Goal: Information Seeking & Learning: Learn about a topic

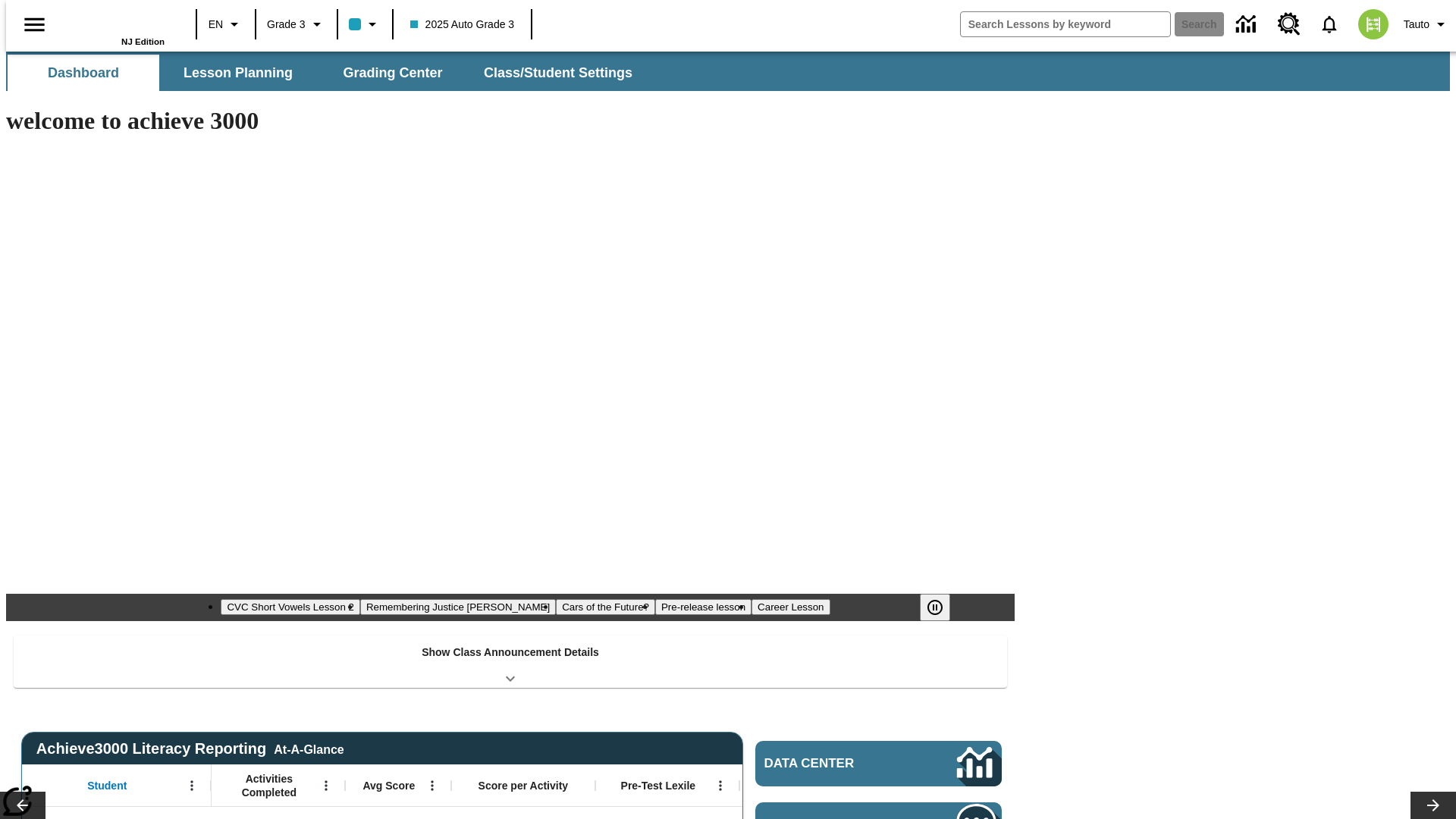
type input "-1"
click at [232, 72] on span "Lesson Planning" at bounding box center [237, 73] width 109 height 17
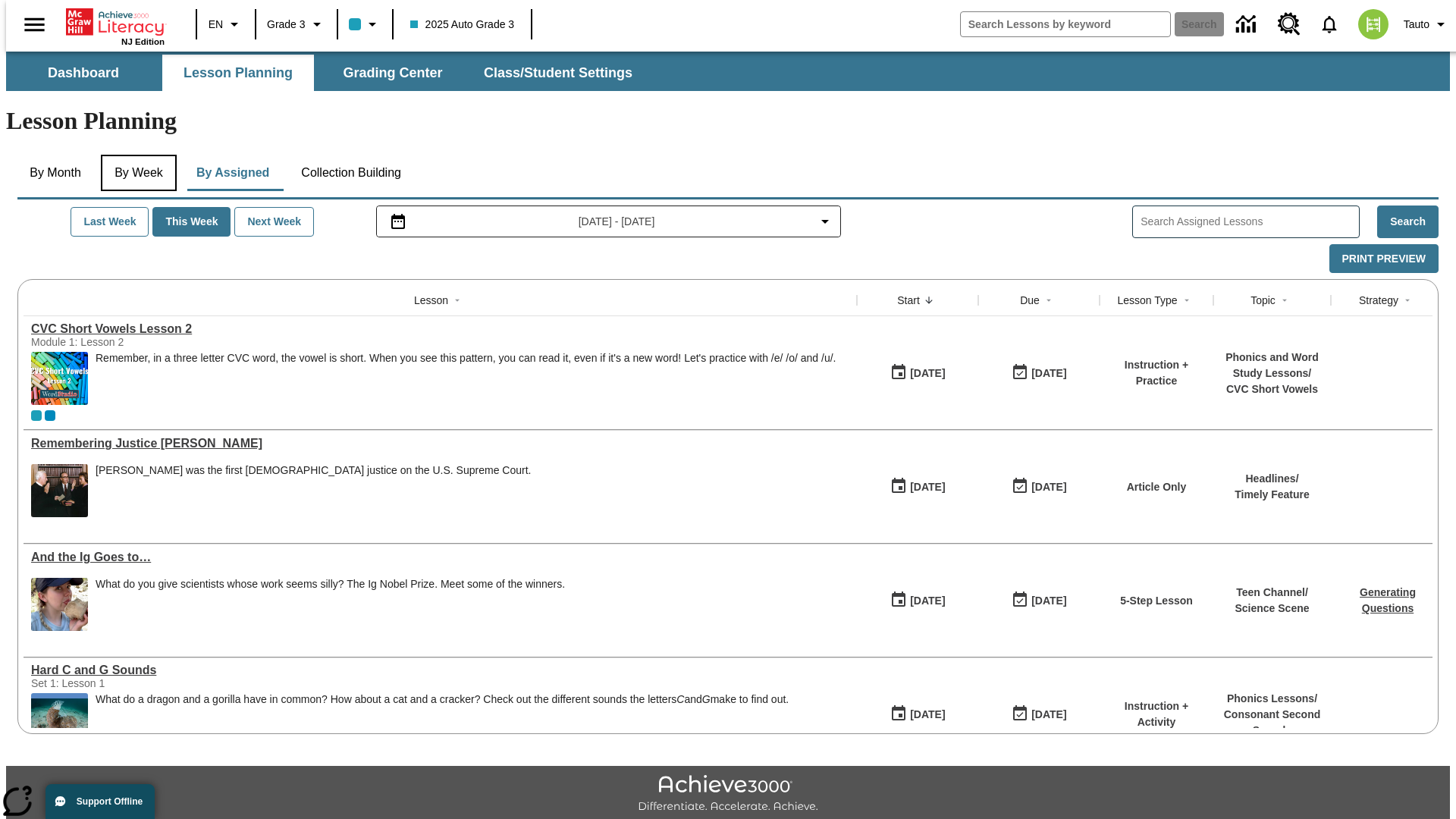
click at [136, 154] on button "By Week" at bounding box center [139, 173] width 76 height 37
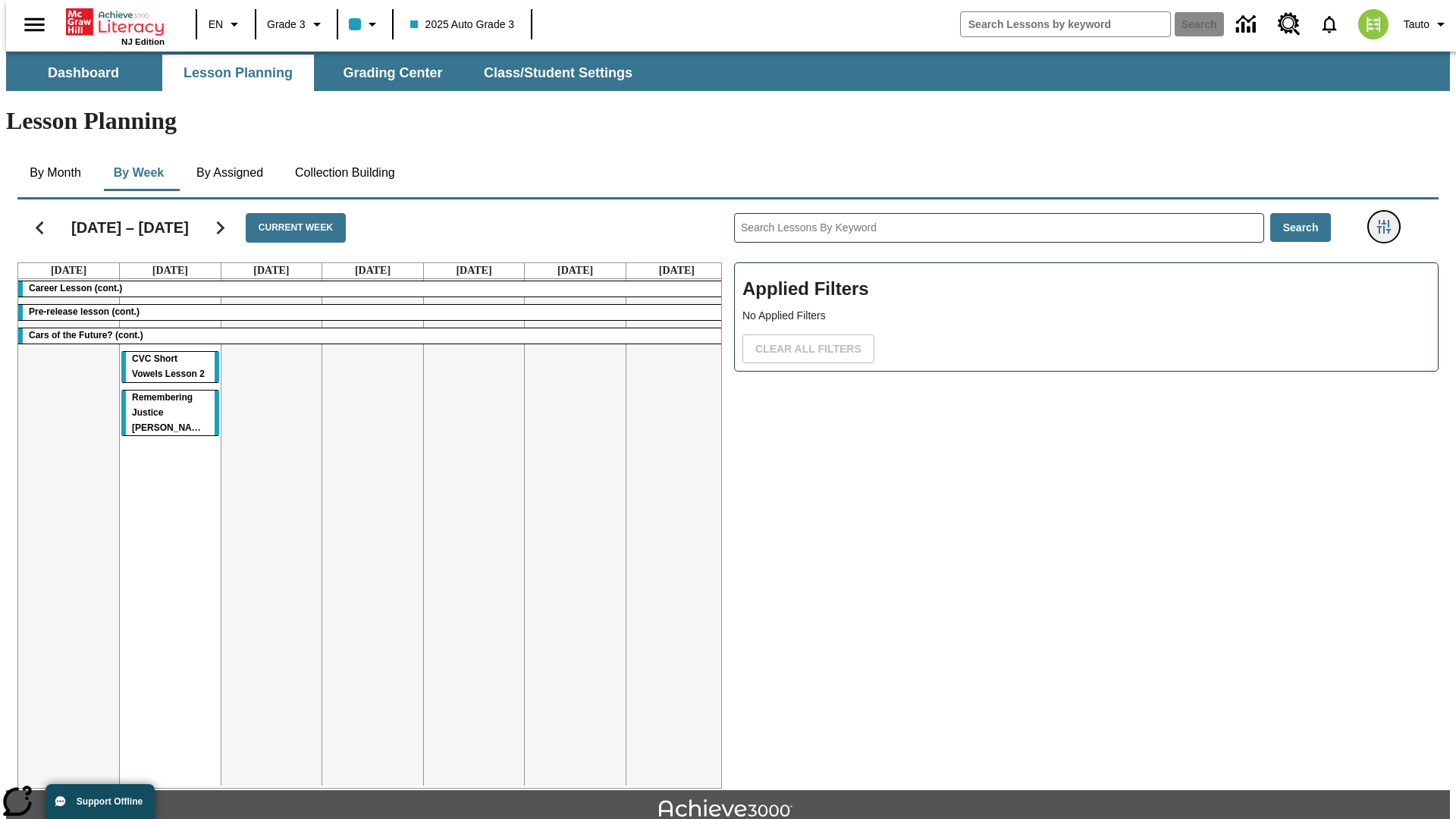
click at [1389, 220] on icon "Filters Side menu" at bounding box center [1384, 227] width 14 height 14
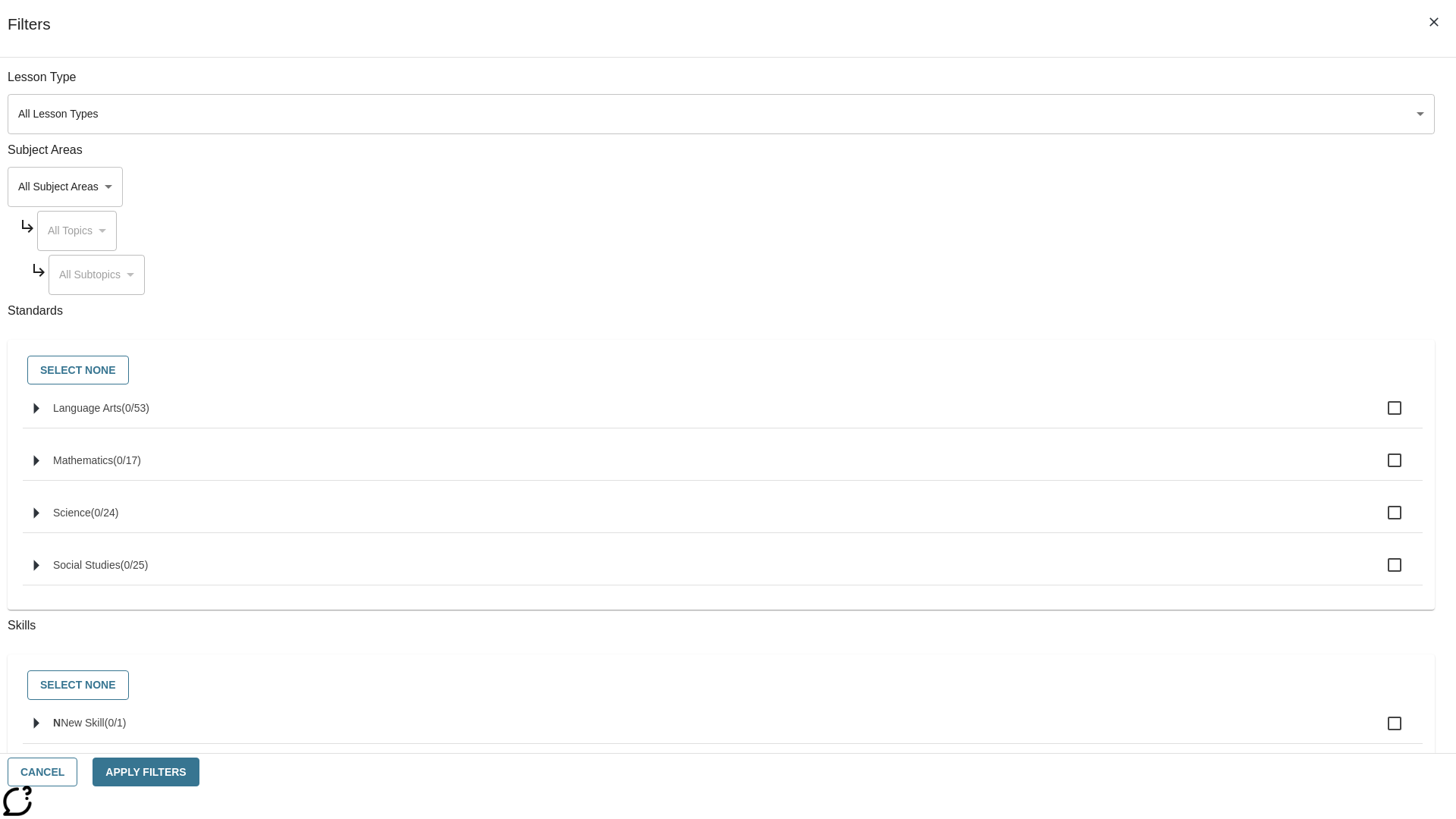
click at [1092, 187] on body "Skip to main content NJ Edition EN Grade 3 2025 Auto Grade 3 Search 0 Tauto Das…" at bounding box center [728, 469] width 1444 height 836
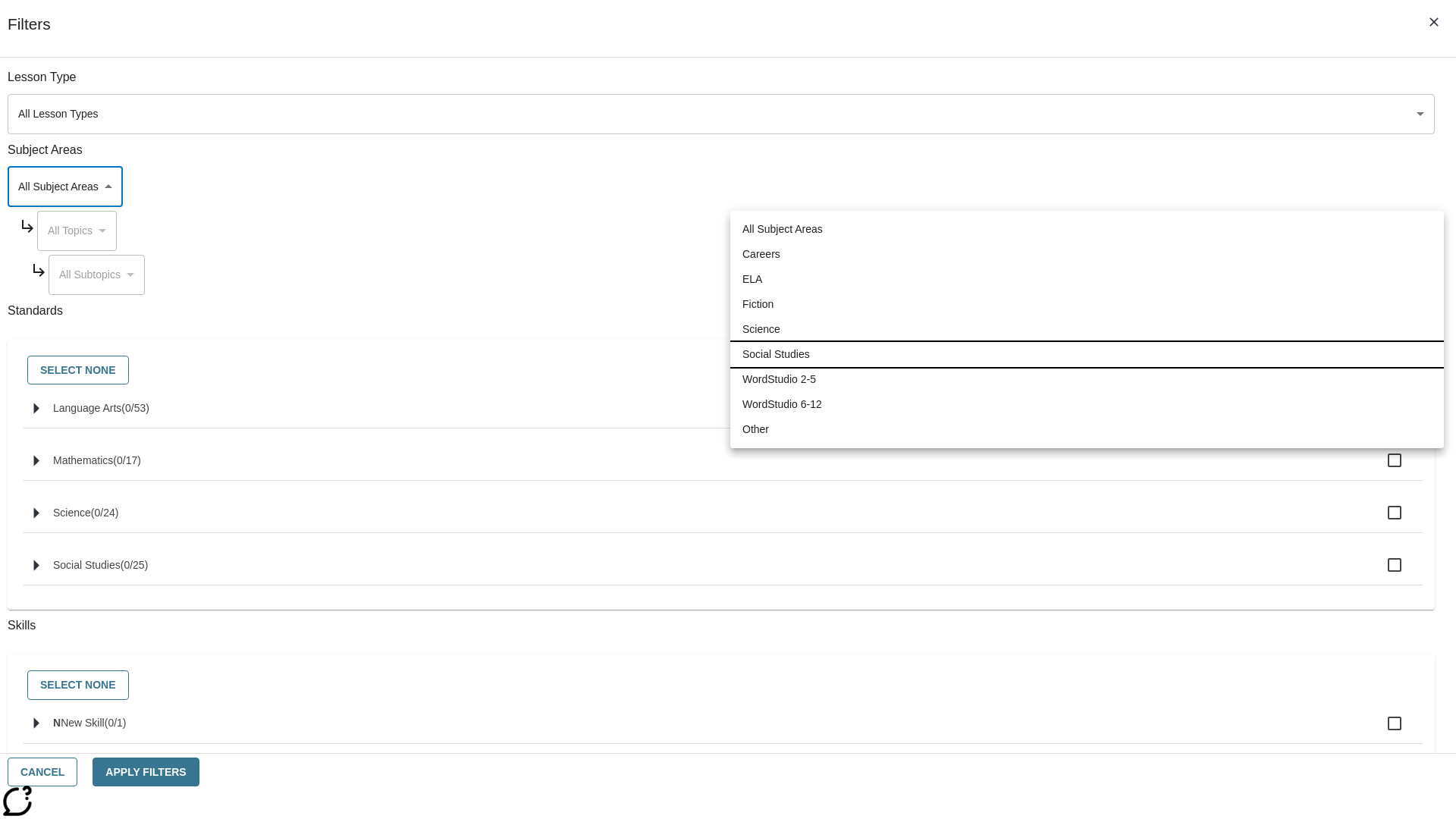
click at [1087, 354] on li "Social Studies" at bounding box center [1087, 354] width 714 height 25
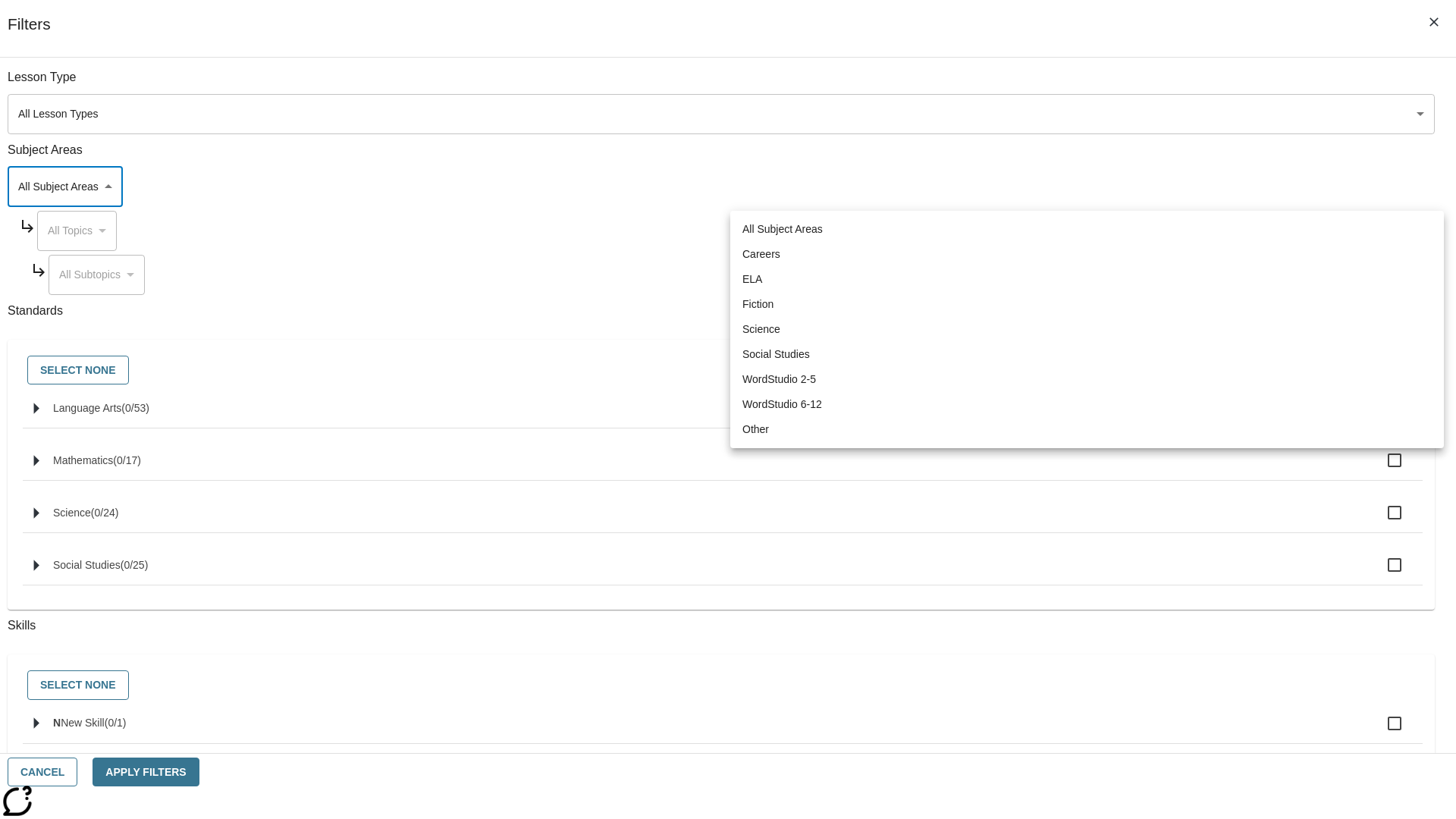
type input "3"
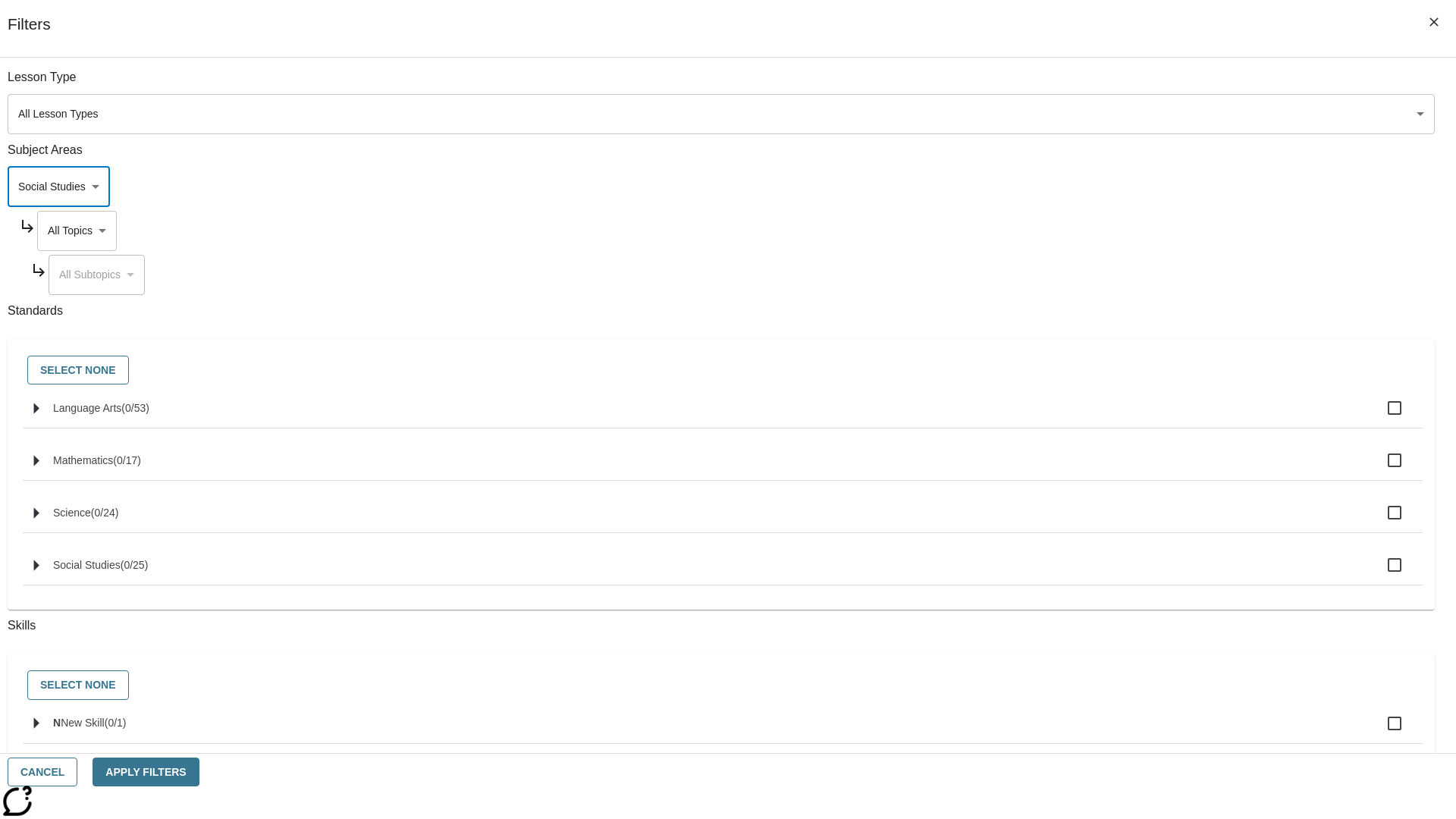
scroll to position [146, 1]
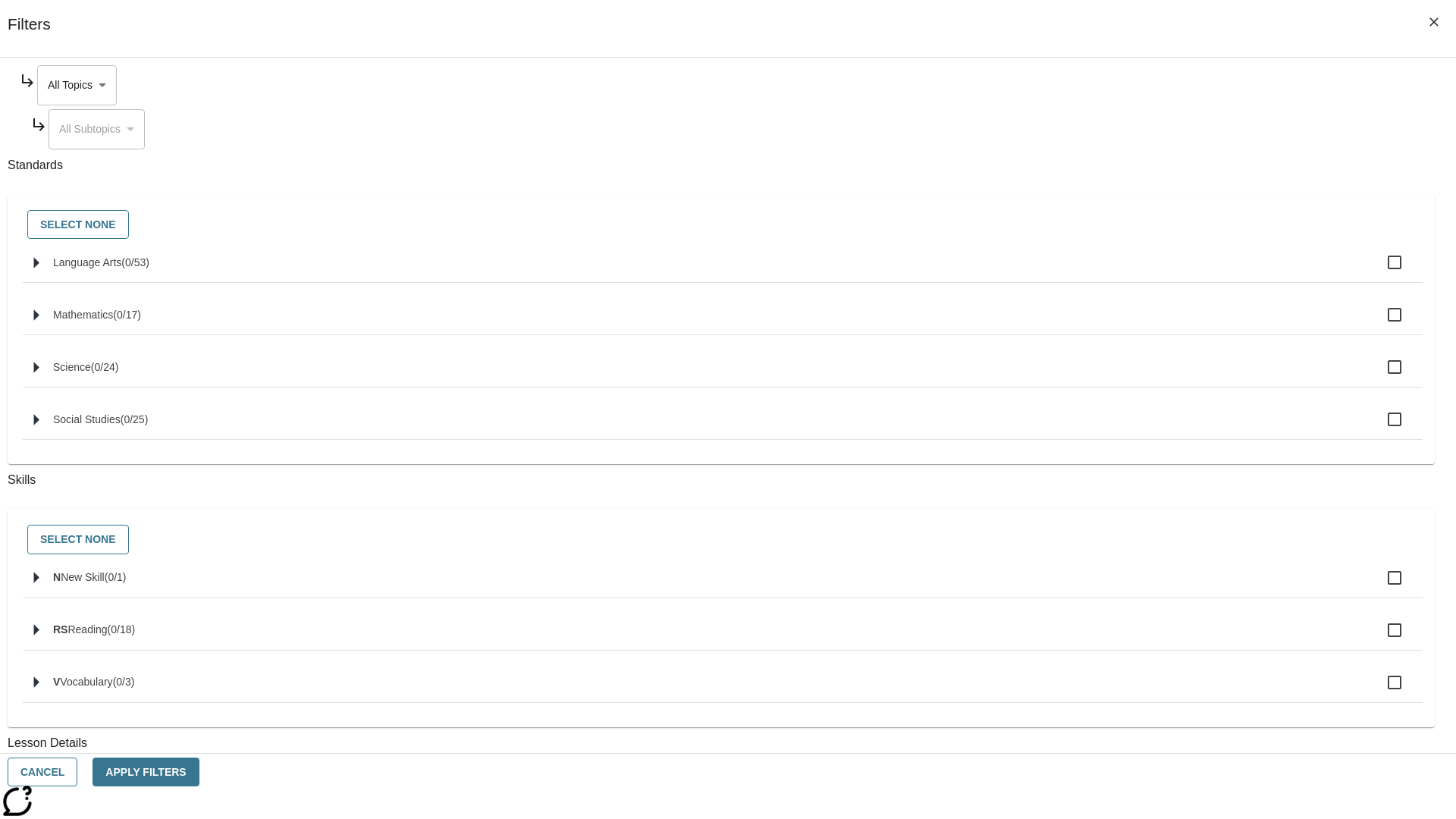
click at [1105, 85] on body "Skip to main content NJ Edition EN Grade 3 2025 Auto Grade 3 Search 0 Tauto Das…" at bounding box center [728, 469] width 1444 height 836
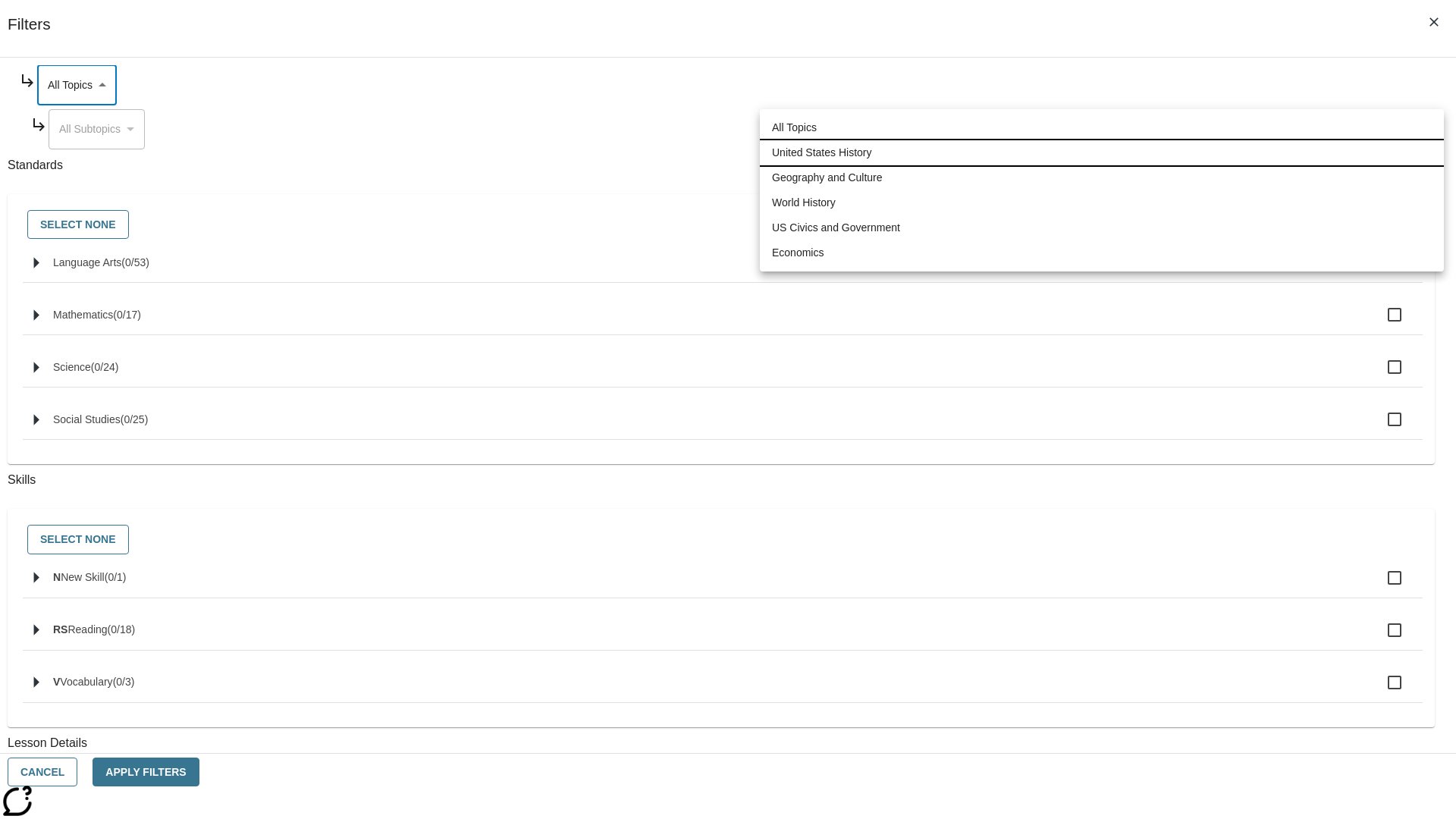
click at [1102, 153] on li "United States History" at bounding box center [1102, 153] width 684 height 25
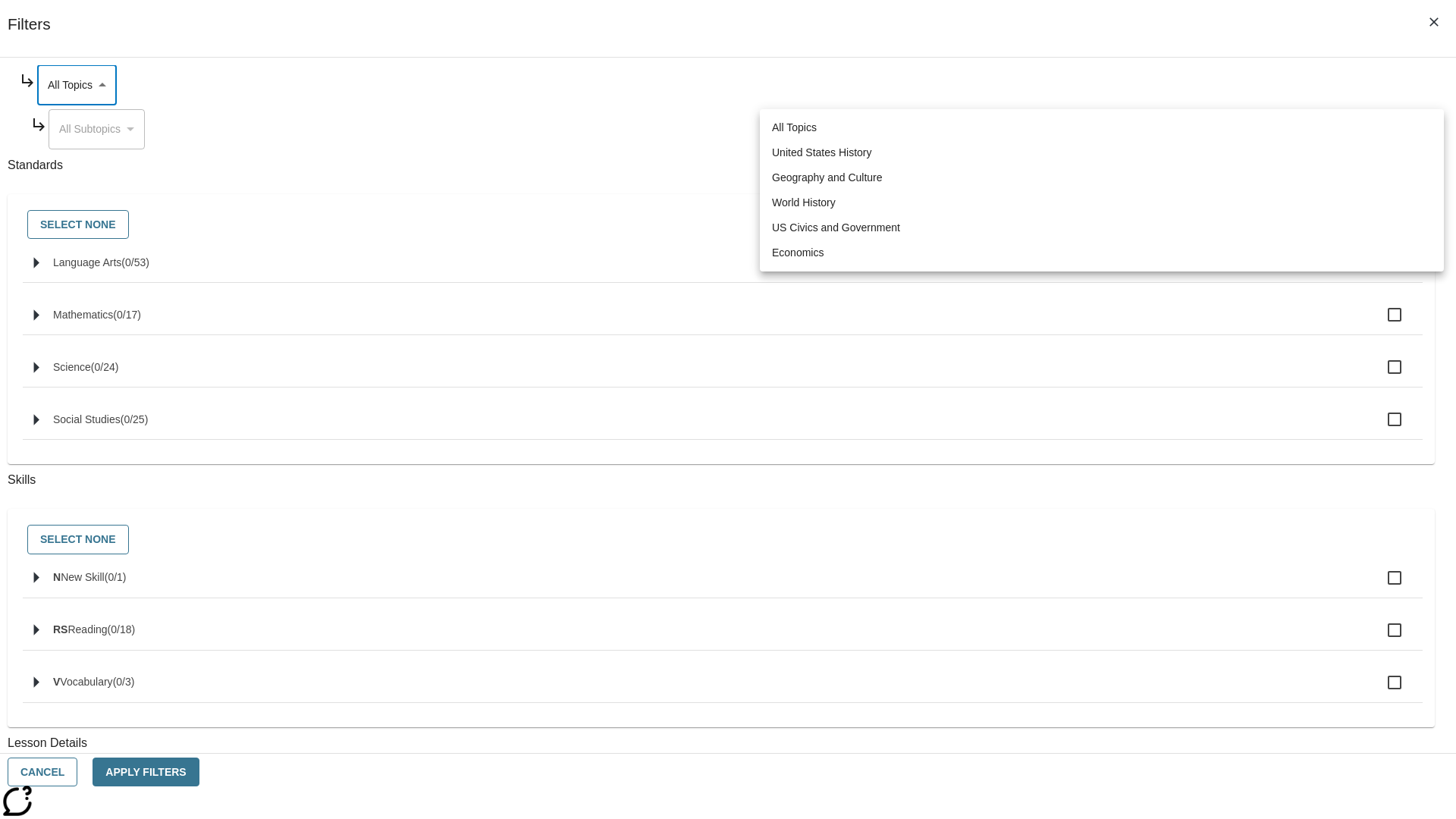
type input "184"
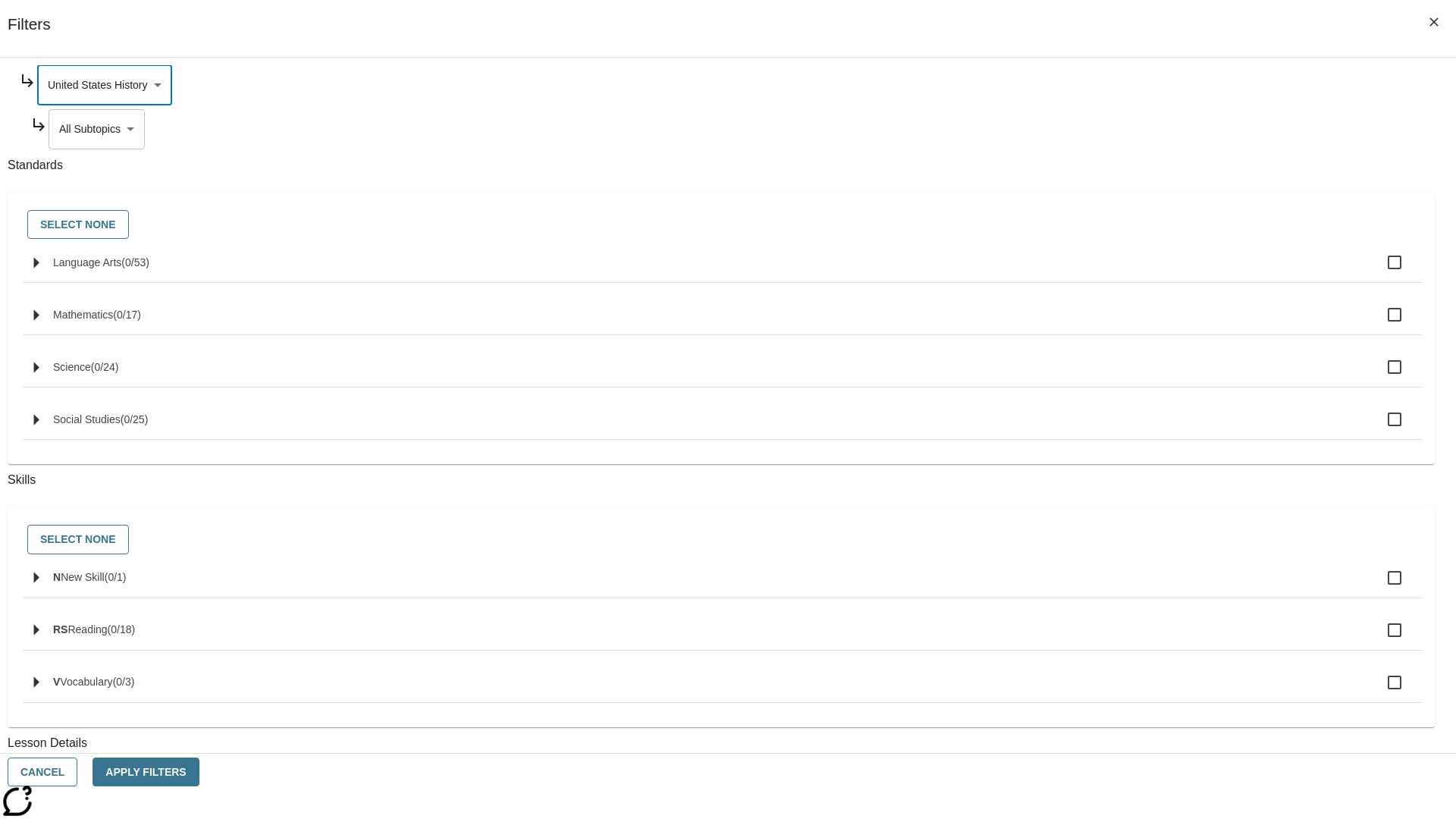
scroll to position [0, 1]
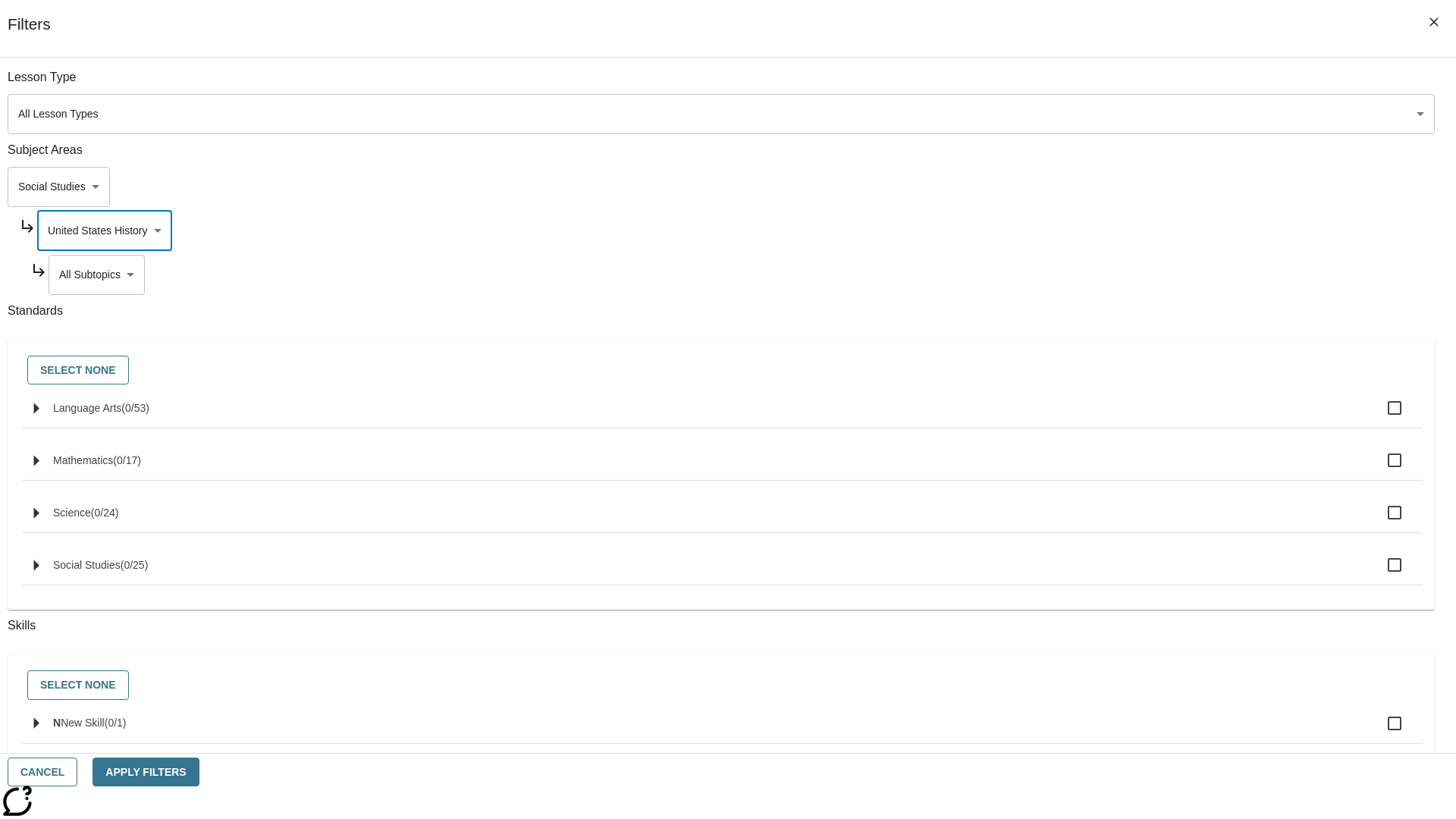
click at [1111, 85] on body "Skip to main content NJ Edition EN Grade 3 2025 Auto Grade 3 Search 0 Tauto Das…" at bounding box center [728, 469] width 1444 height 836
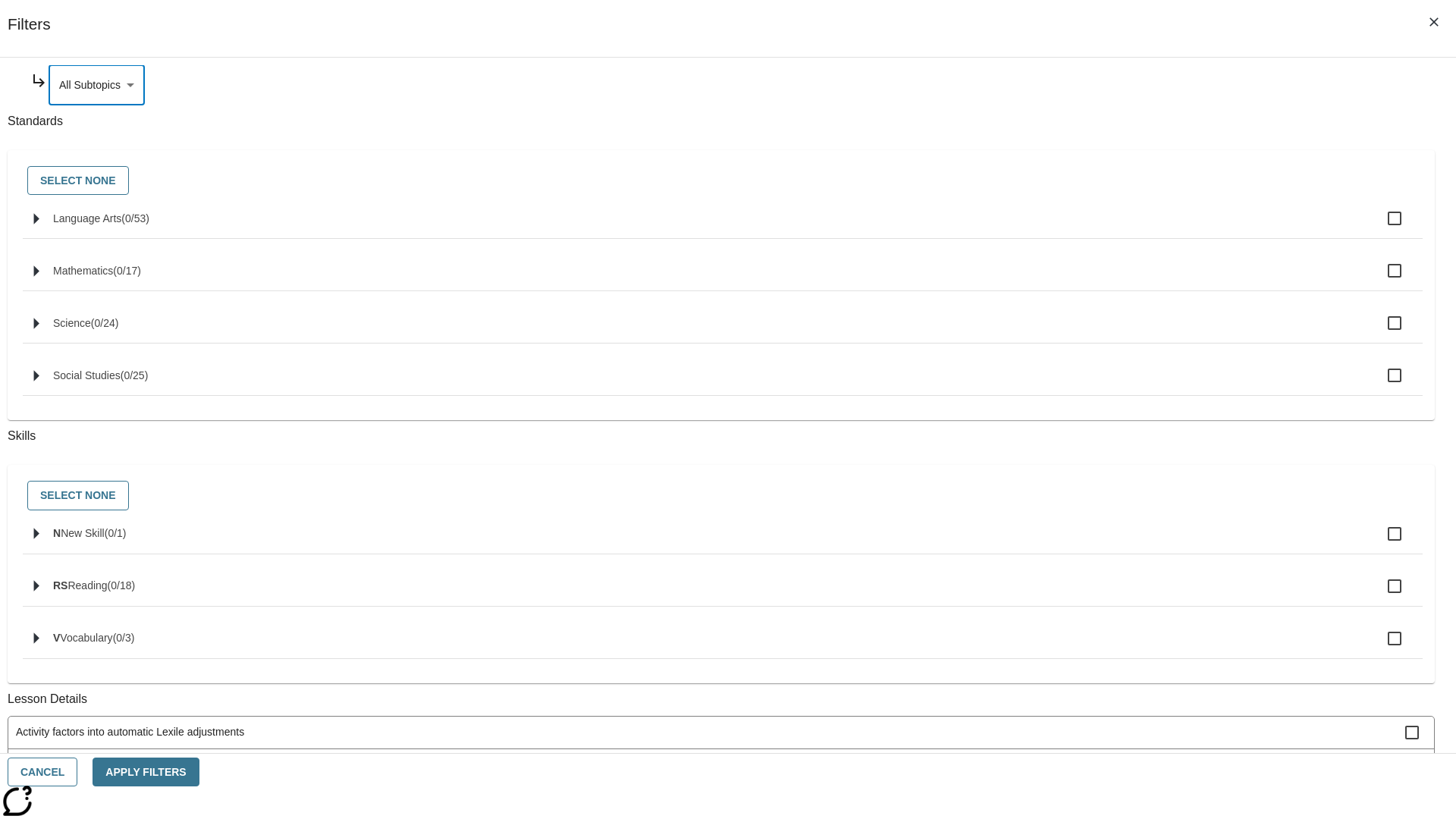
scroll to position [0, 0]
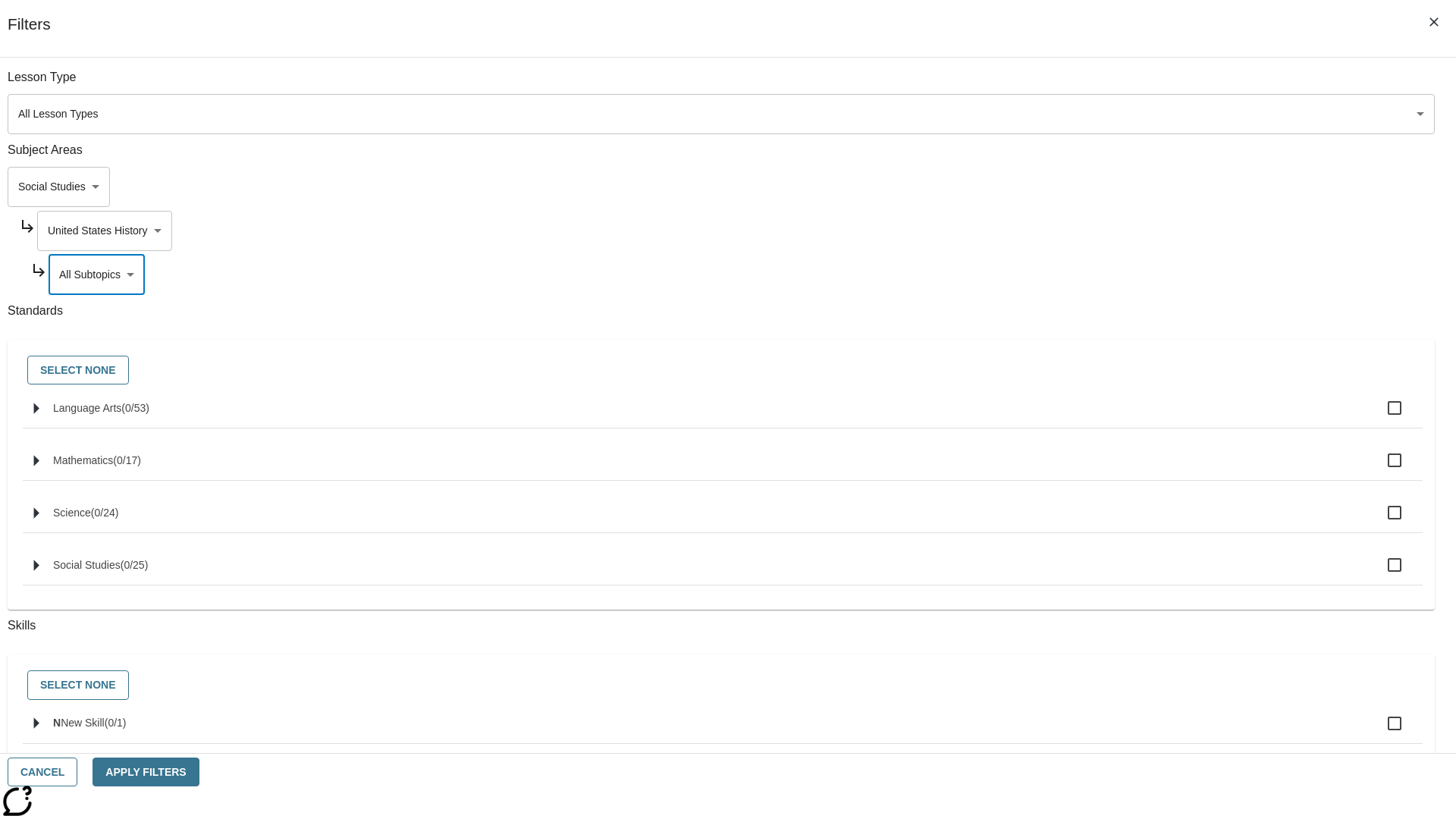
click at [1105, 230] on body "Skip to main content NJ Edition EN Grade 3 2025 Auto Grade 3 Search 0 Tauto Das…" at bounding box center [728, 469] width 1444 height 836
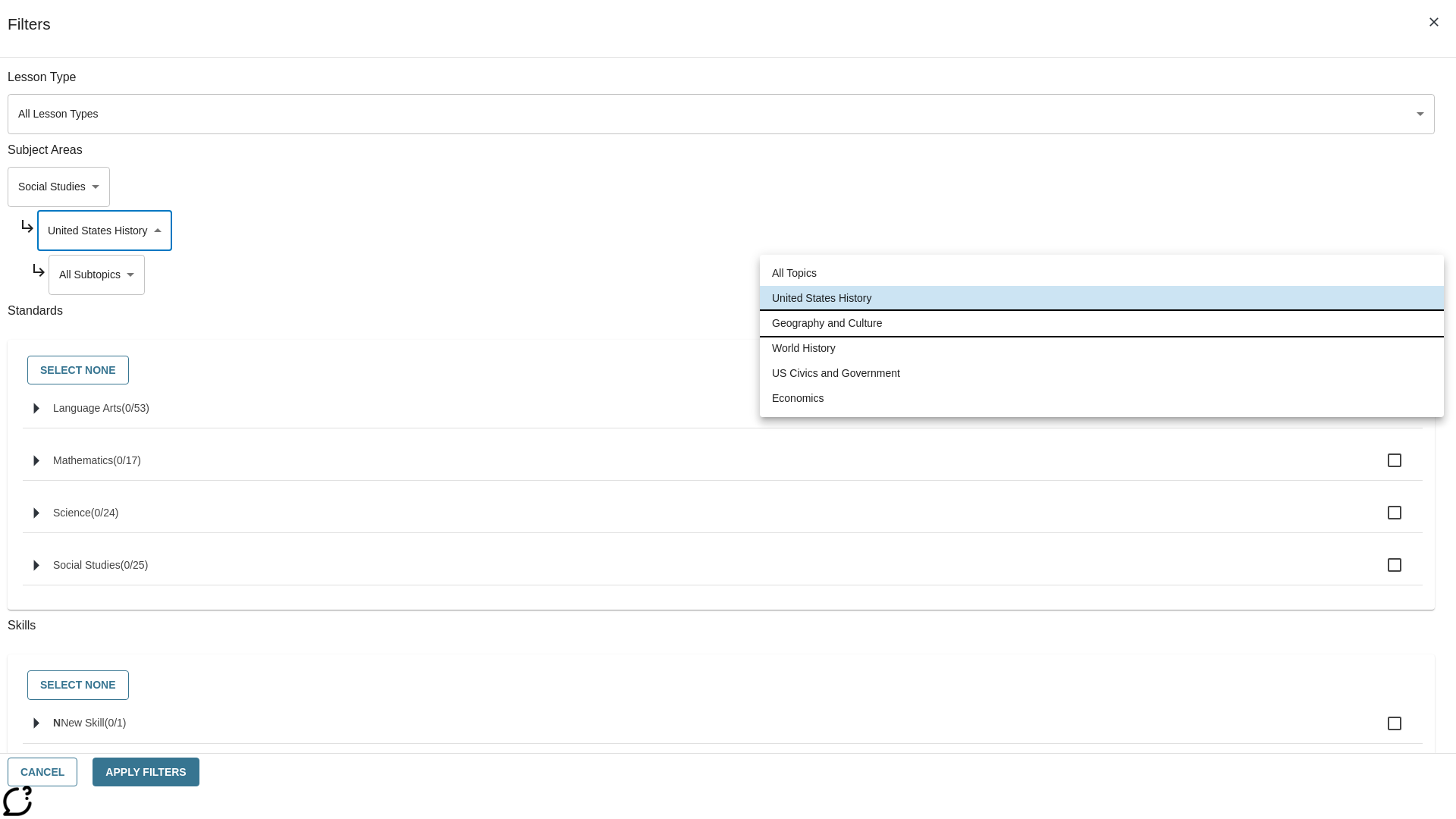
click at [1102, 323] on li "Geography and Culture" at bounding box center [1102, 323] width 684 height 25
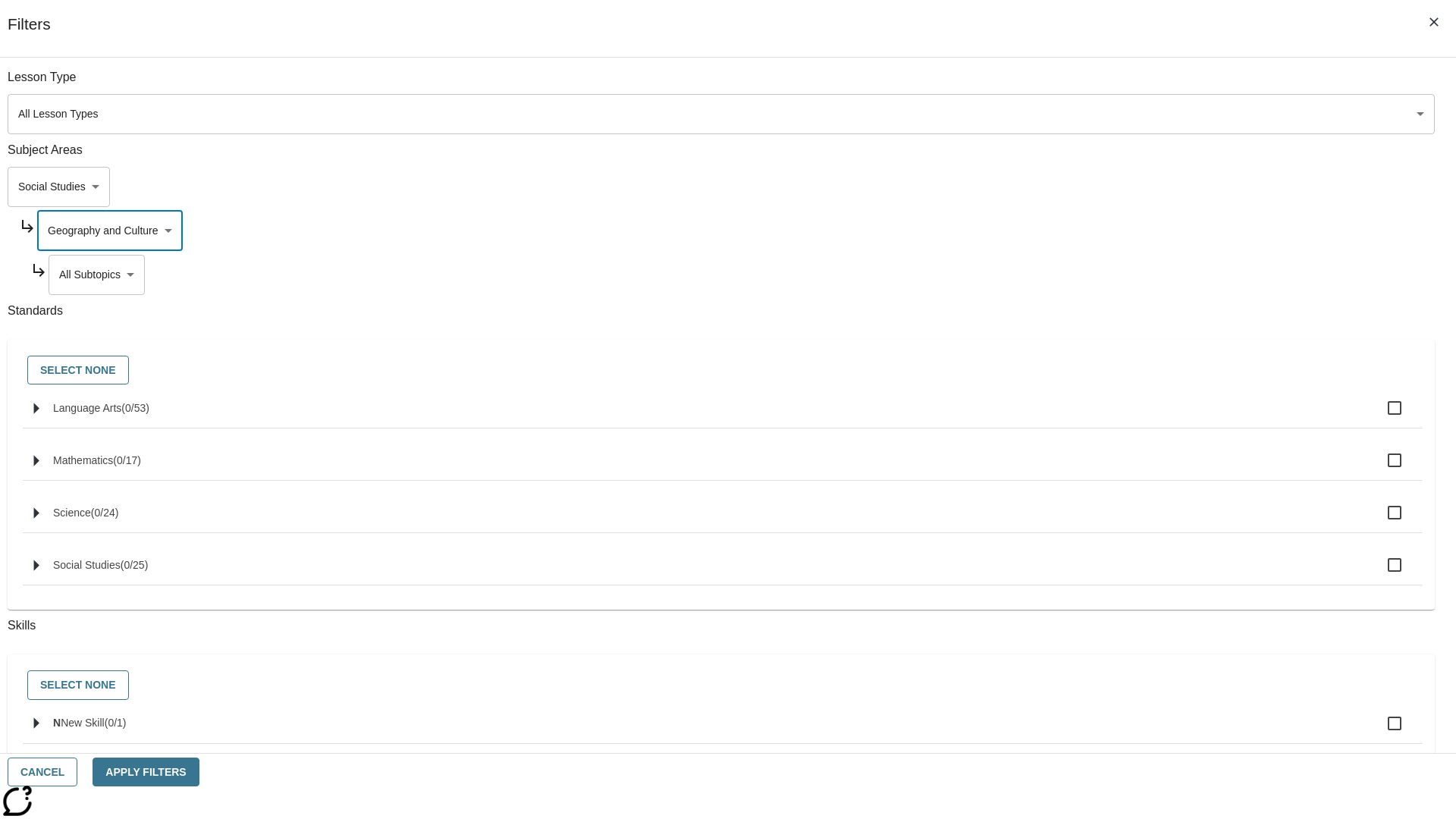
scroll to position [0, 0]
click at [1111, 275] on body "Skip to main content NJ Edition EN Grade 3 2025 Auto Grade 3 Search 0 Tauto Das…" at bounding box center [728, 469] width 1444 height 836
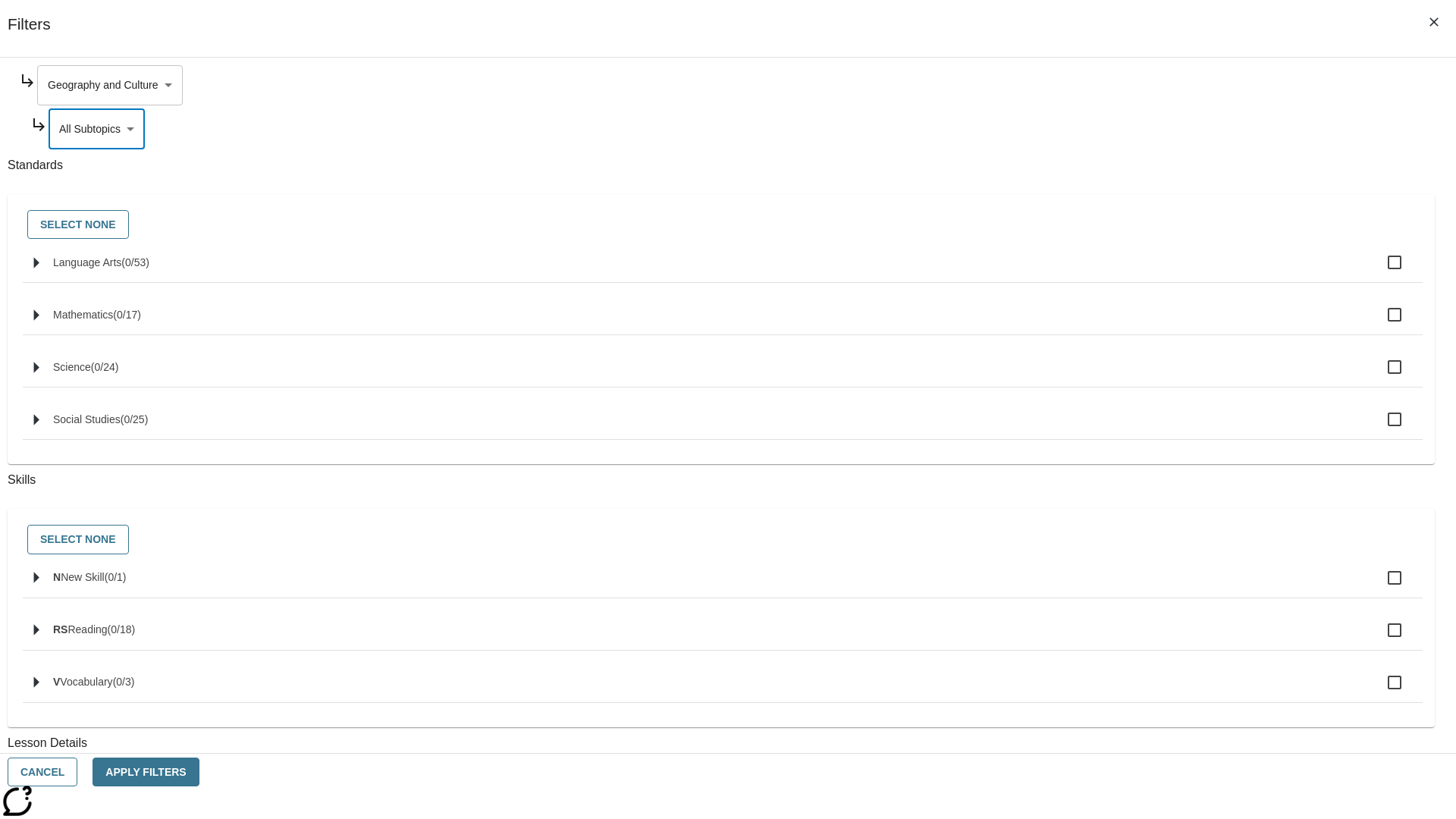
click at [1105, 85] on body "Skip to main content NJ Edition EN Grade 3 2025 Auto Grade 3 Search 0 Tauto Das…" at bounding box center [728, 469] width 1444 height 836
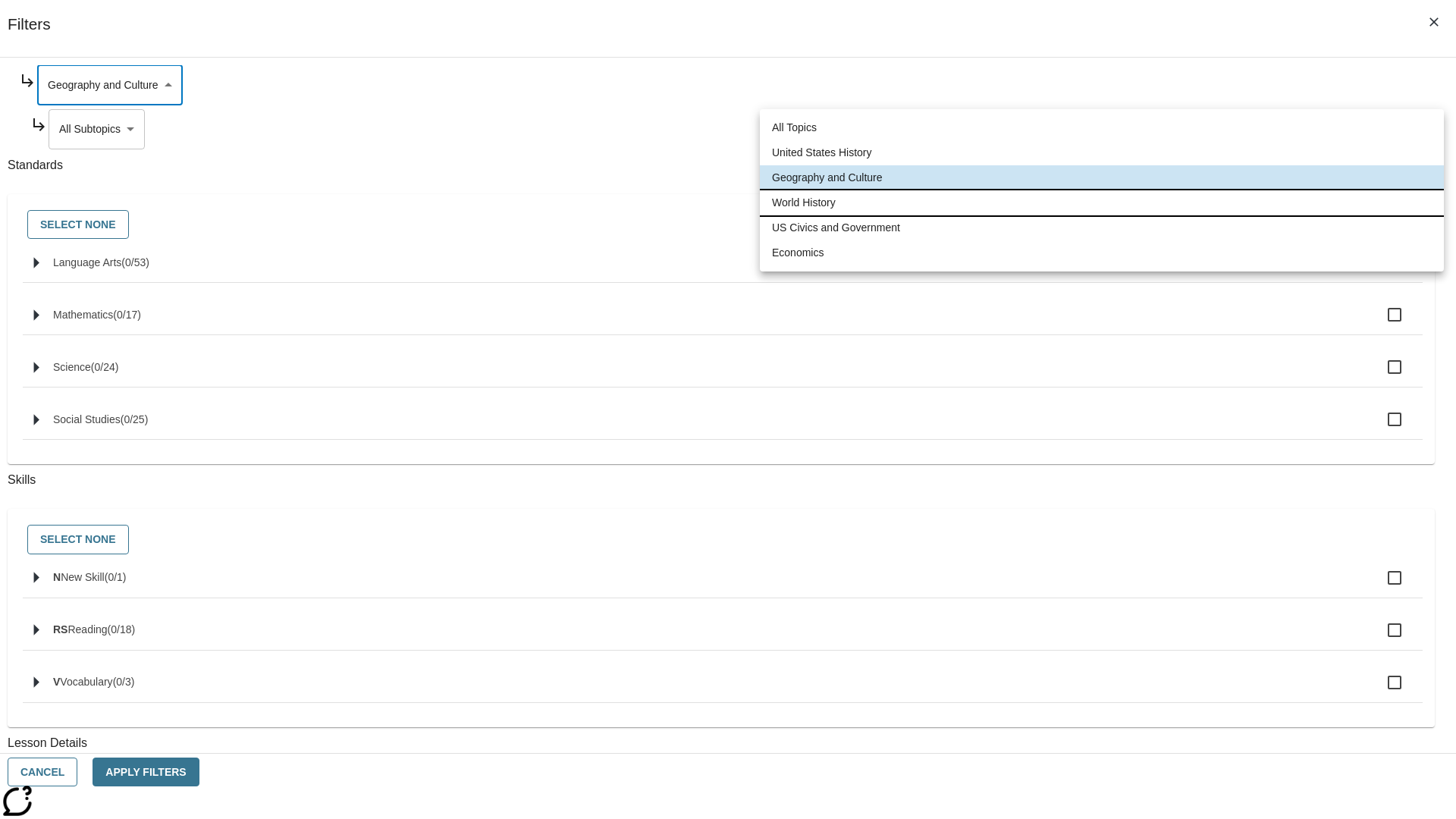
click at [1102, 202] on li "World History" at bounding box center [1102, 202] width 684 height 25
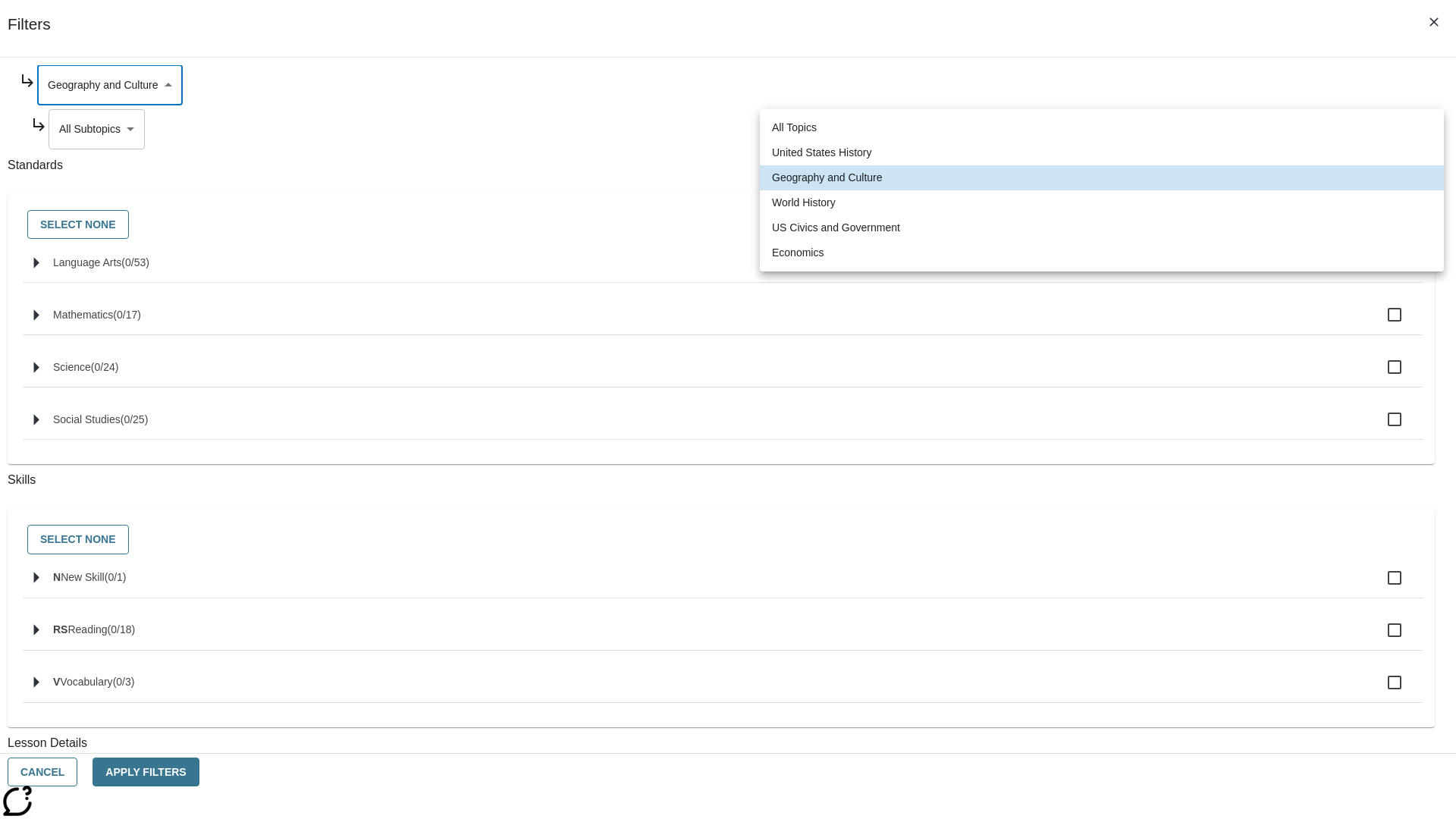
type input "193"
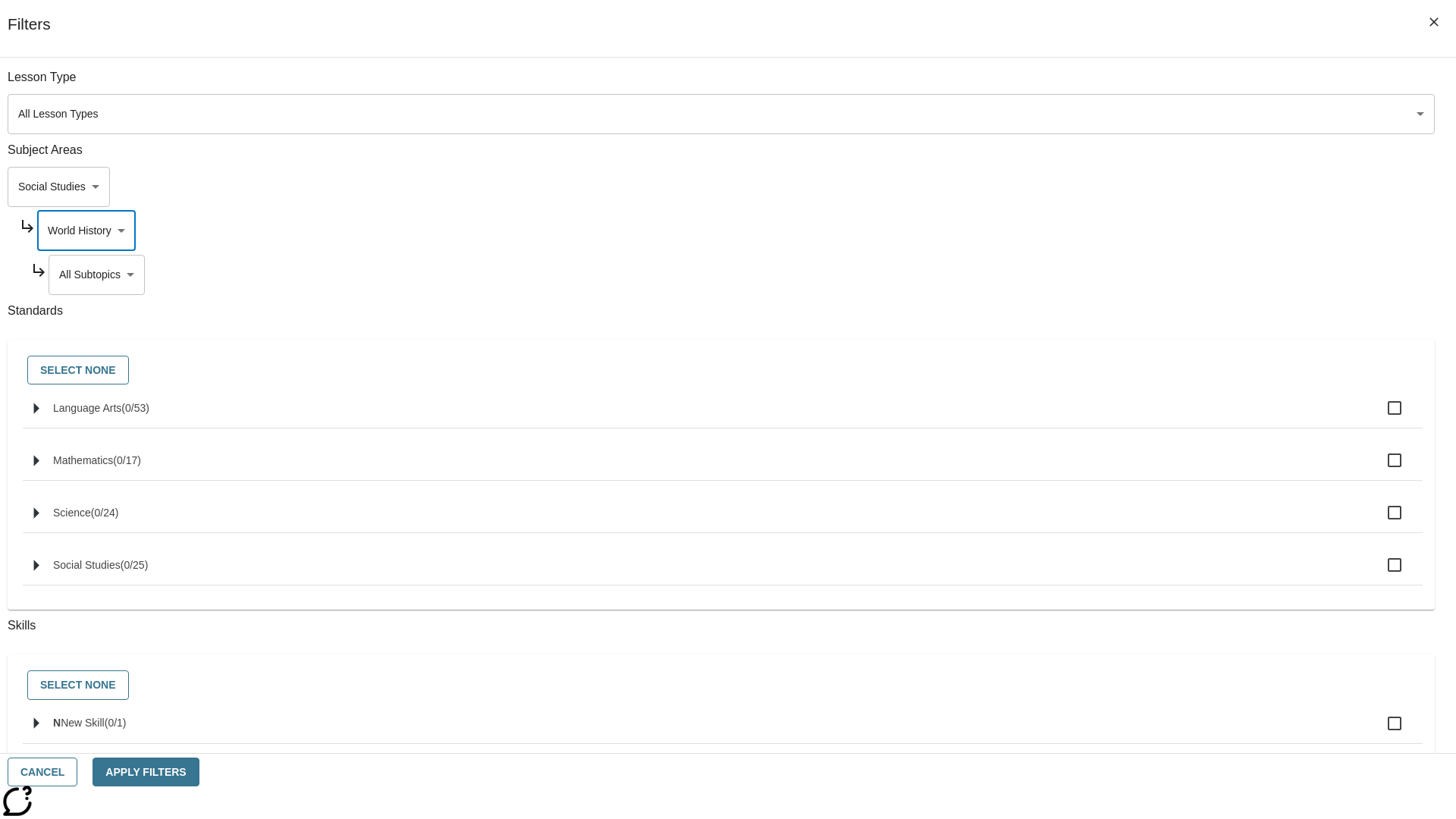
scroll to position [189, 1]
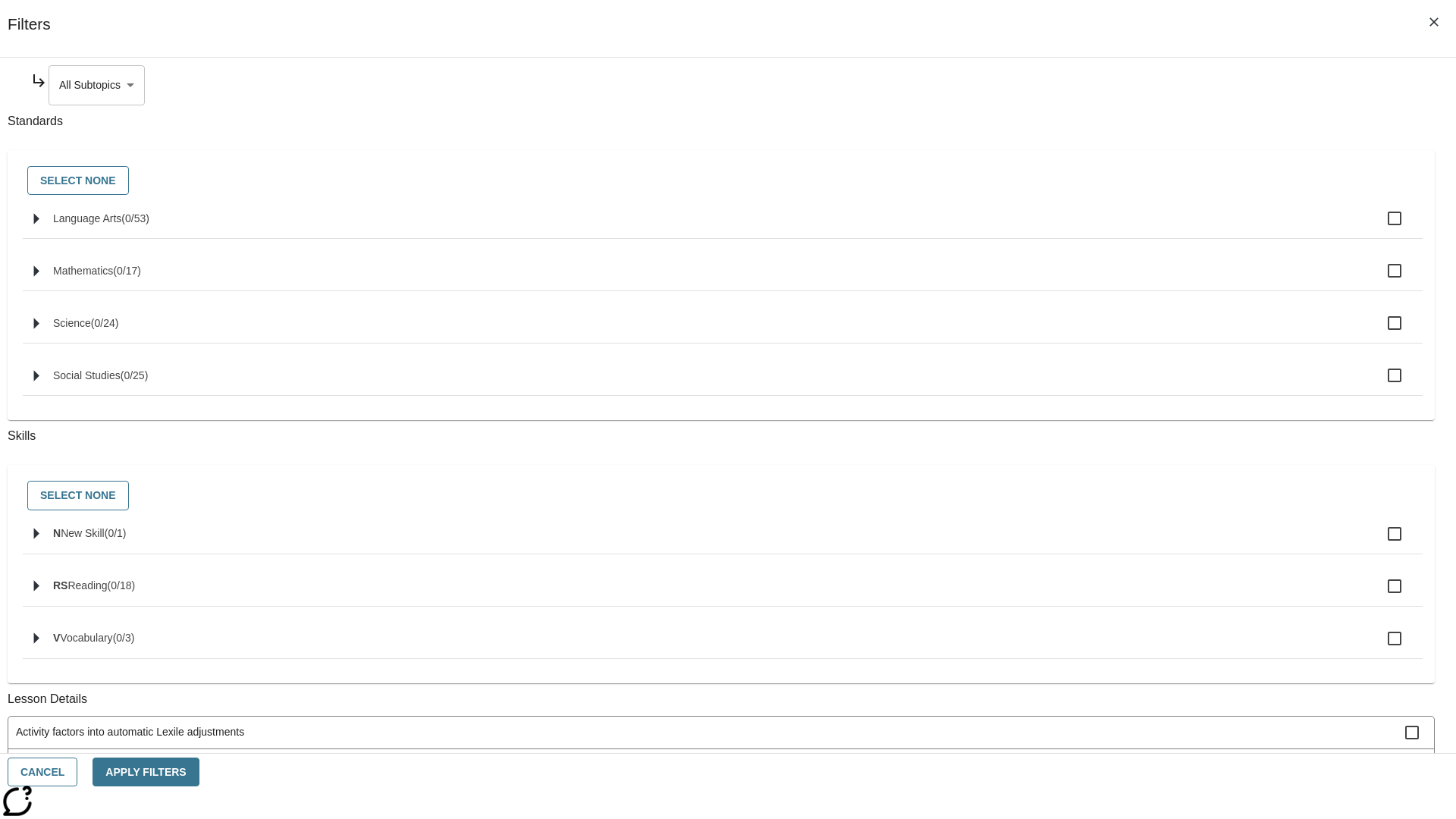
click at [1111, 85] on body "Skip to main content NJ Edition EN Grade 3 2025 Auto Grade 3 Search 0 Tauto Das…" at bounding box center [728, 469] width 1444 height 836
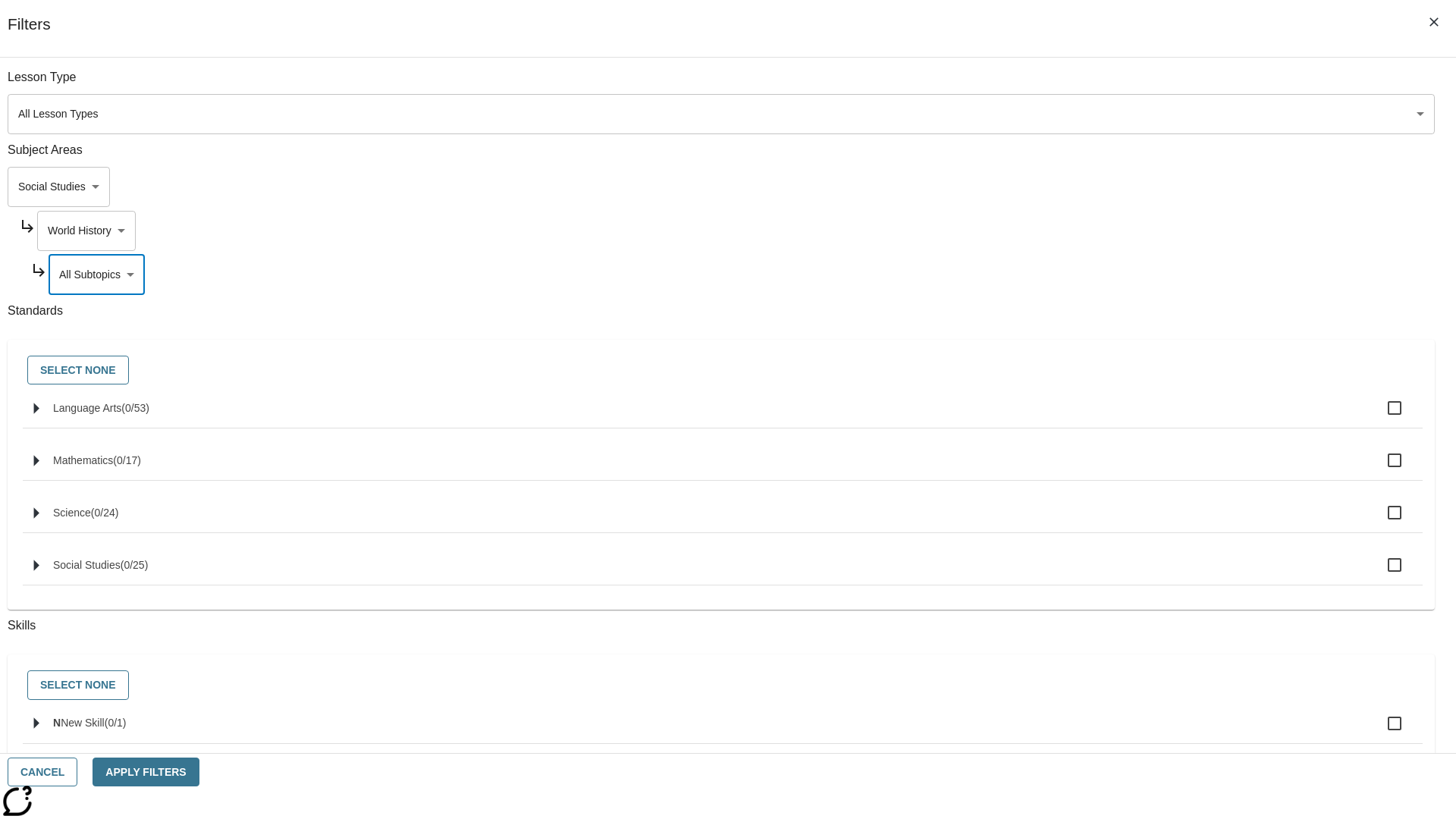
click at [1106, 230] on body "Skip to main content NJ Edition EN Grade 3 2025 Auto Grade 3 Search 0 Tauto Das…" at bounding box center [728, 469] width 1444 height 836
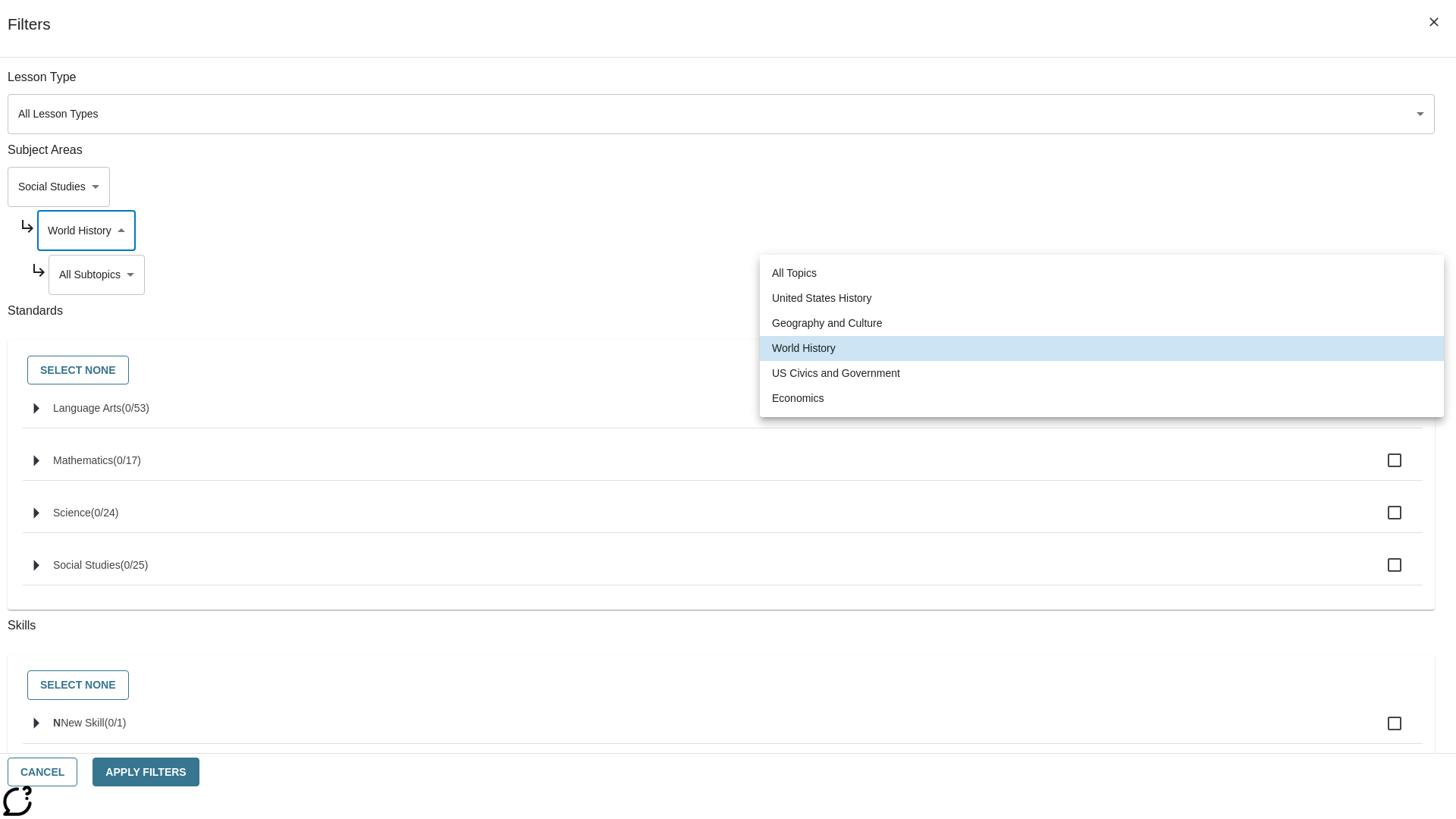
scroll to position [0, 0]
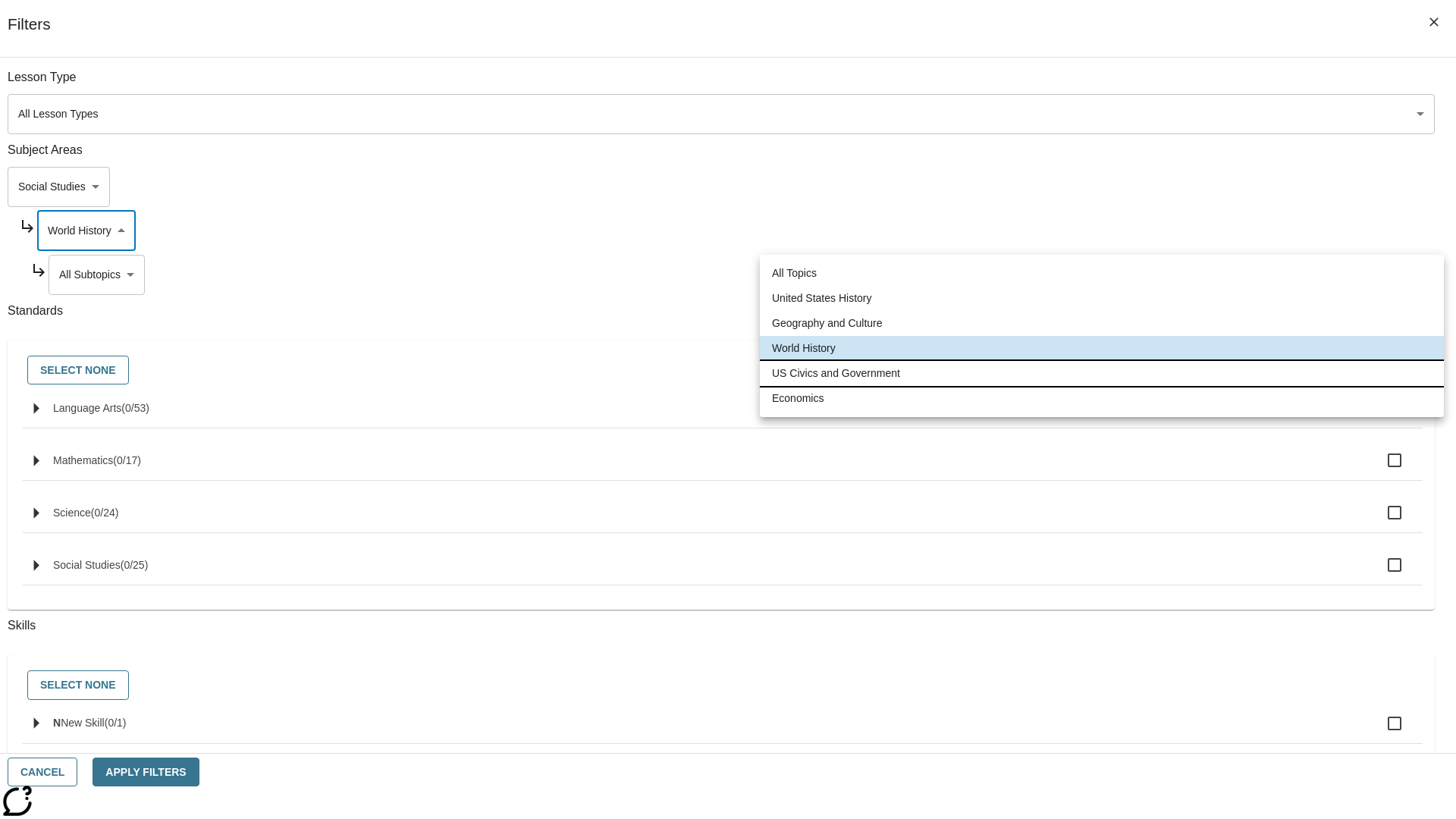
click at [1102, 373] on li "US Civics and Government" at bounding box center [1102, 373] width 684 height 25
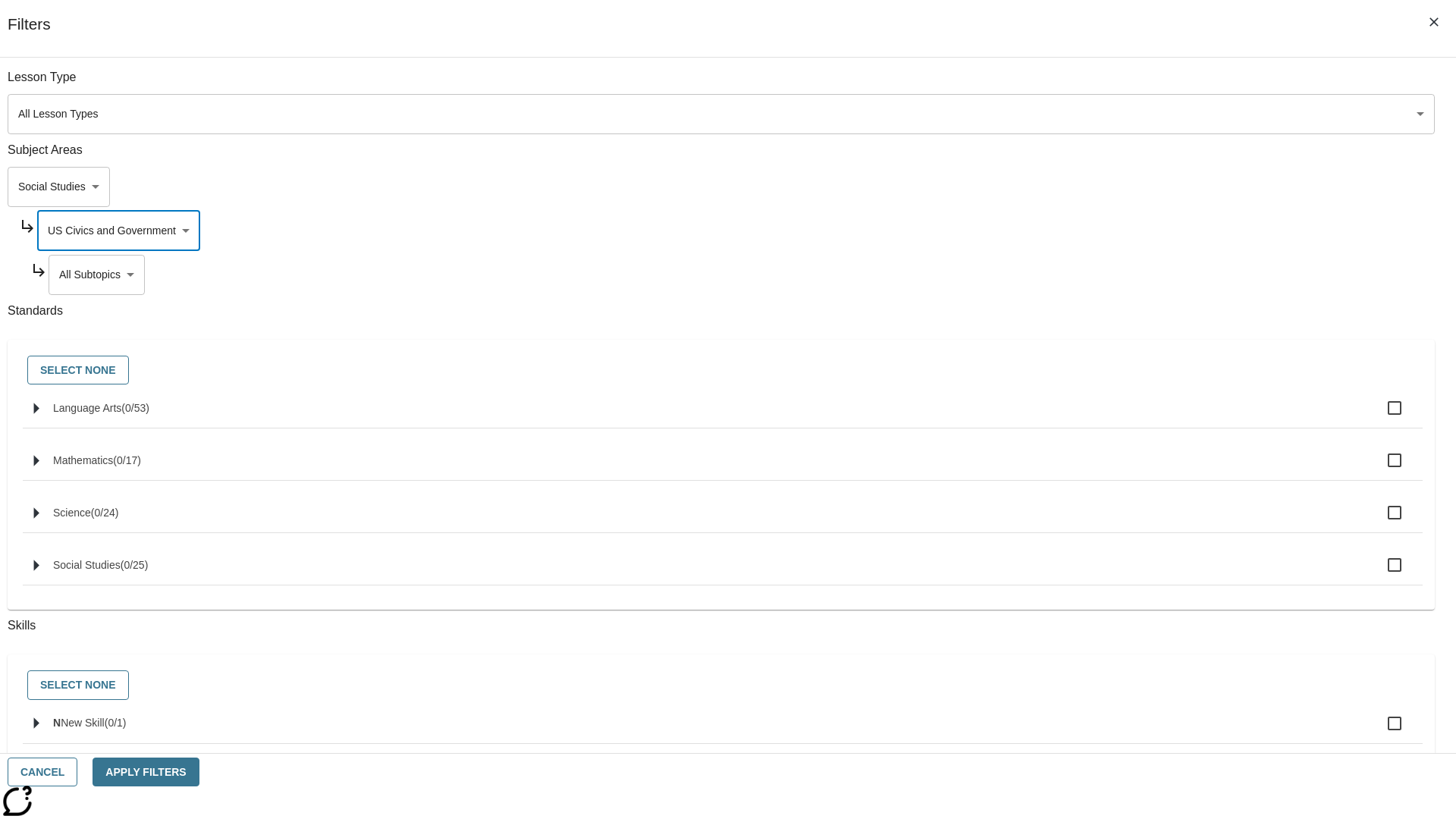
scroll to position [0, 1]
click at [1111, 85] on body "Skip to main content NJ Edition EN Grade 3 2025 Auto Grade 3 Search 0 Tauto Das…" at bounding box center [728, 469] width 1444 height 836
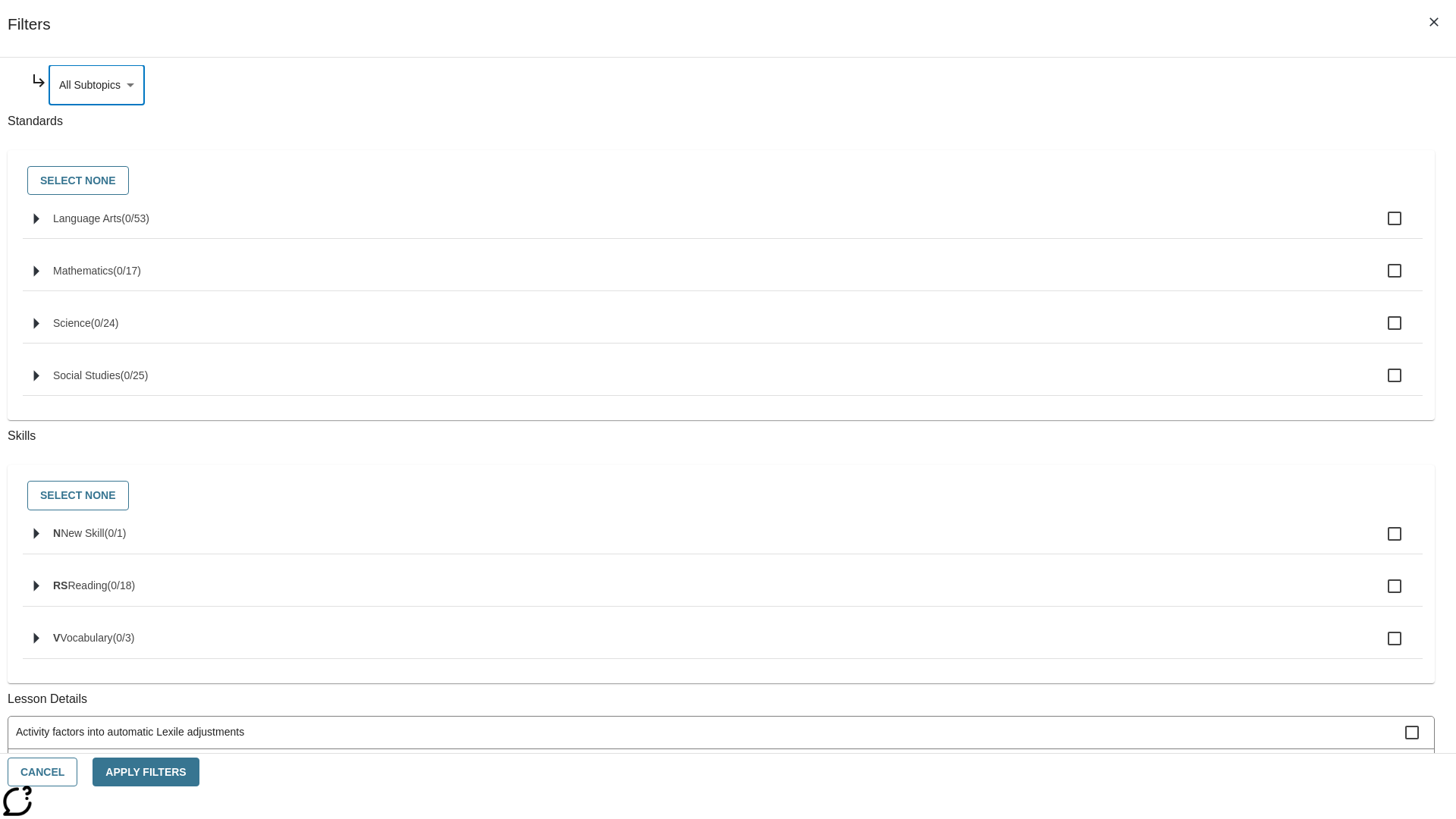
scroll to position [0, 0]
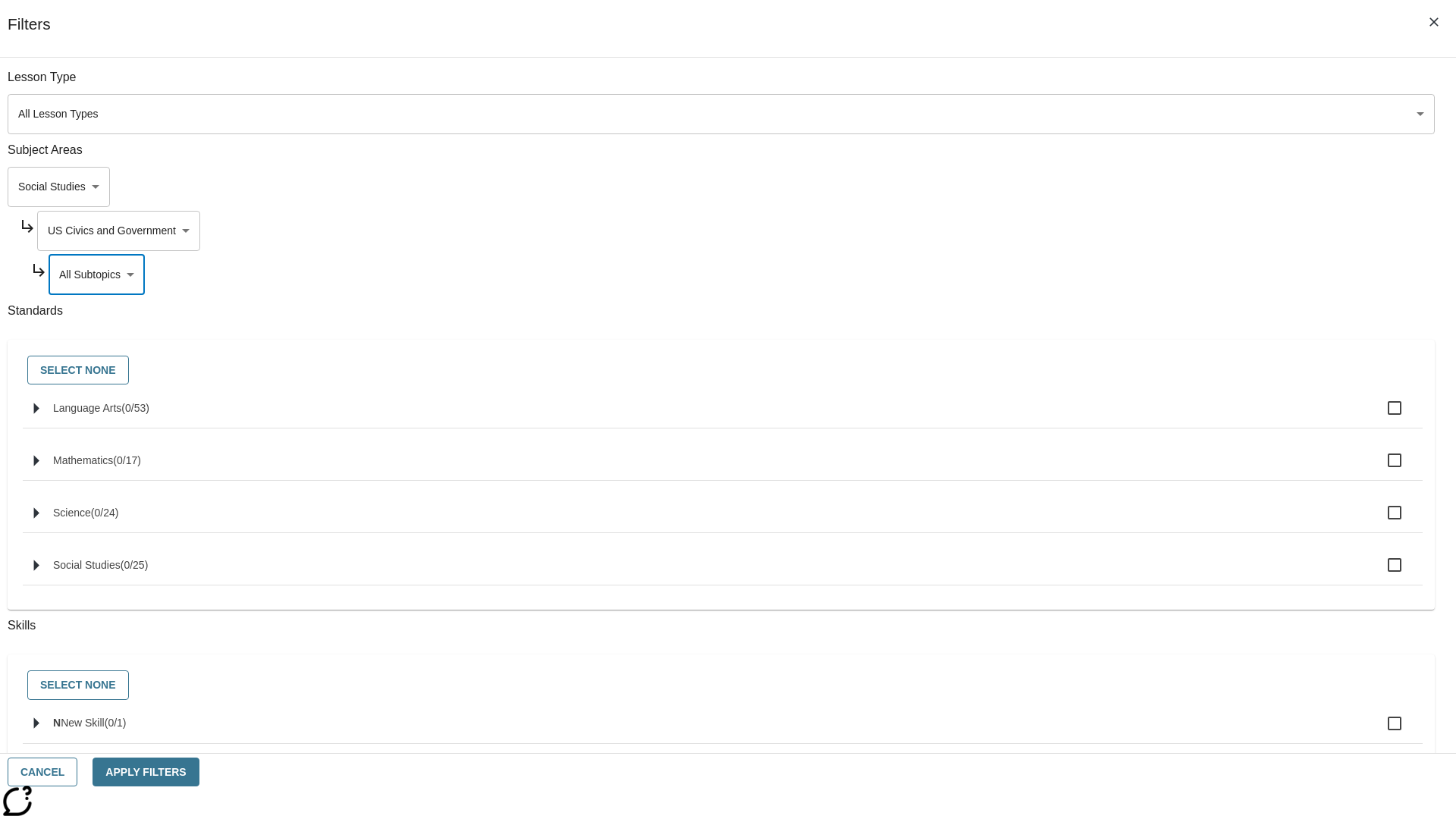
click at [1105, 230] on body "Skip to main content NJ Edition EN Grade 3 2025 Auto Grade 3 Search 0 Tauto Das…" at bounding box center [728, 469] width 1444 height 836
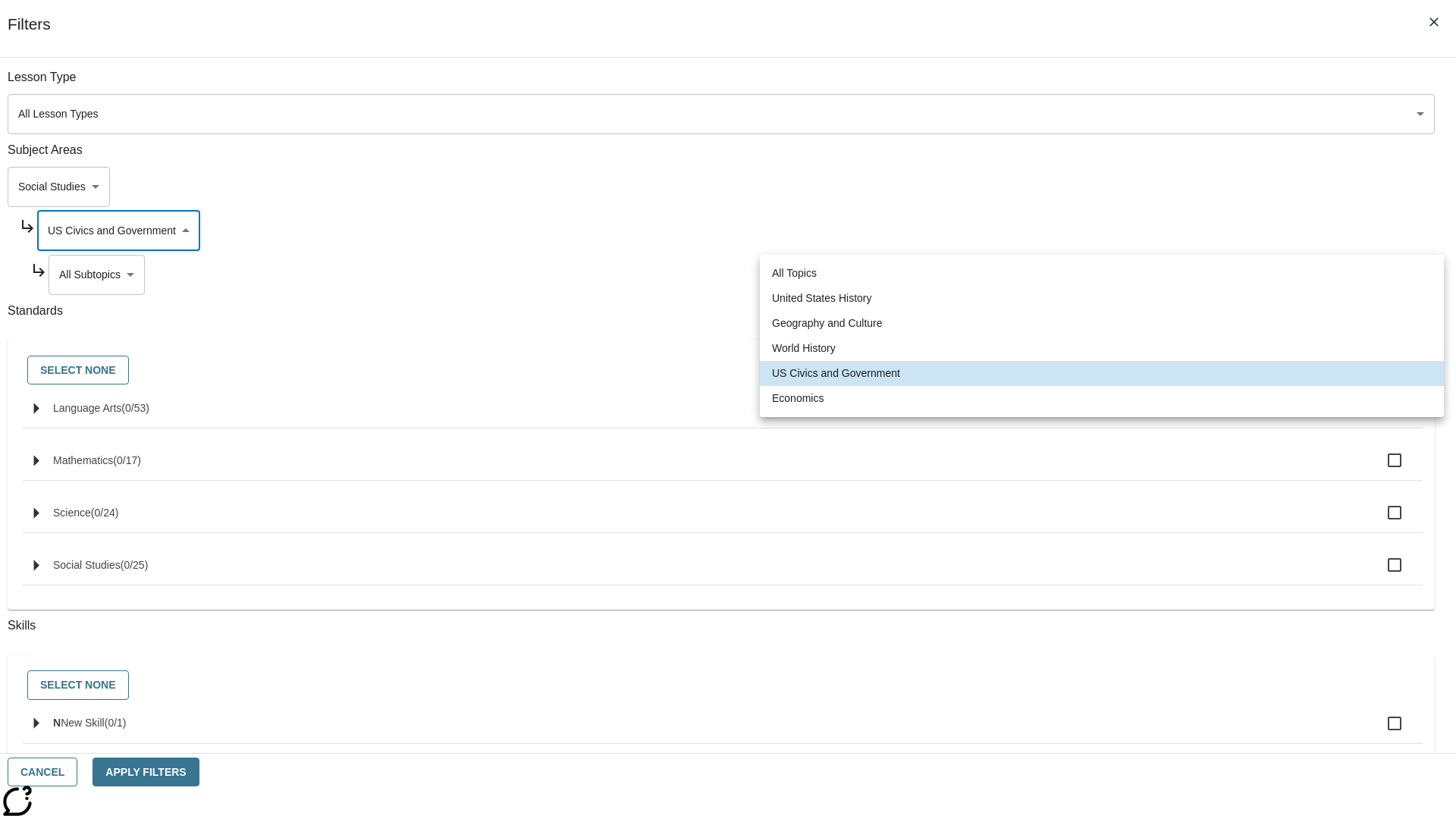
scroll to position [0, 1]
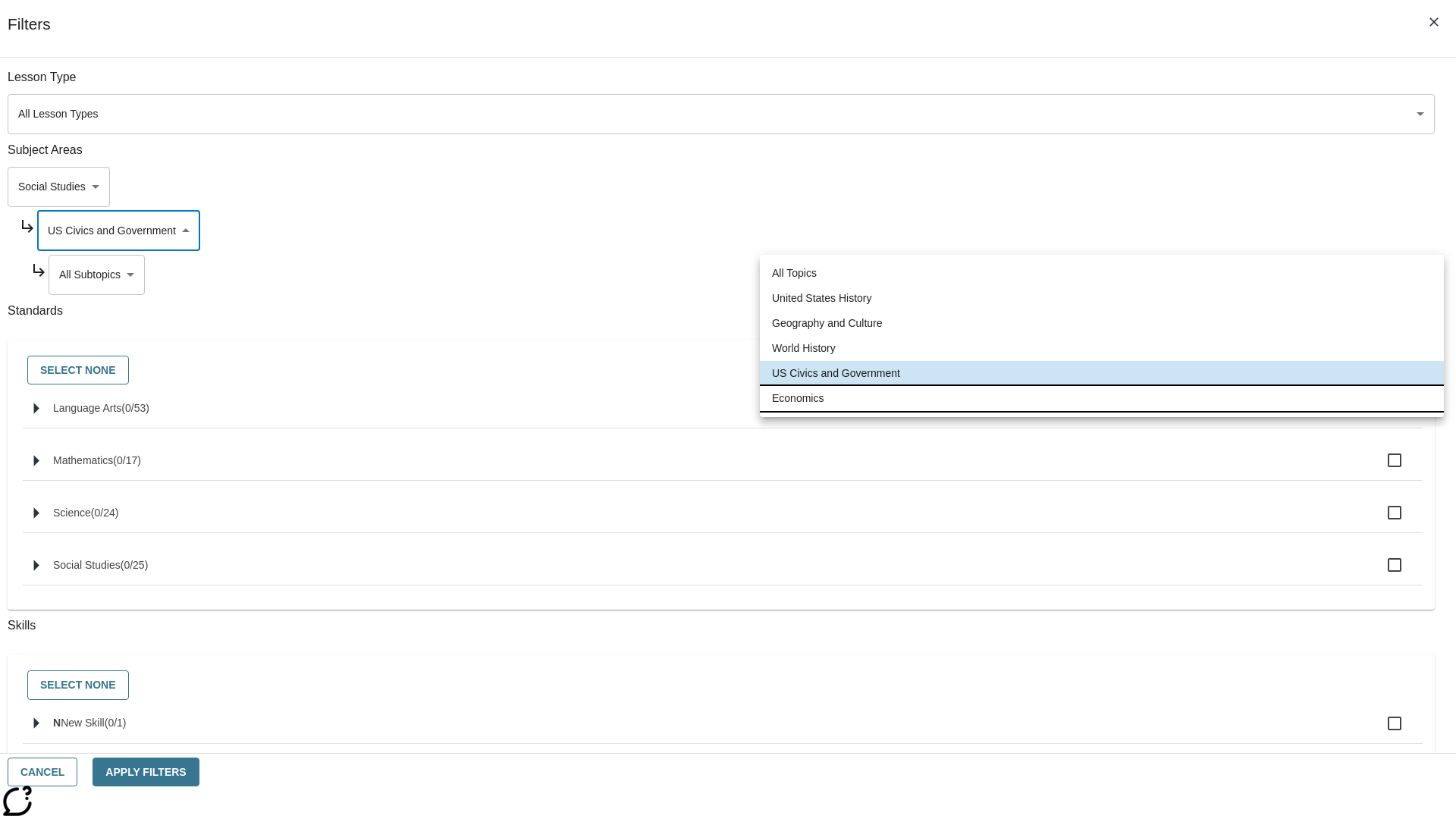
click at [1102, 398] on li "Economics" at bounding box center [1102, 398] width 684 height 25
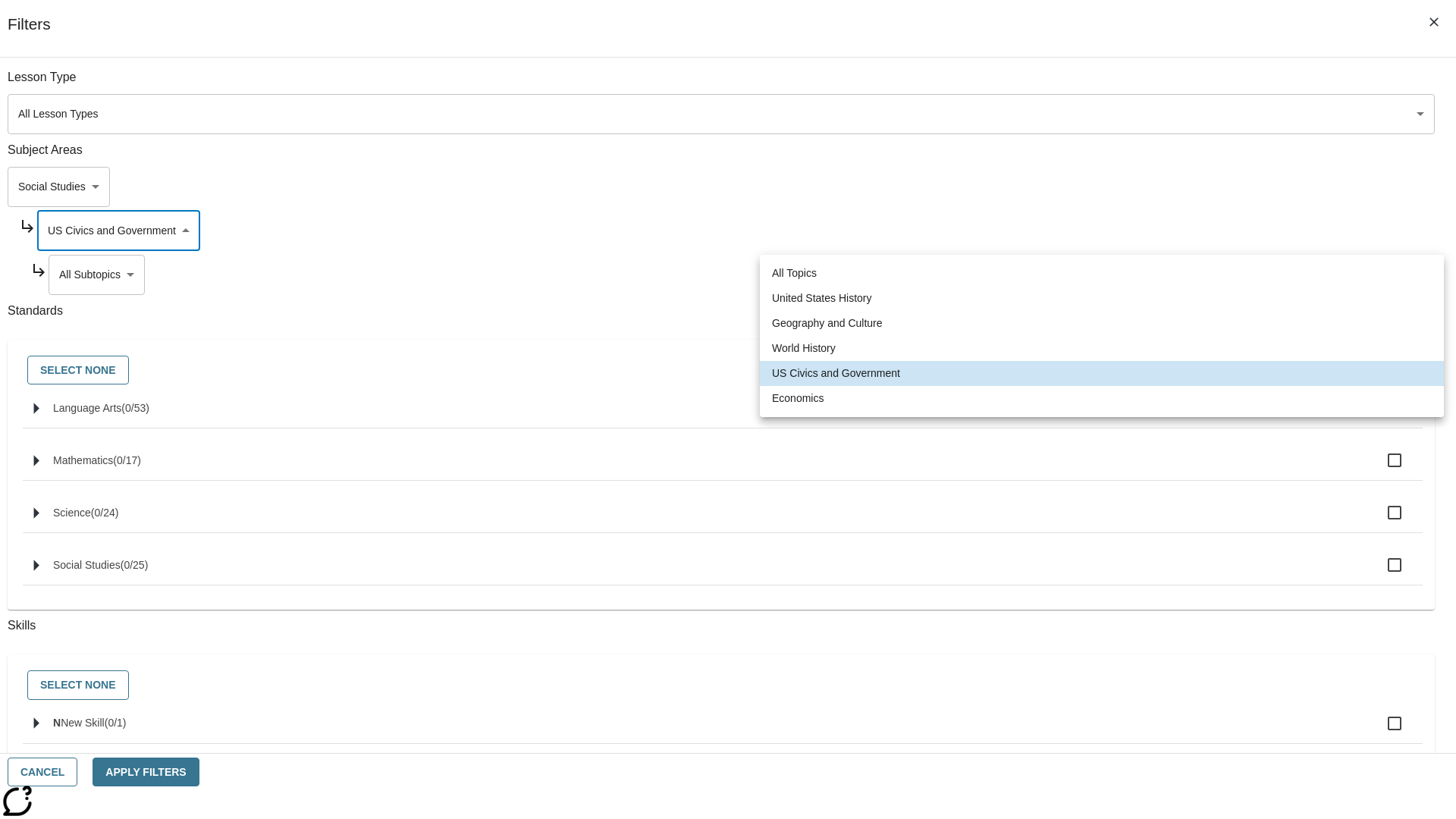
type input "195"
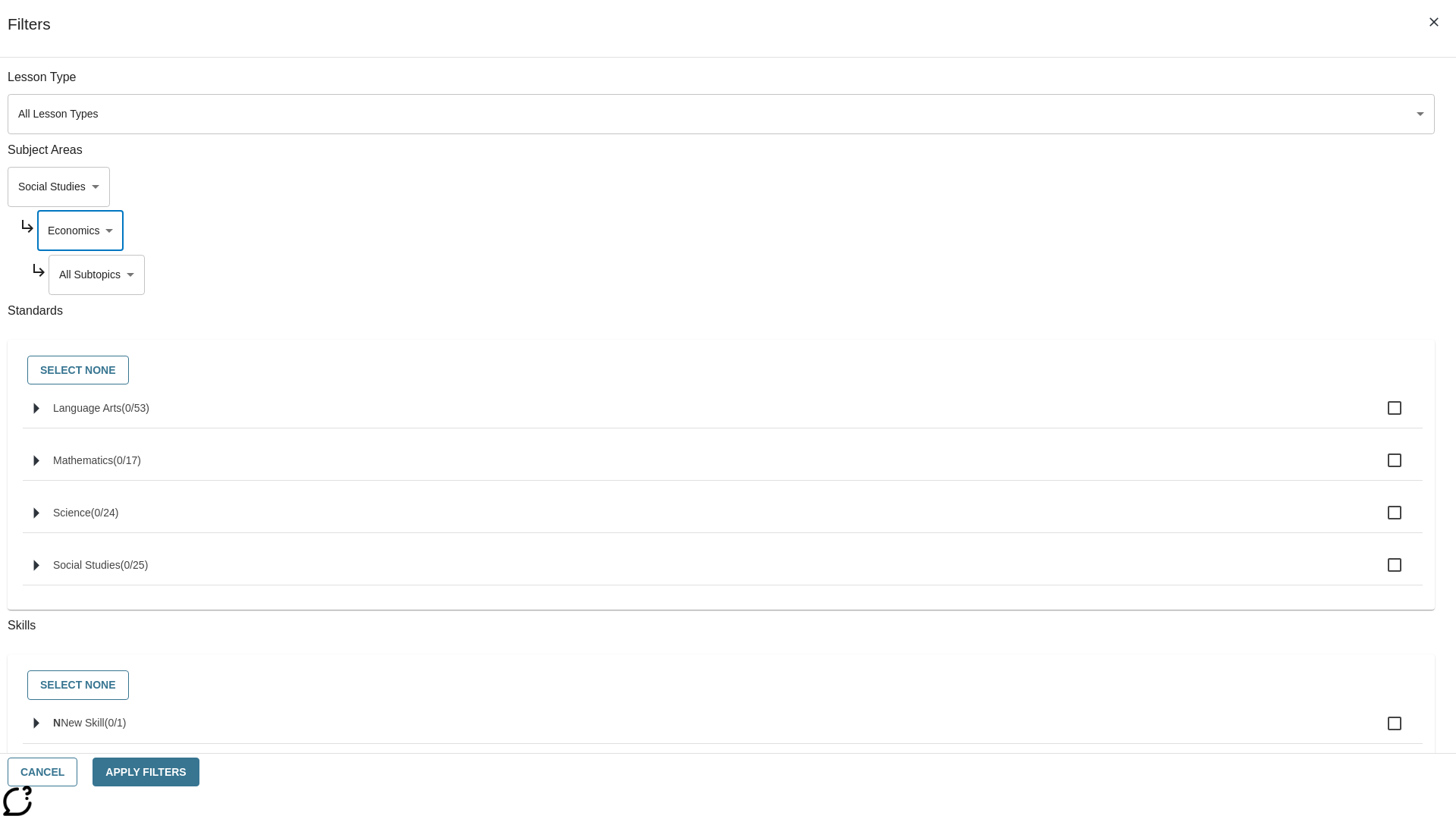
scroll to position [0, 0]
click at [1111, 275] on body "Skip to main content NJ Edition EN Grade 3 2025 Auto Grade 3 Search 0 Tauto Das…" at bounding box center [728, 469] width 1444 height 836
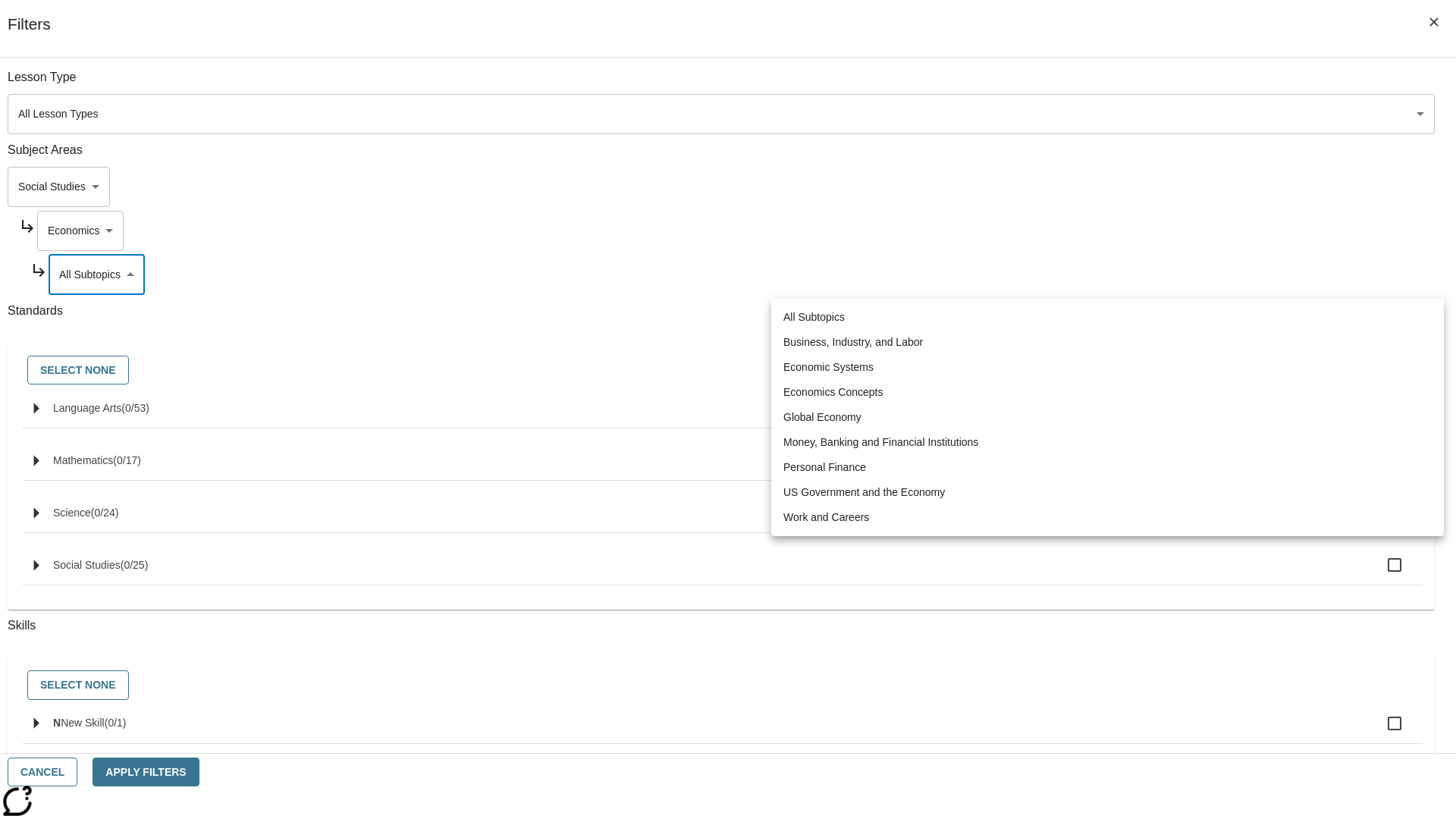
scroll to position [0, 1]
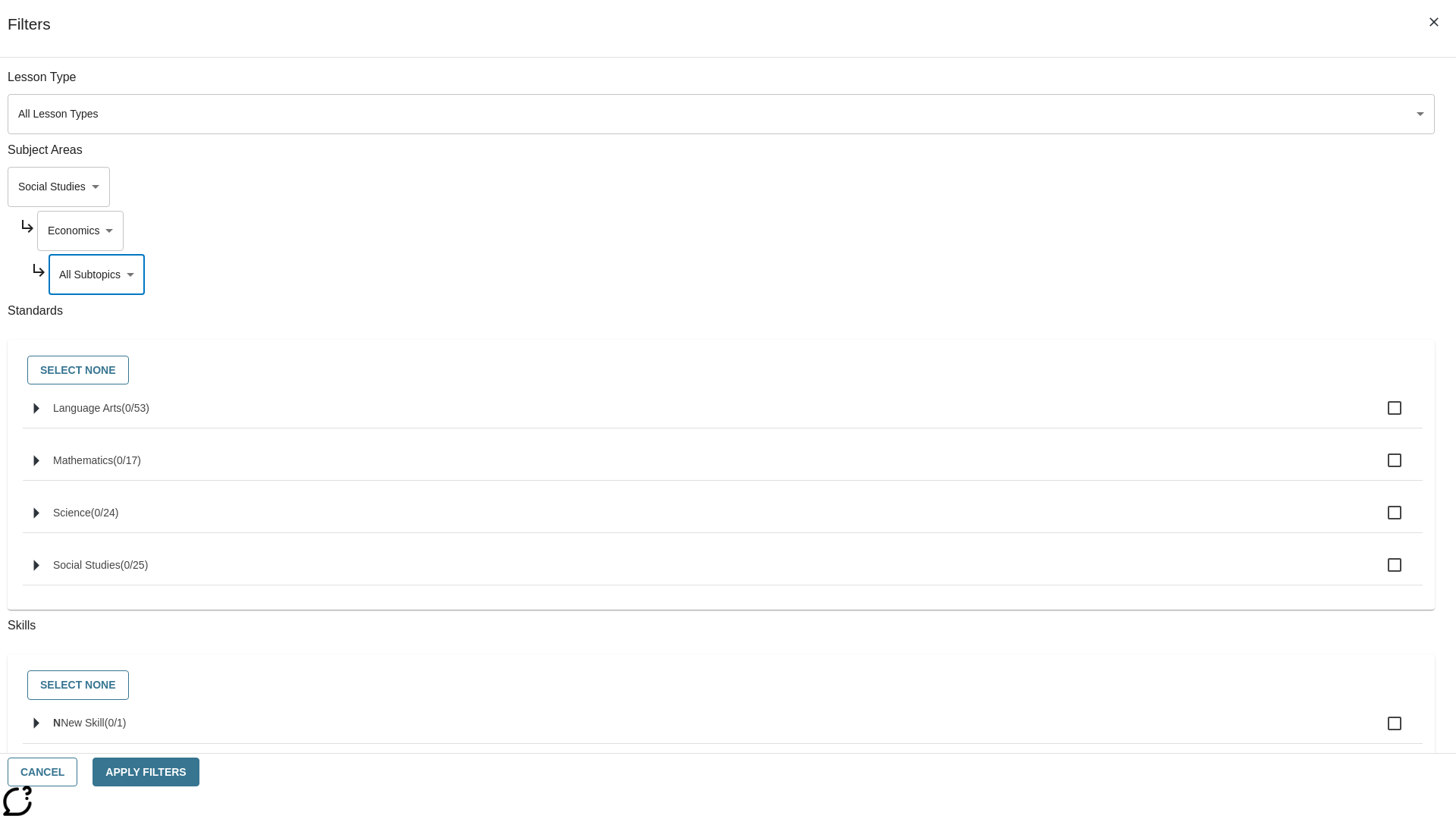
click at [1091, 187] on body "Skip to main content NJ Edition EN Grade 3 2025 Auto Grade 3 Search 0 Tauto Das…" at bounding box center [728, 469] width 1444 height 836
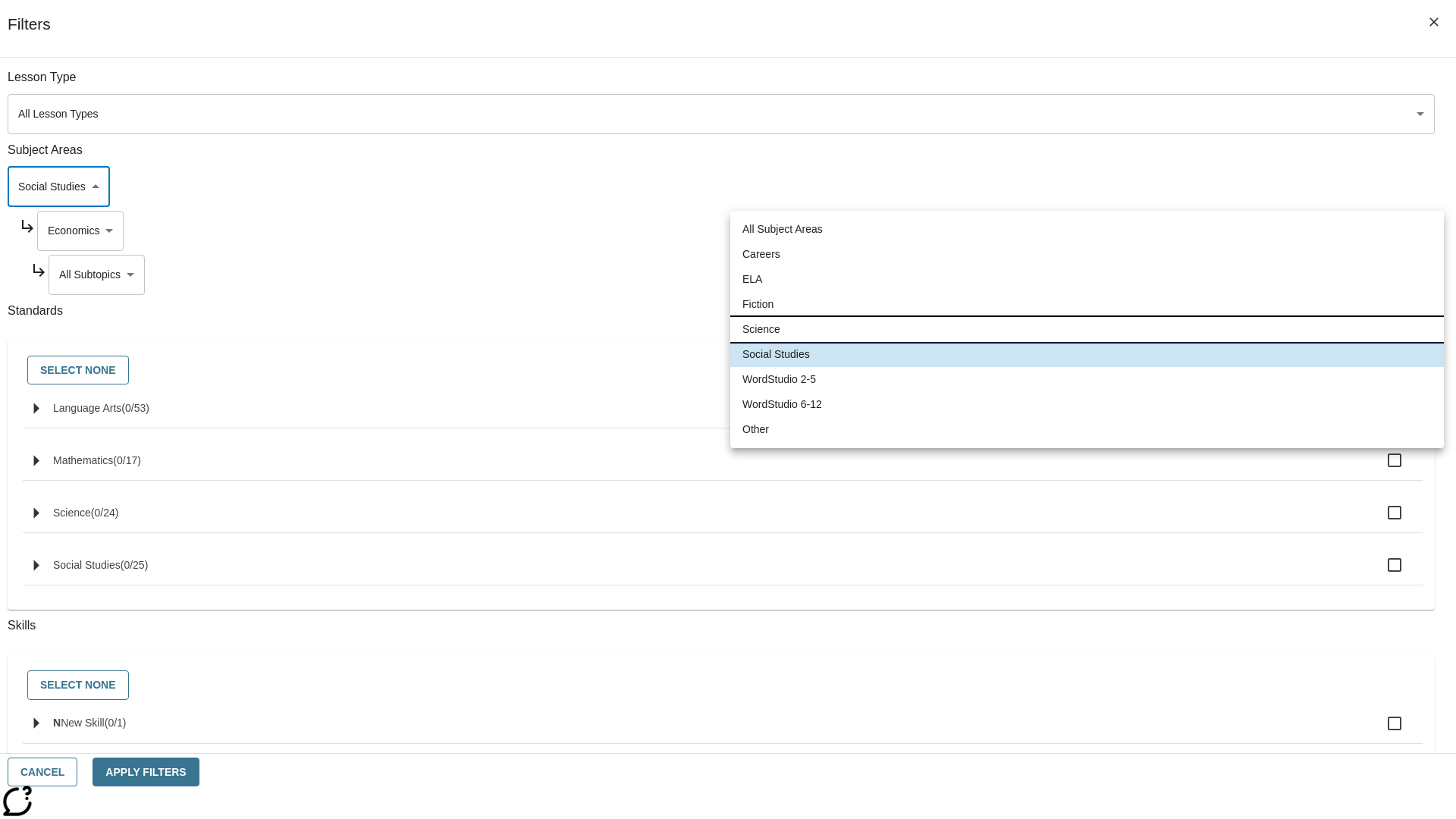
click at [1087, 329] on li "Science" at bounding box center [1087, 329] width 714 height 25
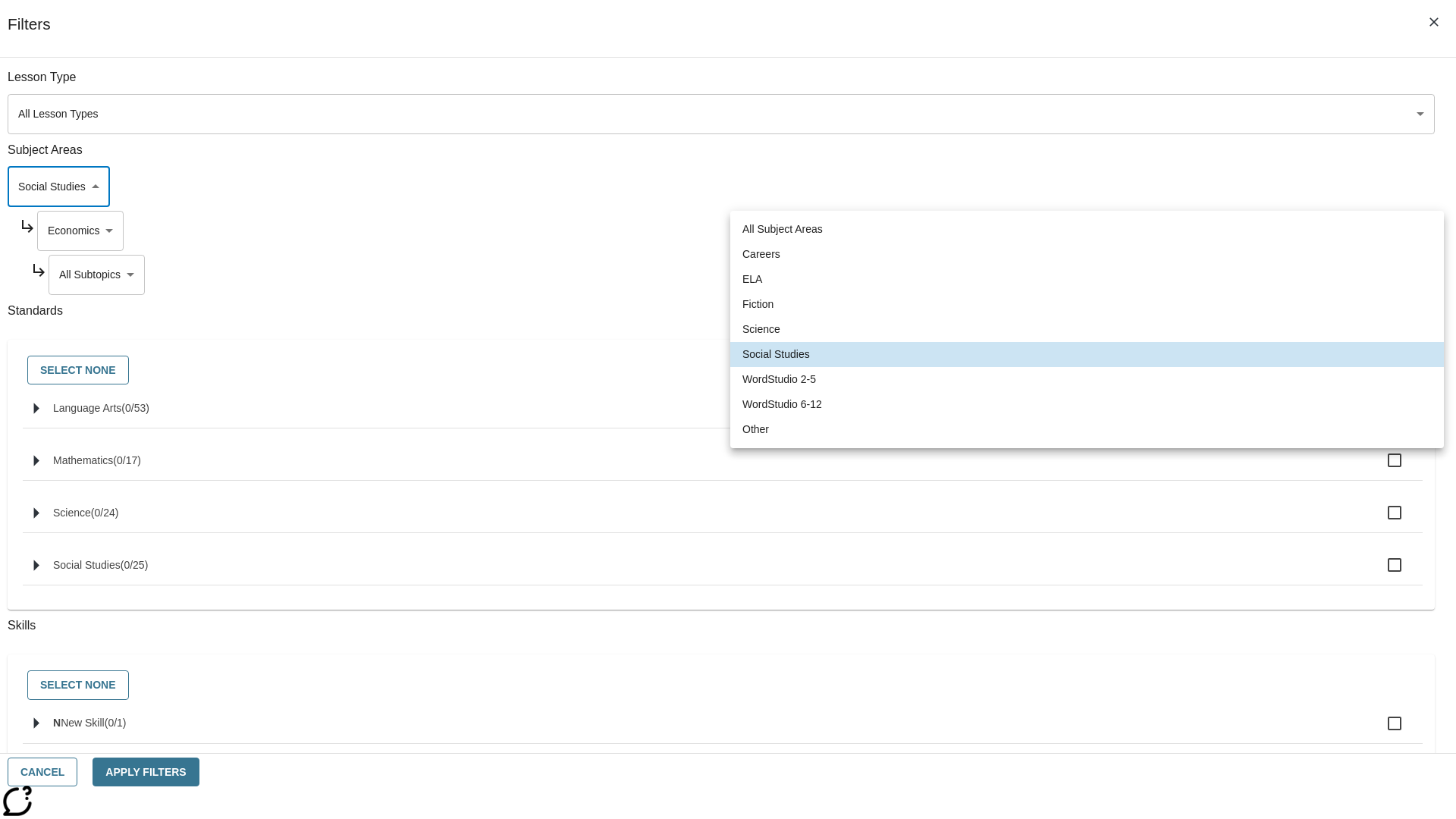
type input "2"
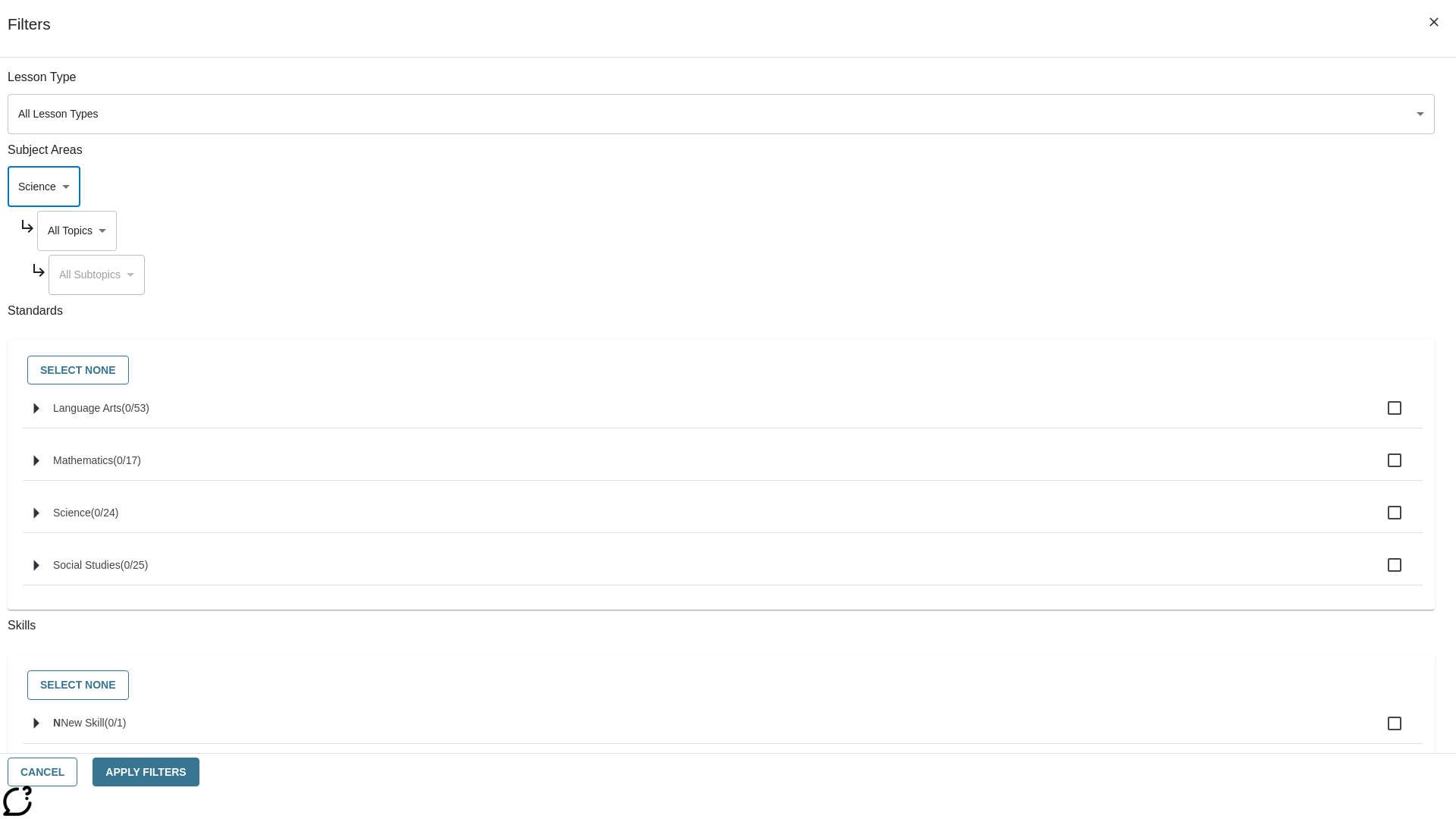
click at [1105, 230] on body "Skip to main content NJ Edition EN Grade 3 2025 Auto Grade 3 Search 0 Tauto Das…" at bounding box center [728, 469] width 1444 height 836
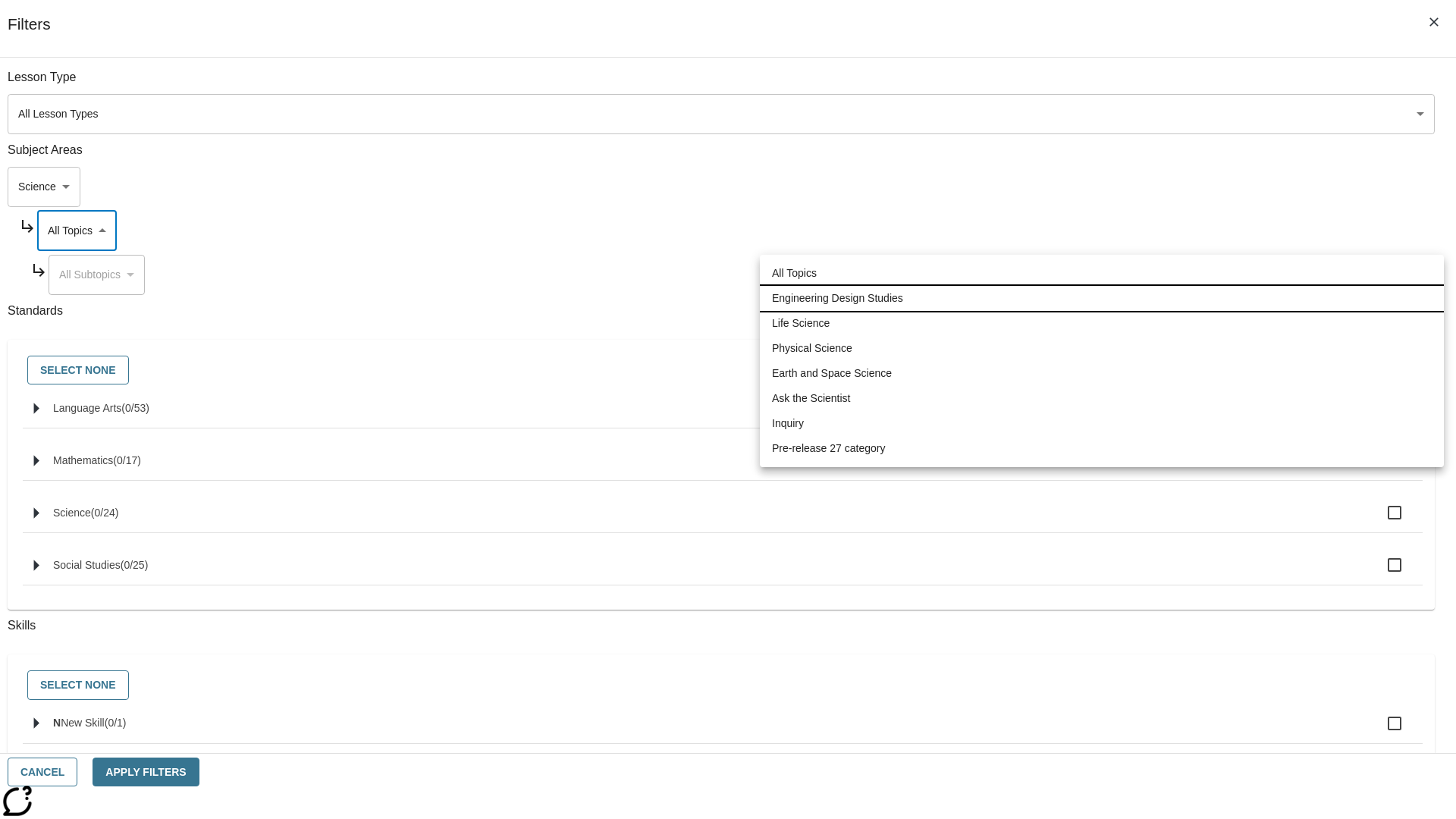
click at [1102, 298] on li "Engineering Design Studies" at bounding box center [1102, 298] width 684 height 25
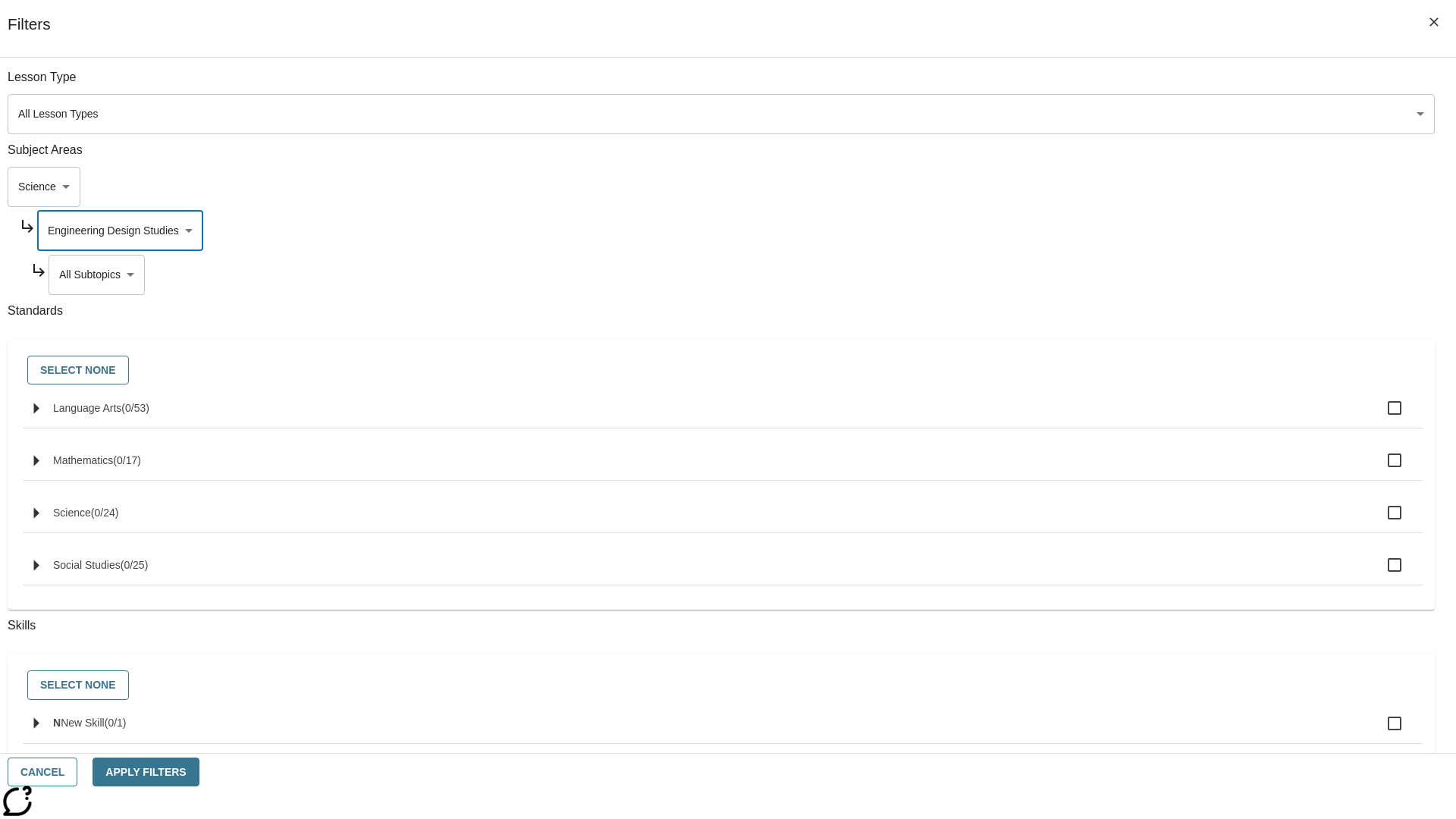
click at [1112, 275] on body "Skip to main content NJ Edition EN Grade 3 2025 Auto Grade 3 Search 0 Tauto Das…" at bounding box center [728, 469] width 1444 height 836
click at [1106, 230] on body "Skip to main content NJ Edition EN Grade 3 2025 Auto Grade 3 Search 0 Tauto Das…" at bounding box center [728, 469] width 1444 height 836
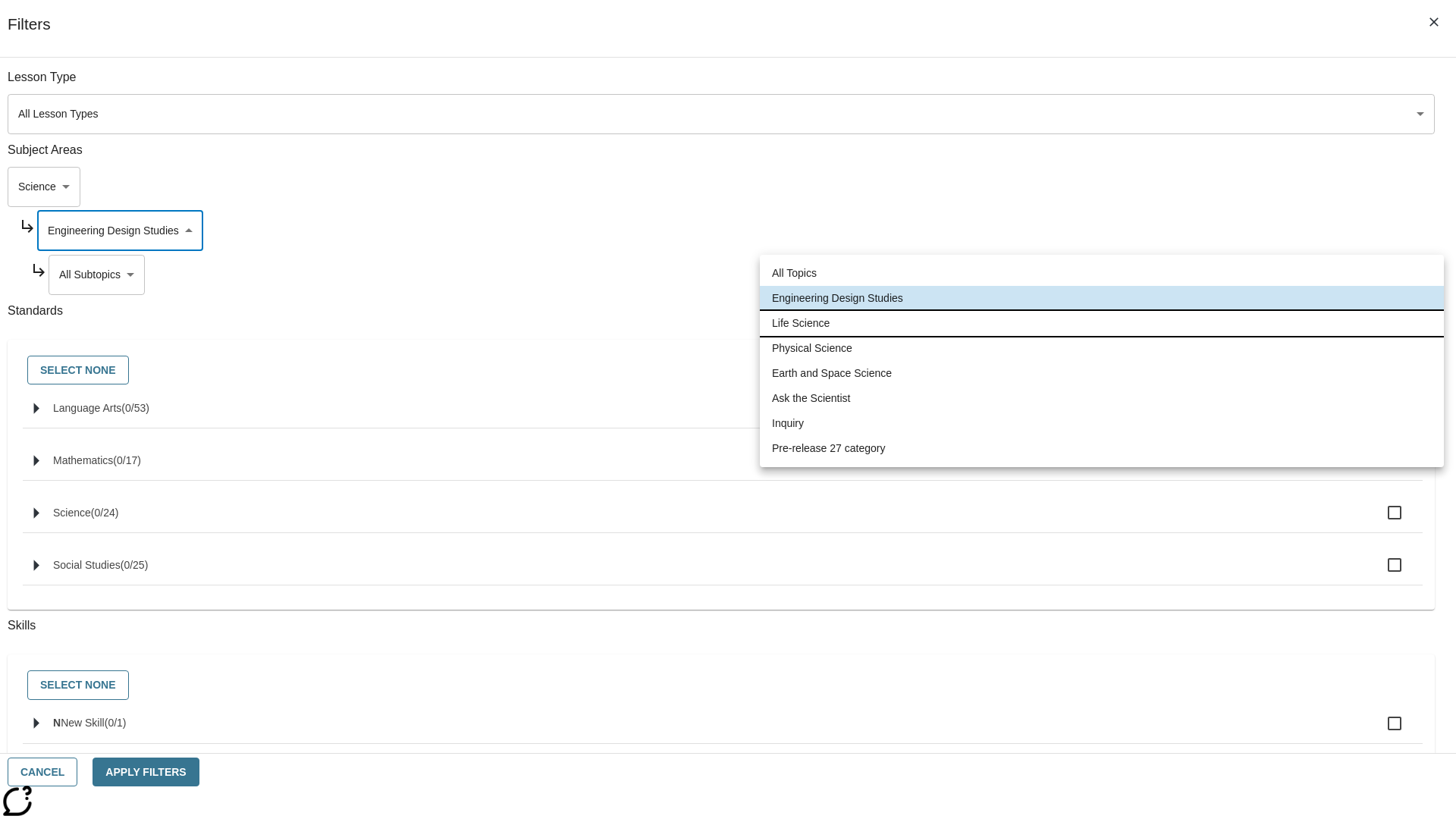
click at [1102, 323] on li "Life Science" at bounding box center [1102, 323] width 684 height 25
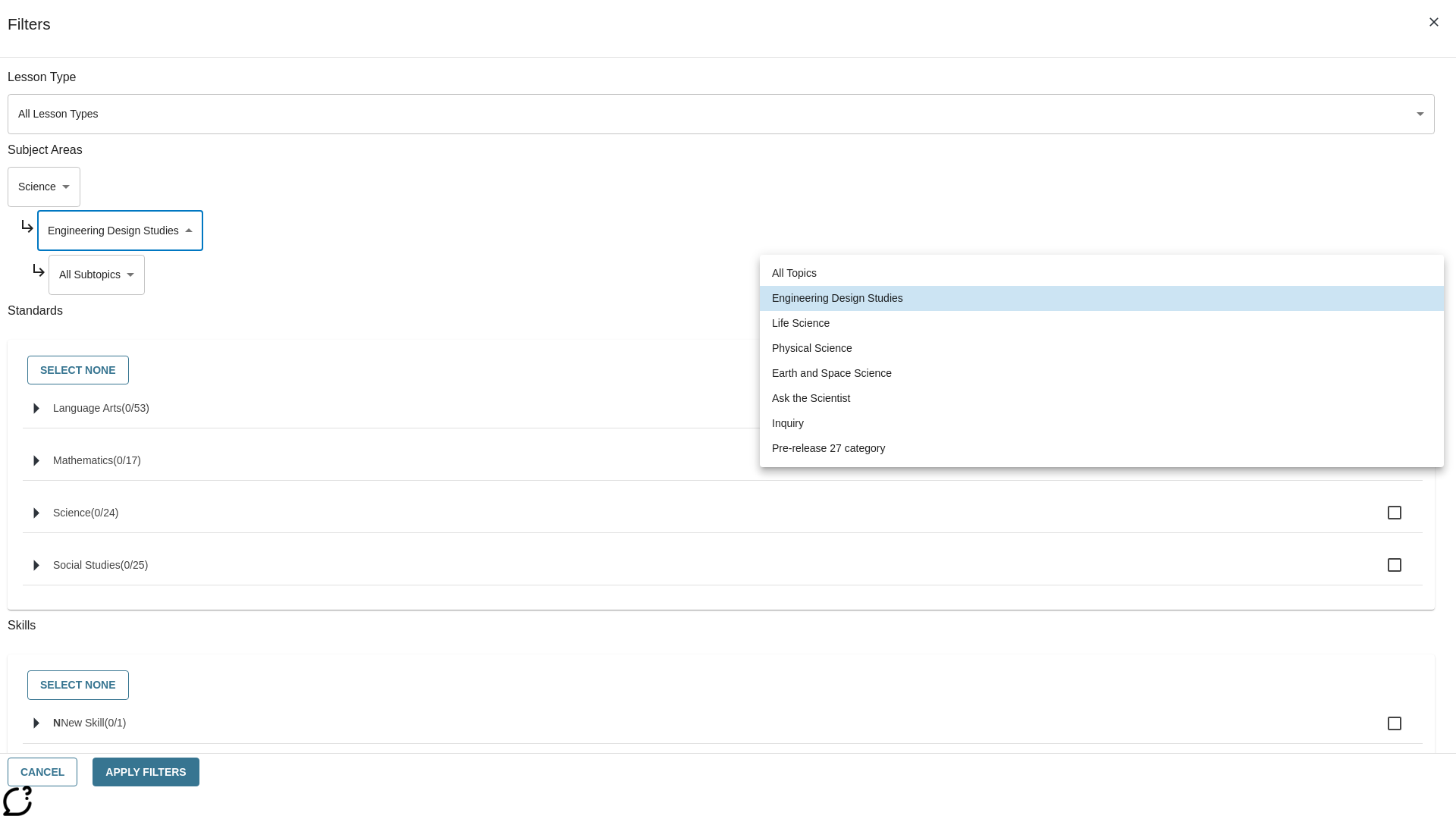
type input "189"
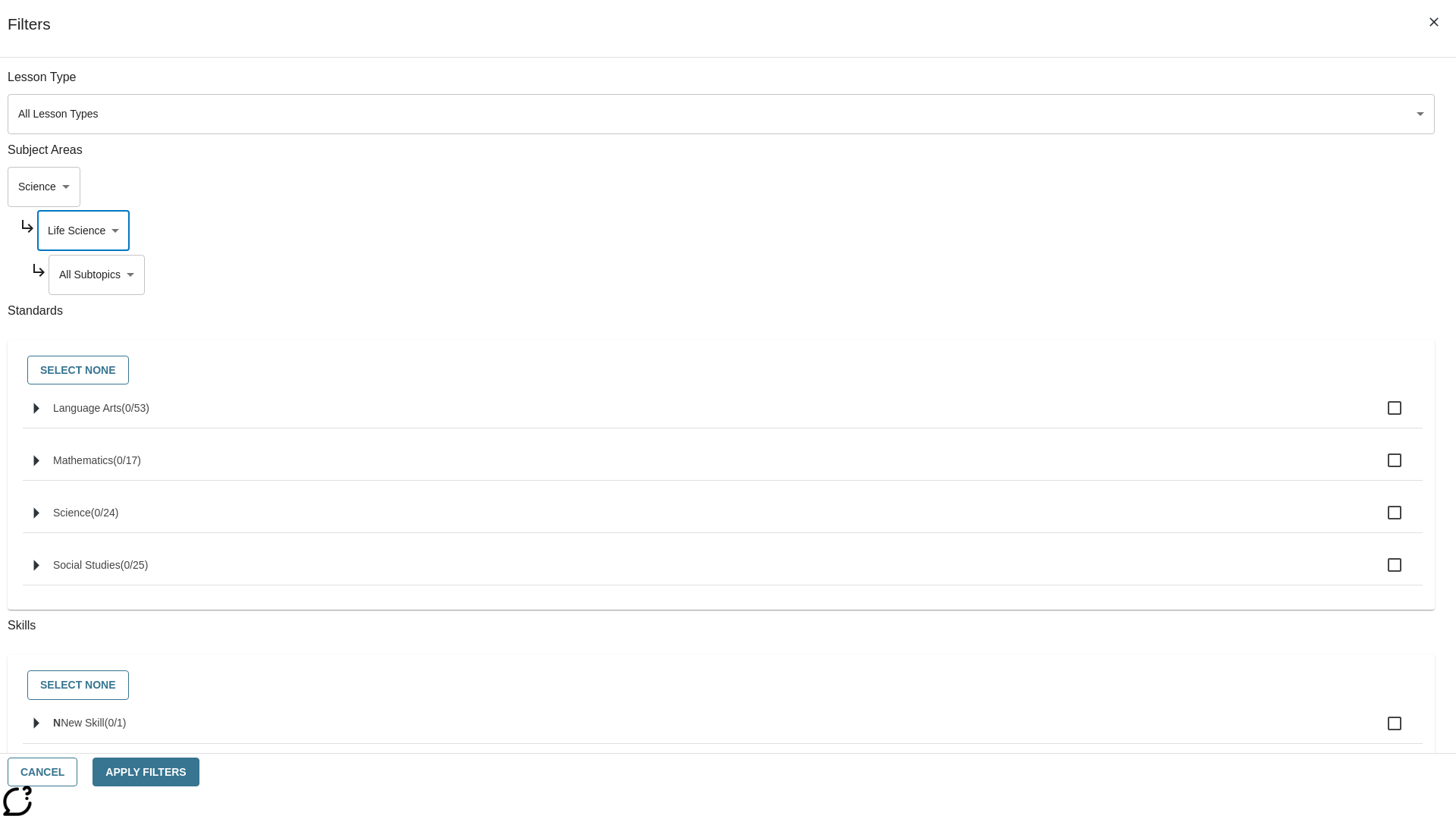
click at [1111, 275] on body "Skip to main content NJ Edition EN Grade 3 2025 Auto Grade 3 Search 0 Tauto Das…" at bounding box center [728, 469] width 1444 height 836
click at [1105, 85] on body "Skip to main content NJ Edition EN Grade 3 2025 Auto Grade 3 Search 0 Tauto Das…" at bounding box center [728, 469] width 1444 height 836
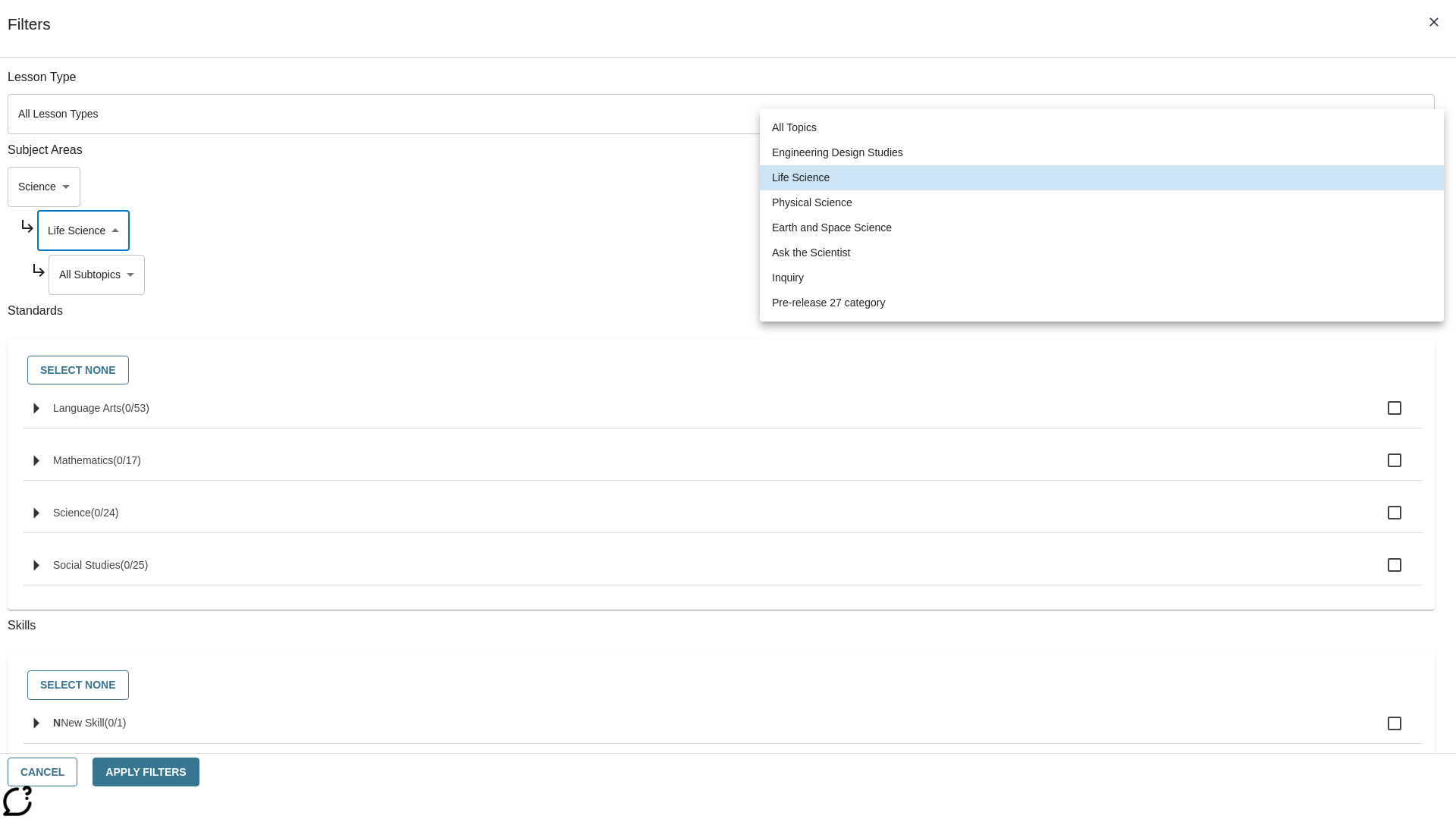
scroll to position [146, 1]
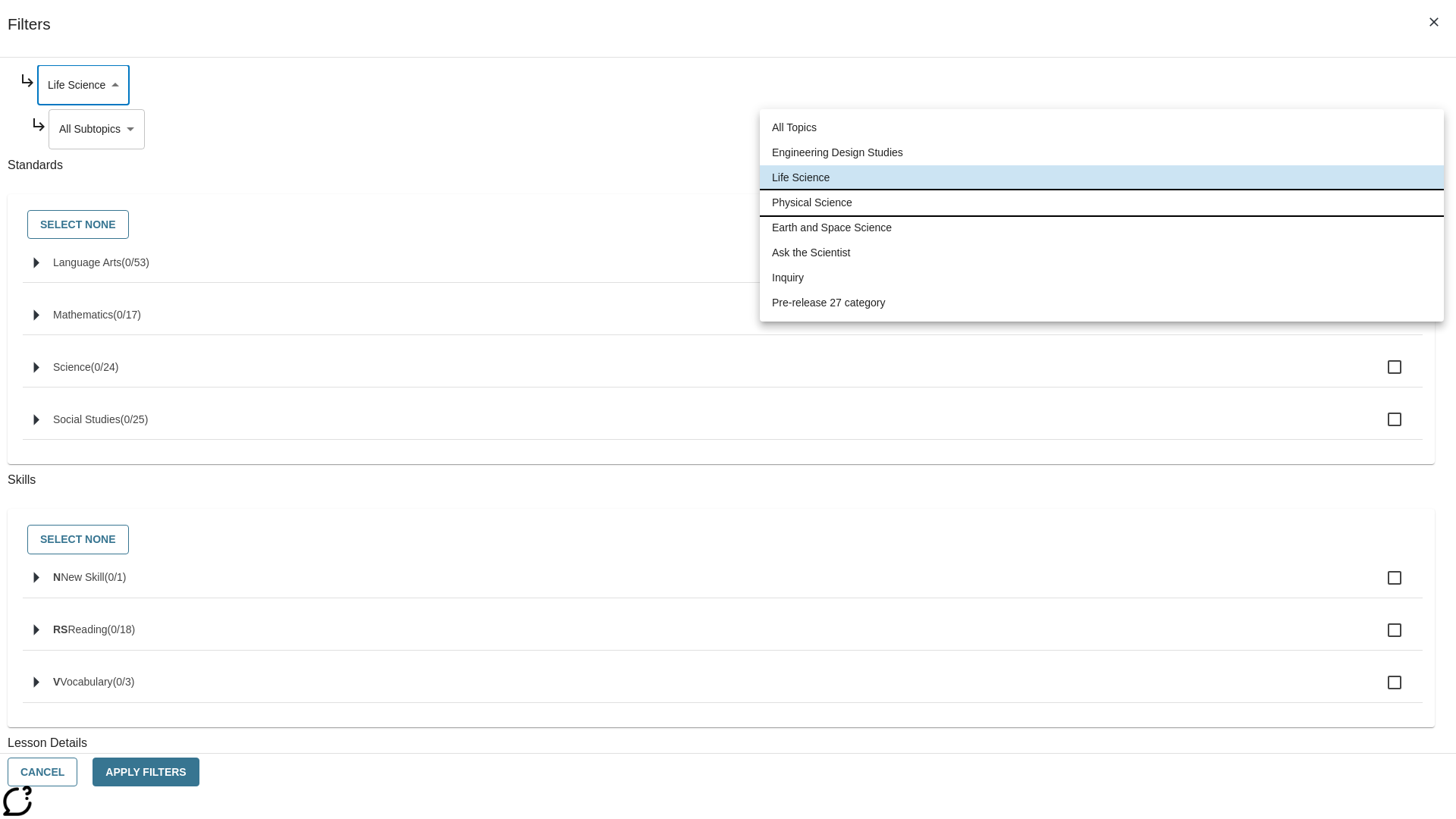
click at [1102, 202] on li "Physical Science" at bounding box center [1102, 202] width 684 height 25
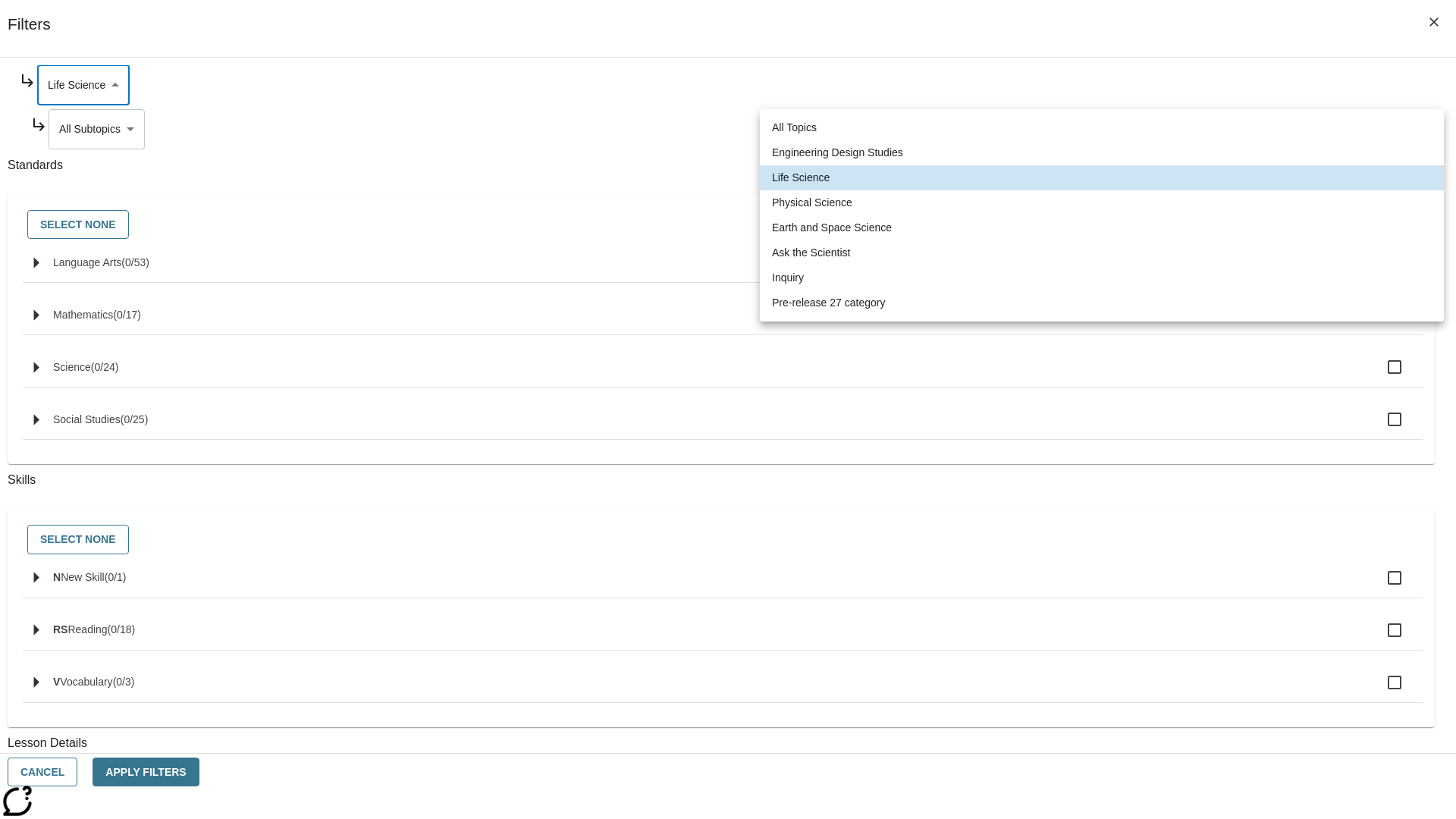
type input "190"
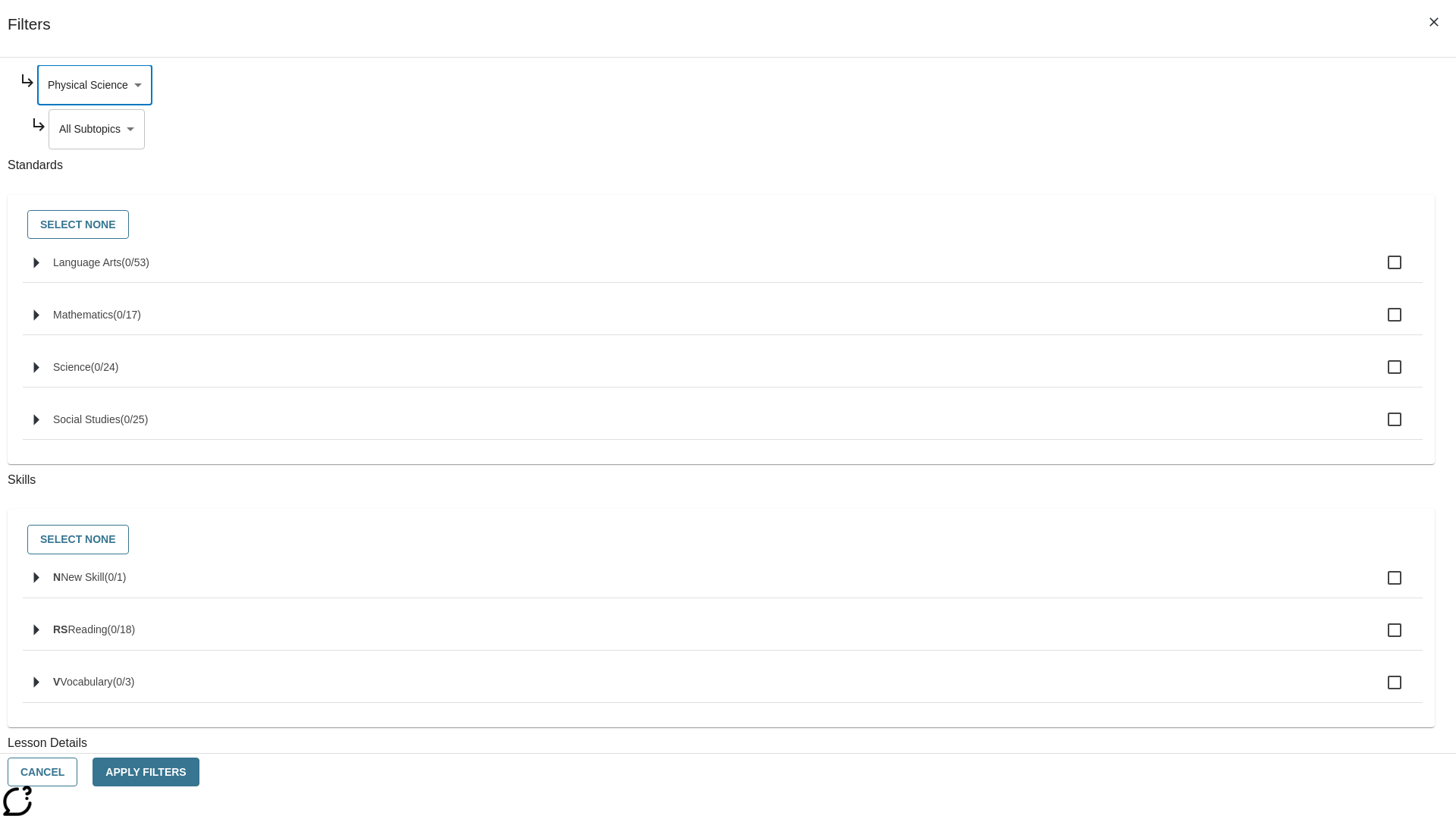
scroll to position [0, 0]
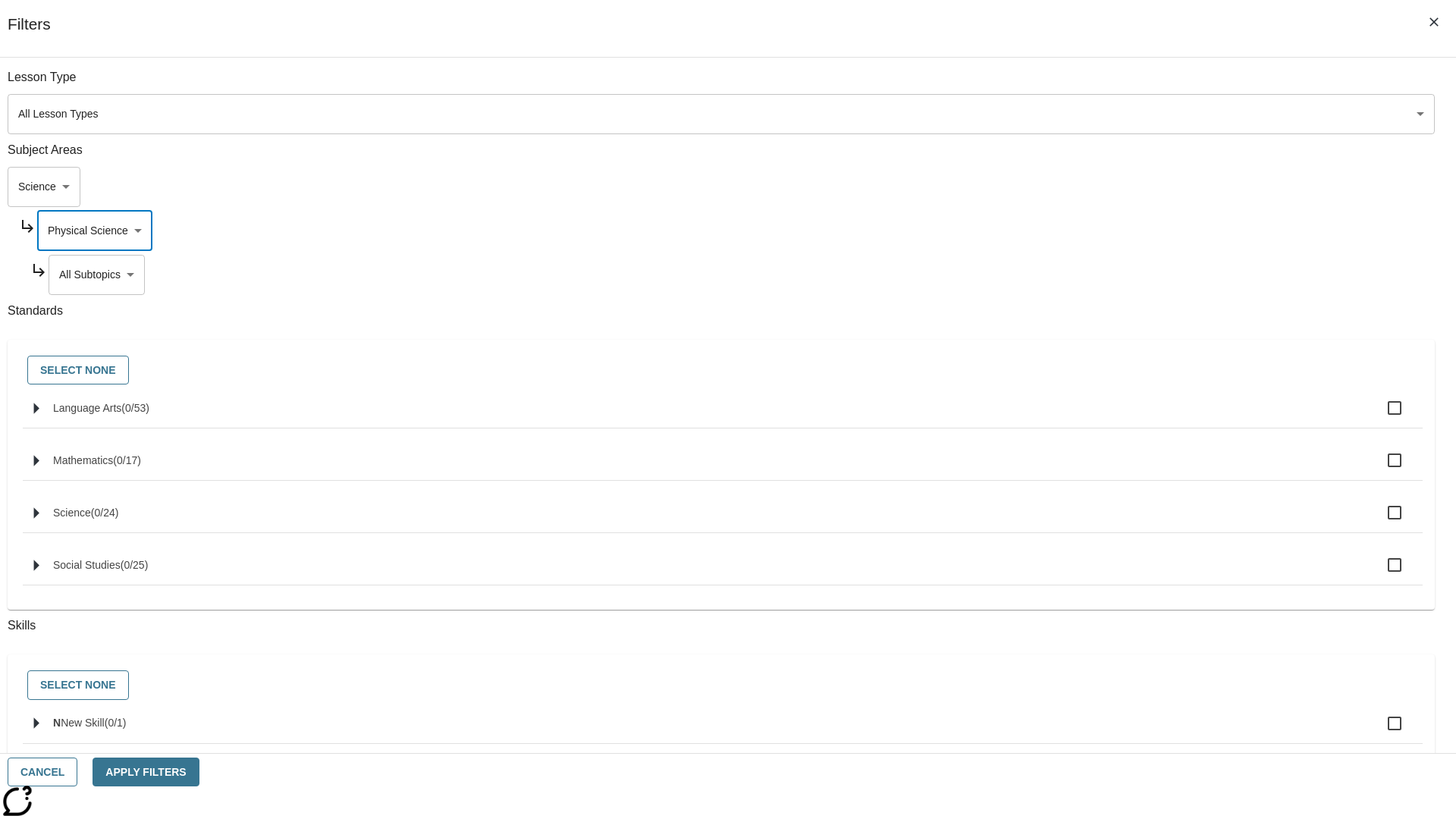
click at [1111, 275] on body "Skip to main content NJ Edition EN Grade 3 2025 Auto Grade 3 Search 0 Tauto Das…" at bounding box center [728, 469] width 1444 height 836
click at [1105, 230] on body "Skip to main content NJ Edition EN Grade 3 2025 Auto Grade 3 Search 0 Tauto Das…" at bounding box center [728, 469] width 1444 height 836
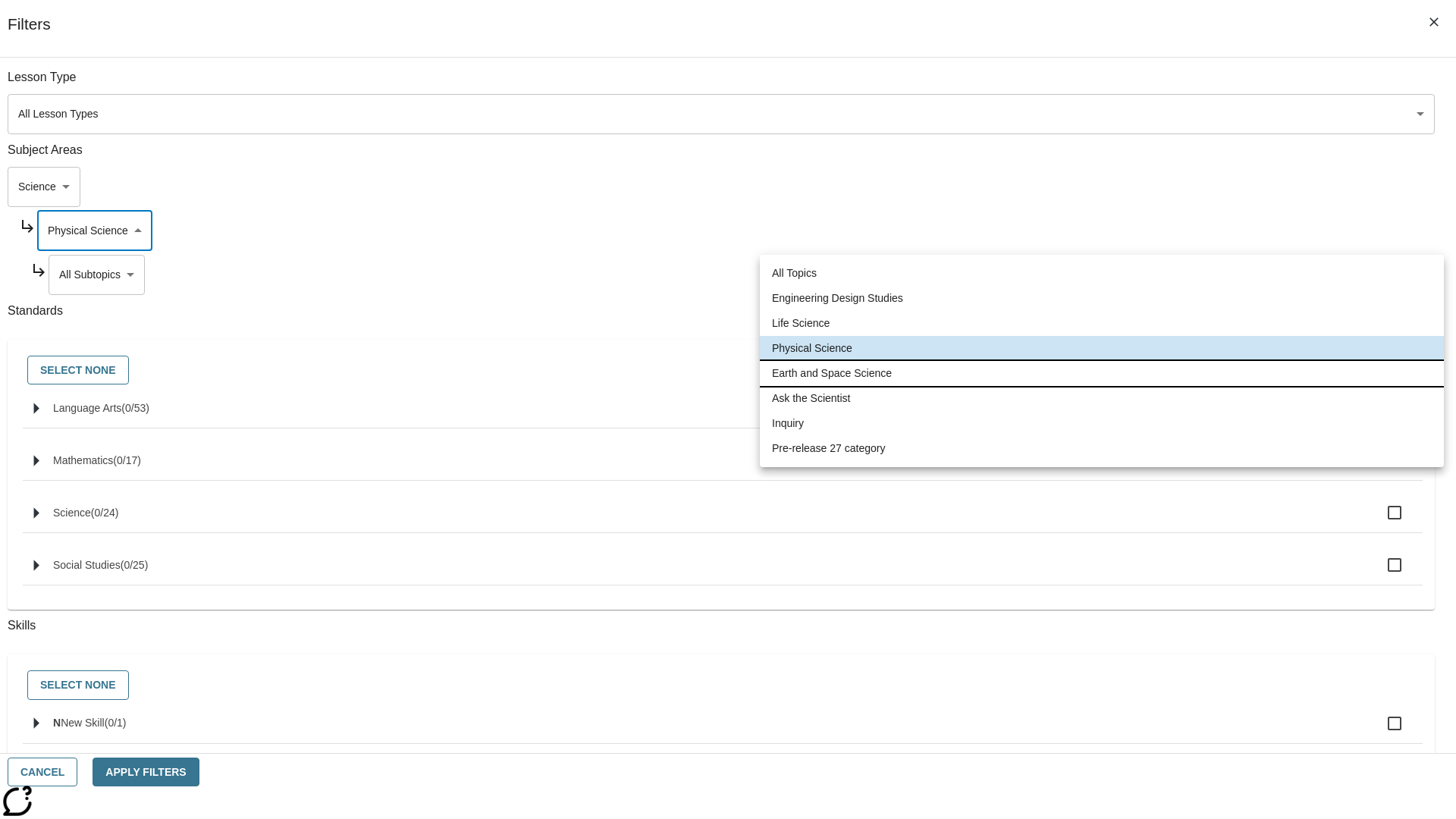
click at [1102, 373] on li "Earth and Space Science" at bounding box center [1102, 373] width 684 height 25
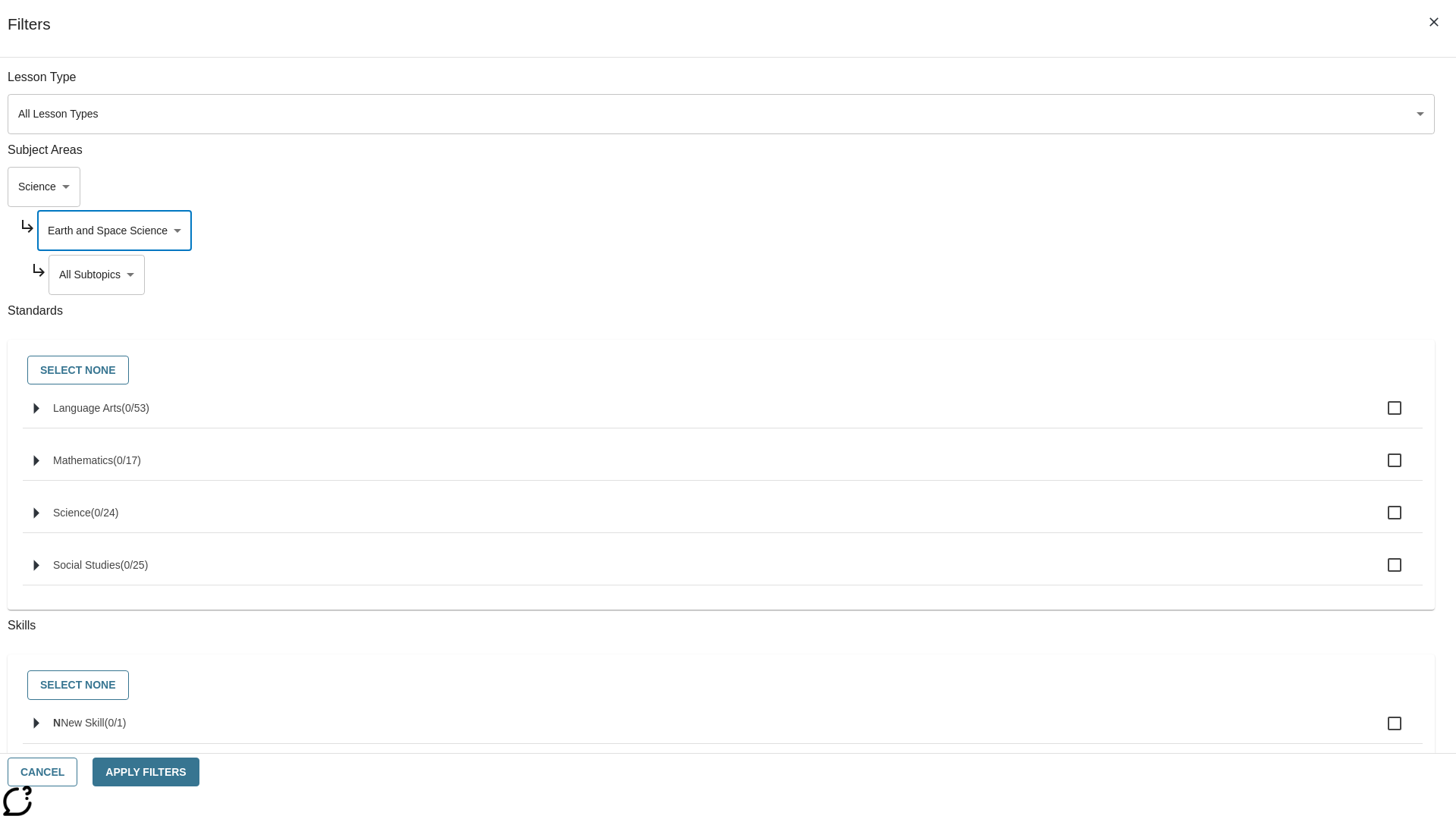
click at [1111, 275] on body "Skip to main content NJ Edition EN Grade 3 2025 Auto Grade 3 Search 0 Tauto Das…" at bounding box center [728, 469] width 1444 height 836
click at [1105, 230] on body "Skip to main content NJ Edition EN Grade 3 2025 Auto Grade 3 Search 0 Tauto Das…" at bounding box center [728, 469] width 1444 height 836
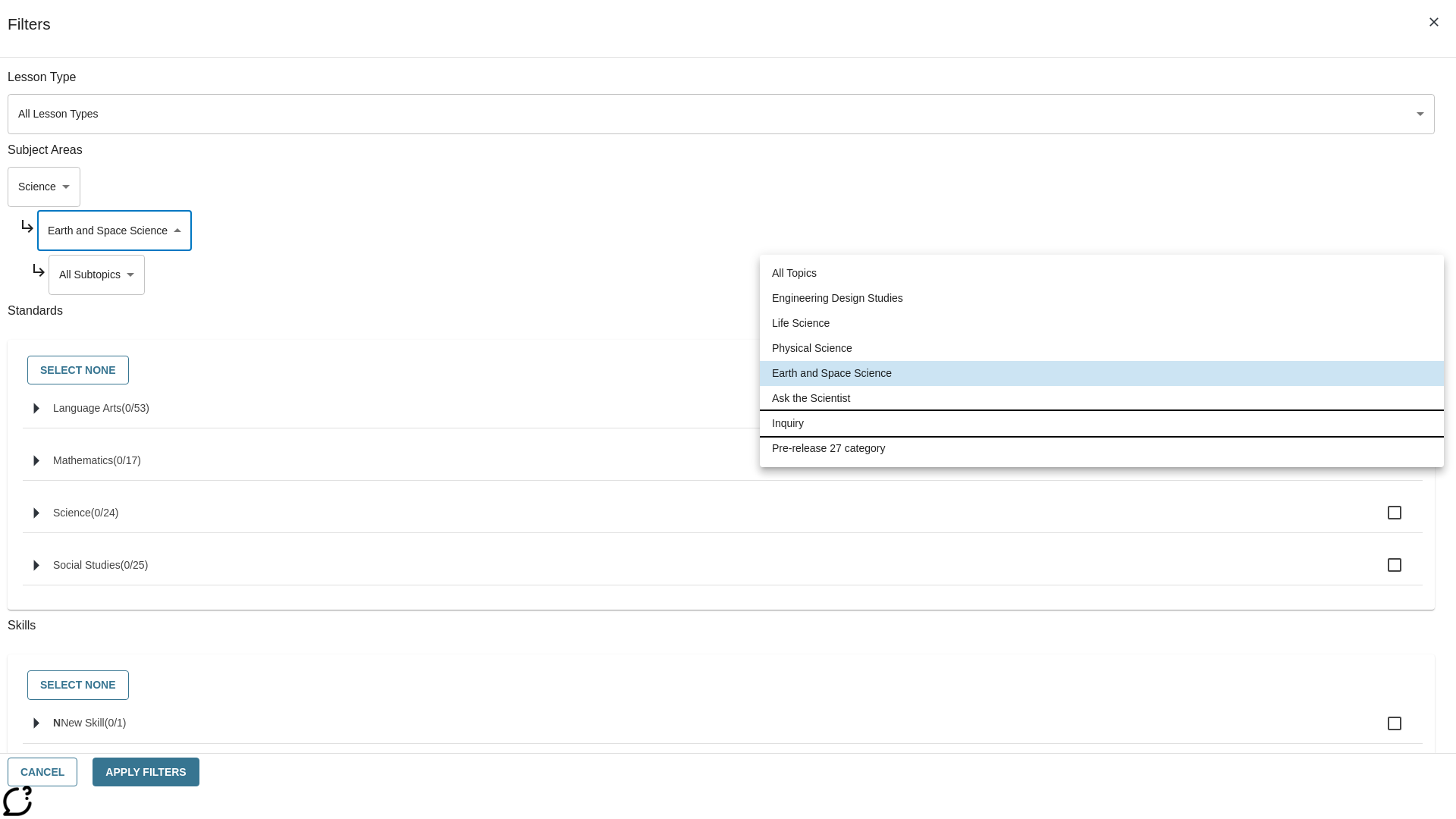
click at [1102, 423] on li "Inquiry" at bounding box center [1102, 423] width 684 height 25
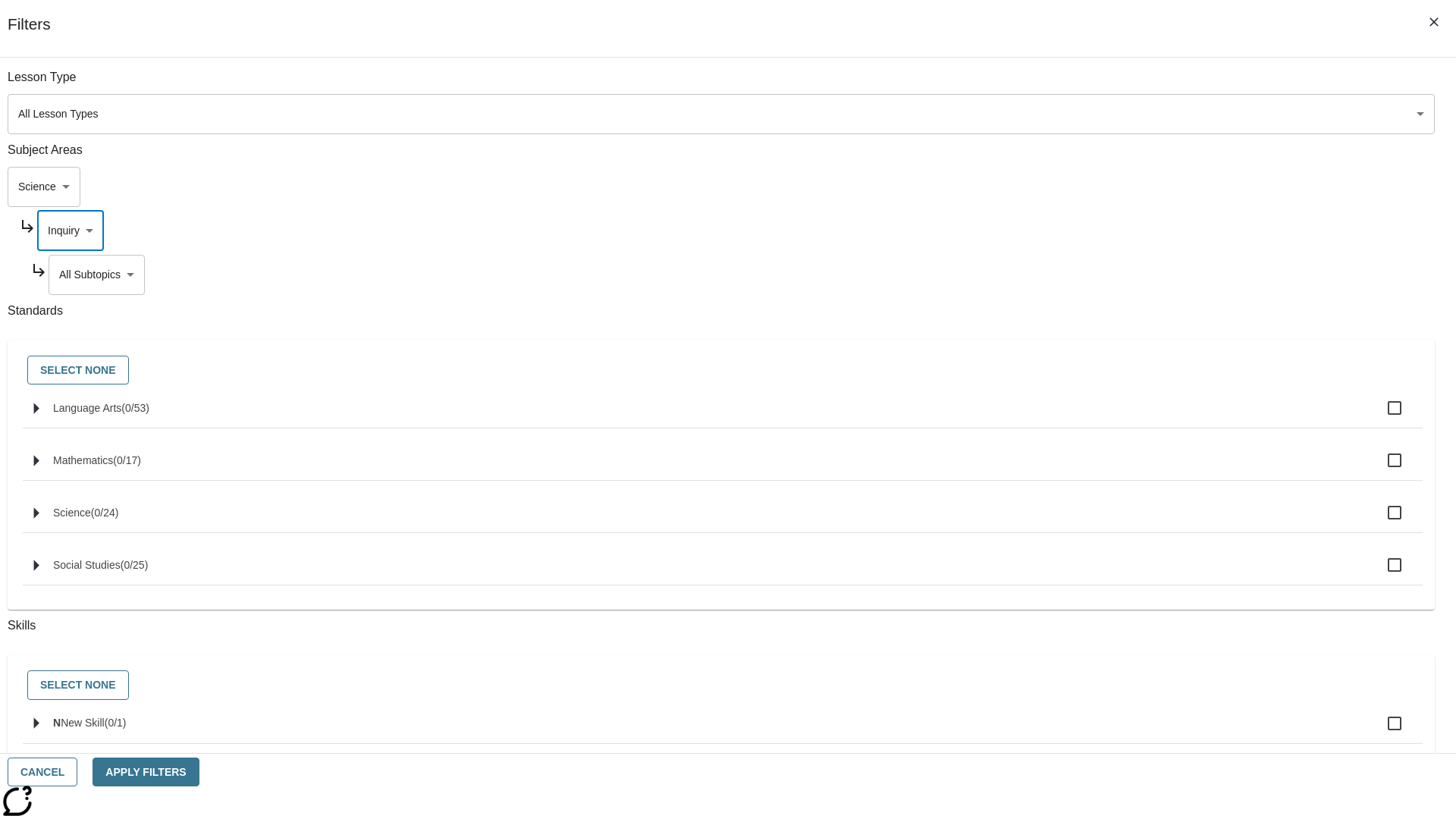
scroll to position [0, 0]
click at [1111, 275] on body "Skip to main content NJ Edition EN Grade 3 2025 Auto Grade 3 Search 0 Tauto Das…" at bounding box center [728, 469] width 1444 height 836
click at [1105, 230] on body "Skip to main content NJ Edition EN Grade 3 2025 Auto Grade 3 Search 0 Tauto Das…" at bounding box center [728, 469] width 1444 height 836
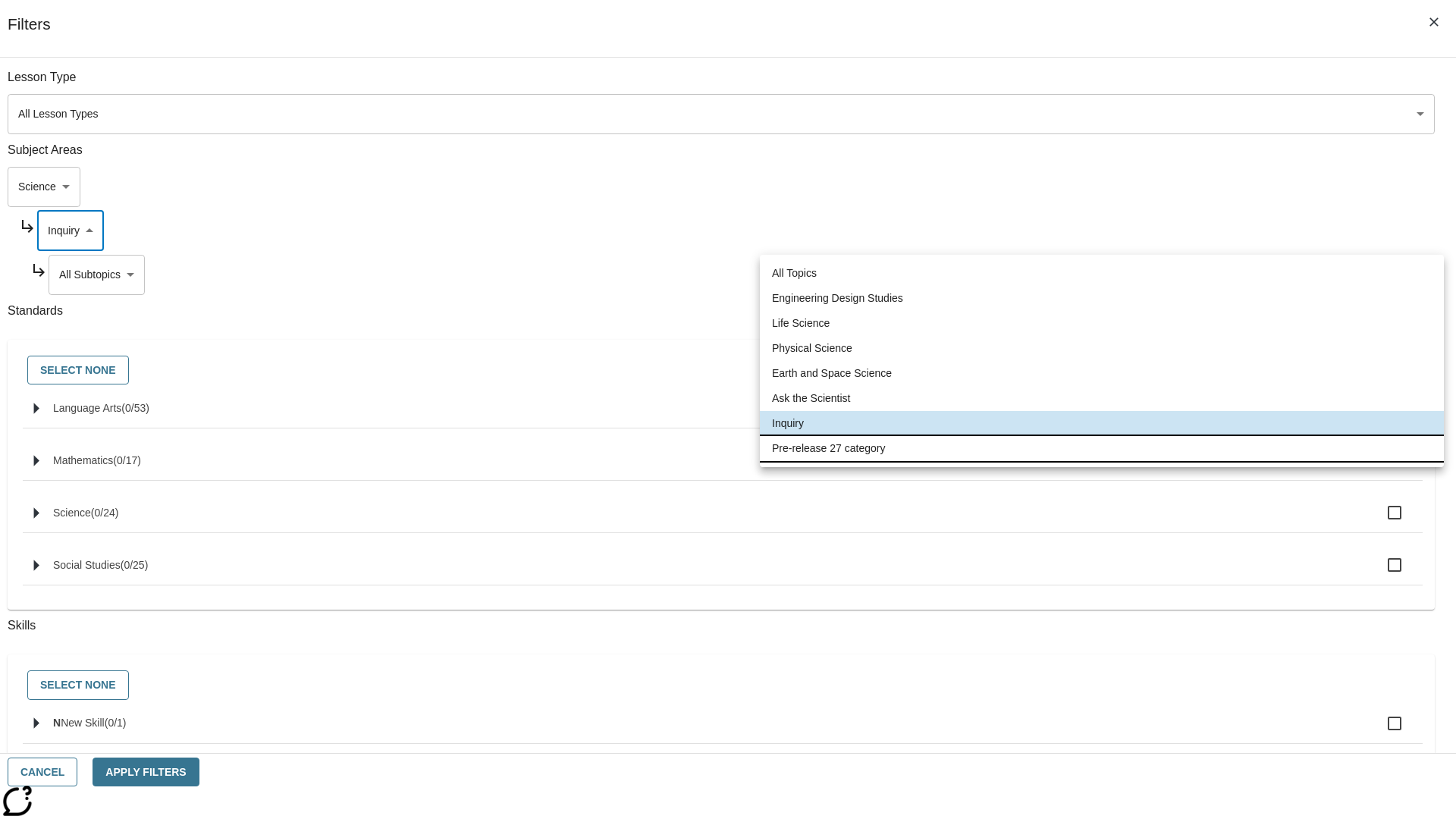
click at [1102, 448] on li "Pre-release 27 category" at bounding box center [1102, 448] width 684 height 25
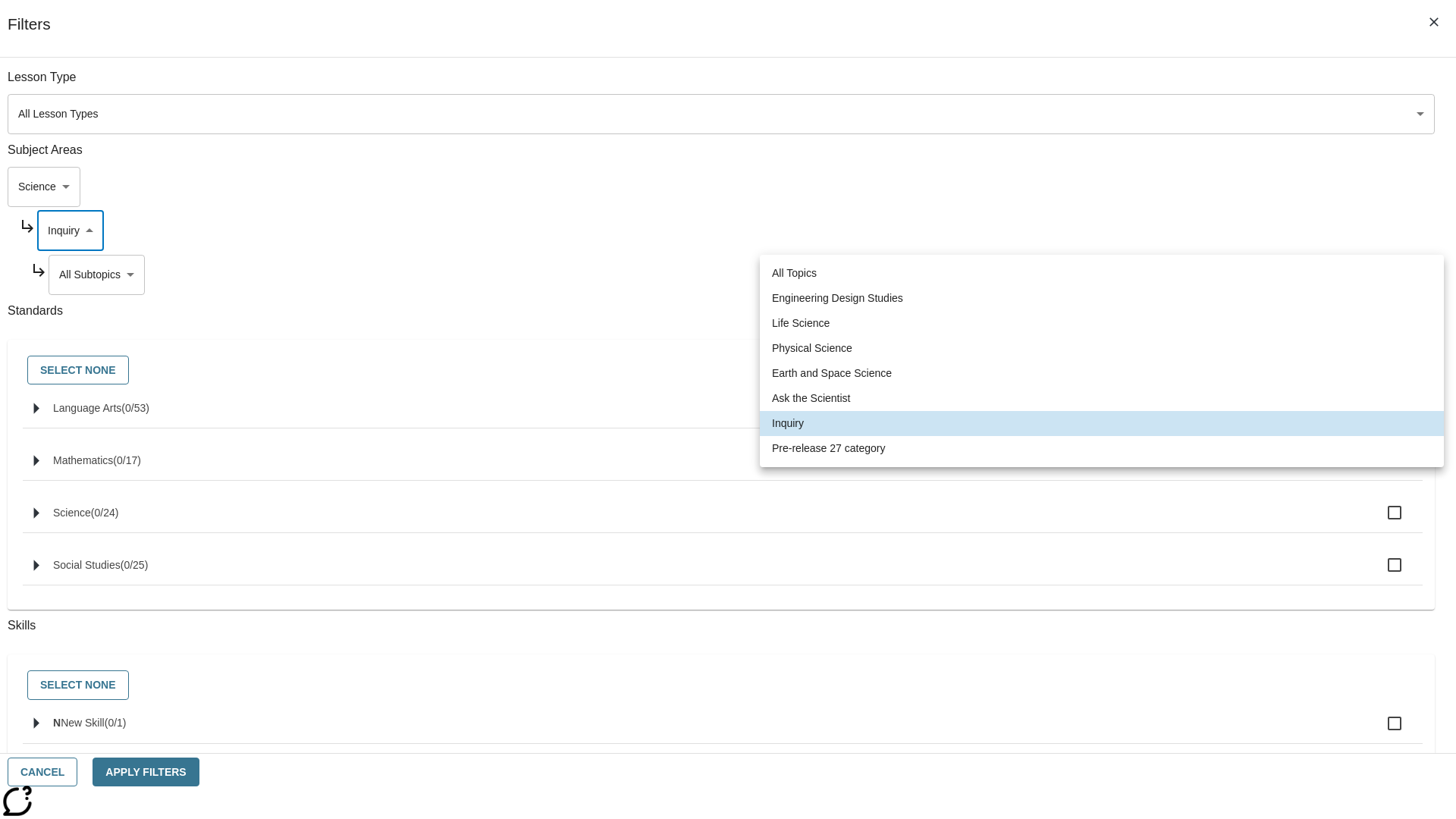
type input "271"
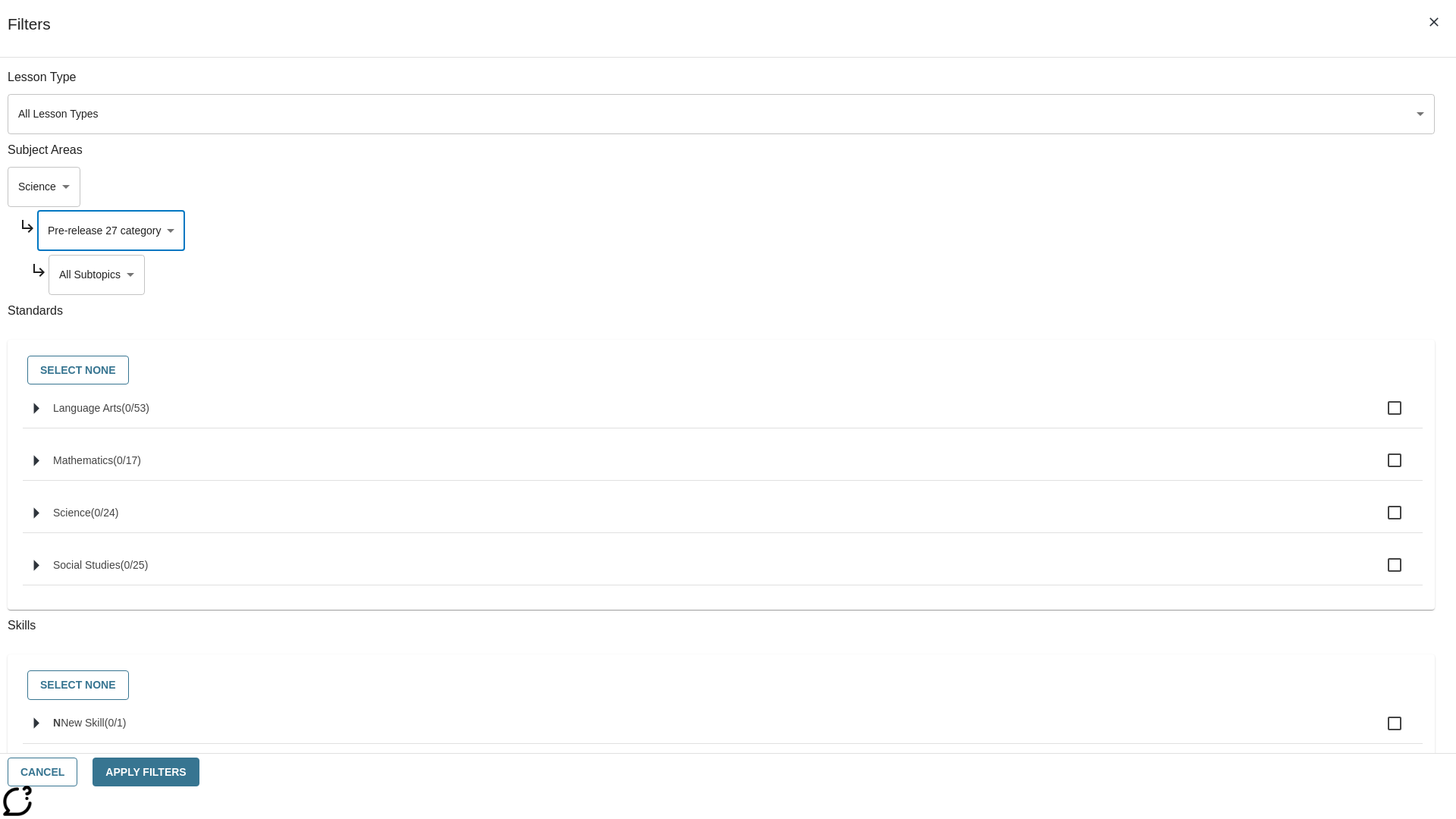
click at [1111, 85] on body "Skip to main content NJ Edition EN Grade 3 2025 Auto Grade 3 Search 0 Tauto Das…" at bounding box center [728, 469] width 1444 height 836
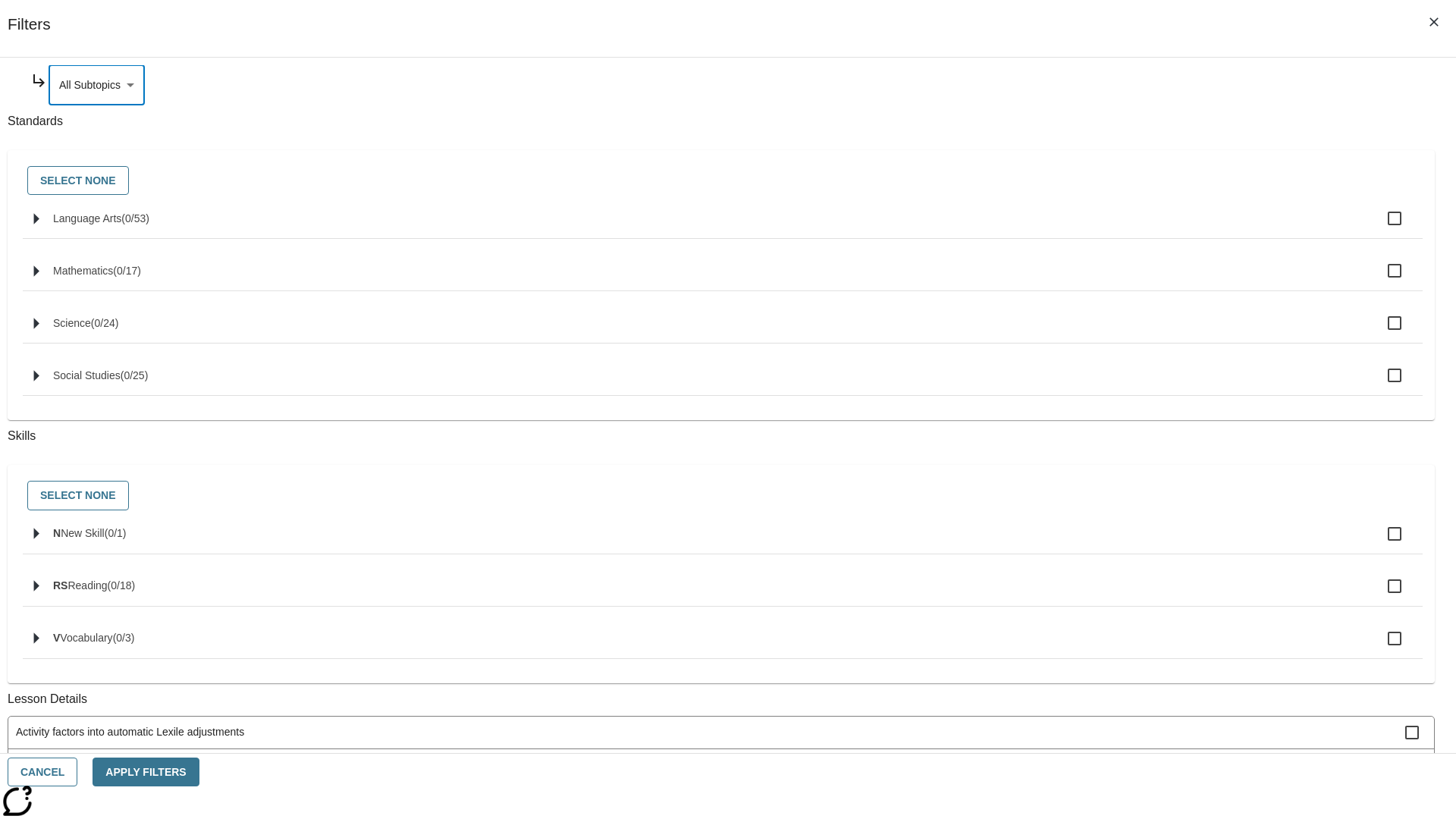
click at [1092, 187] on body "Skip to main content NJ Edition EN Grade 3 2025 Auto Grade 3 Search 0 Tauto Das…" at bounding box center [728, 469] width 1444 height 836
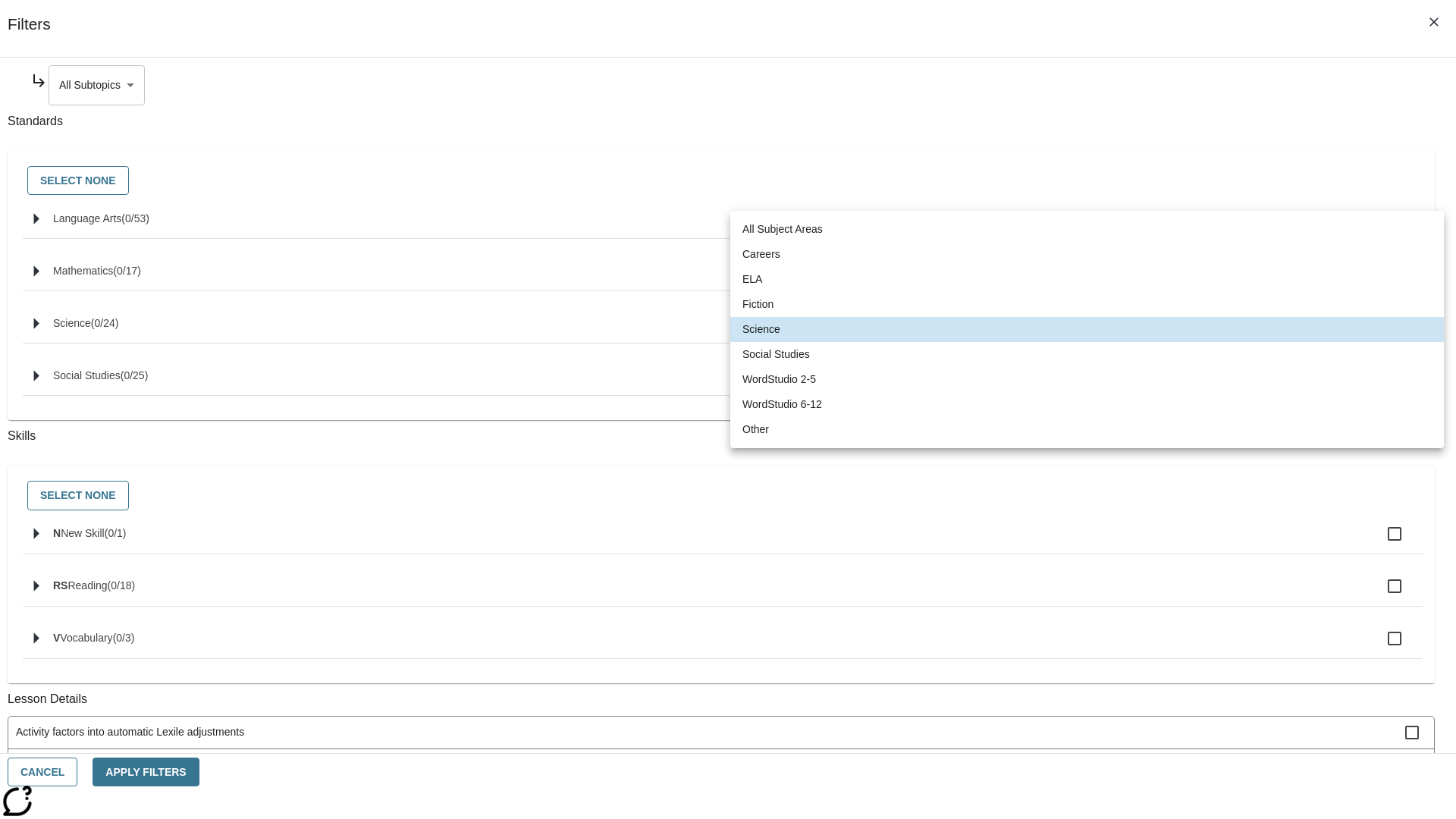
scroll to position [0, 0]
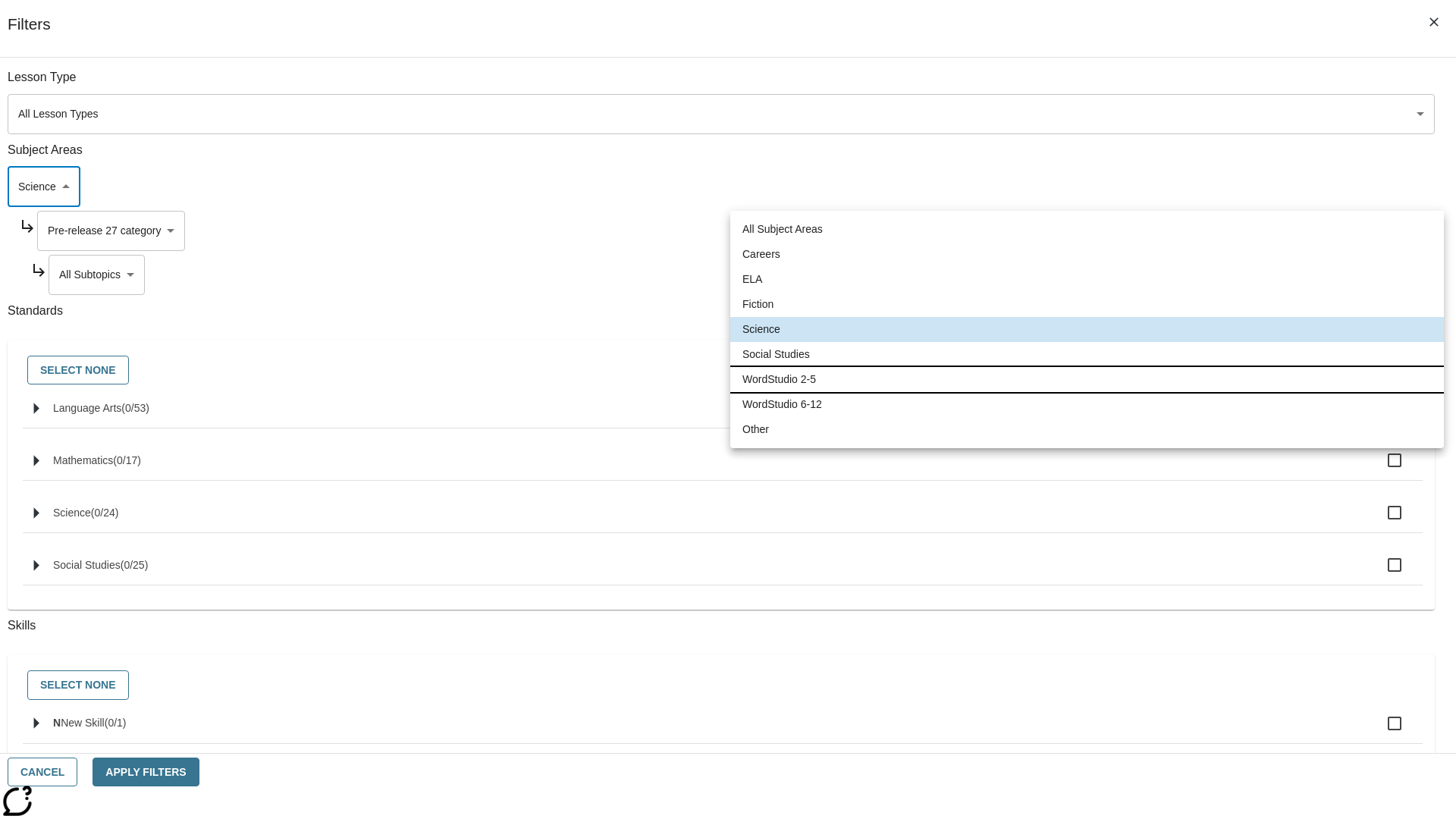
click at [1087, 379] on li "WordStudio 2-5" at bounding box center [1087, 379] width 714 height 25
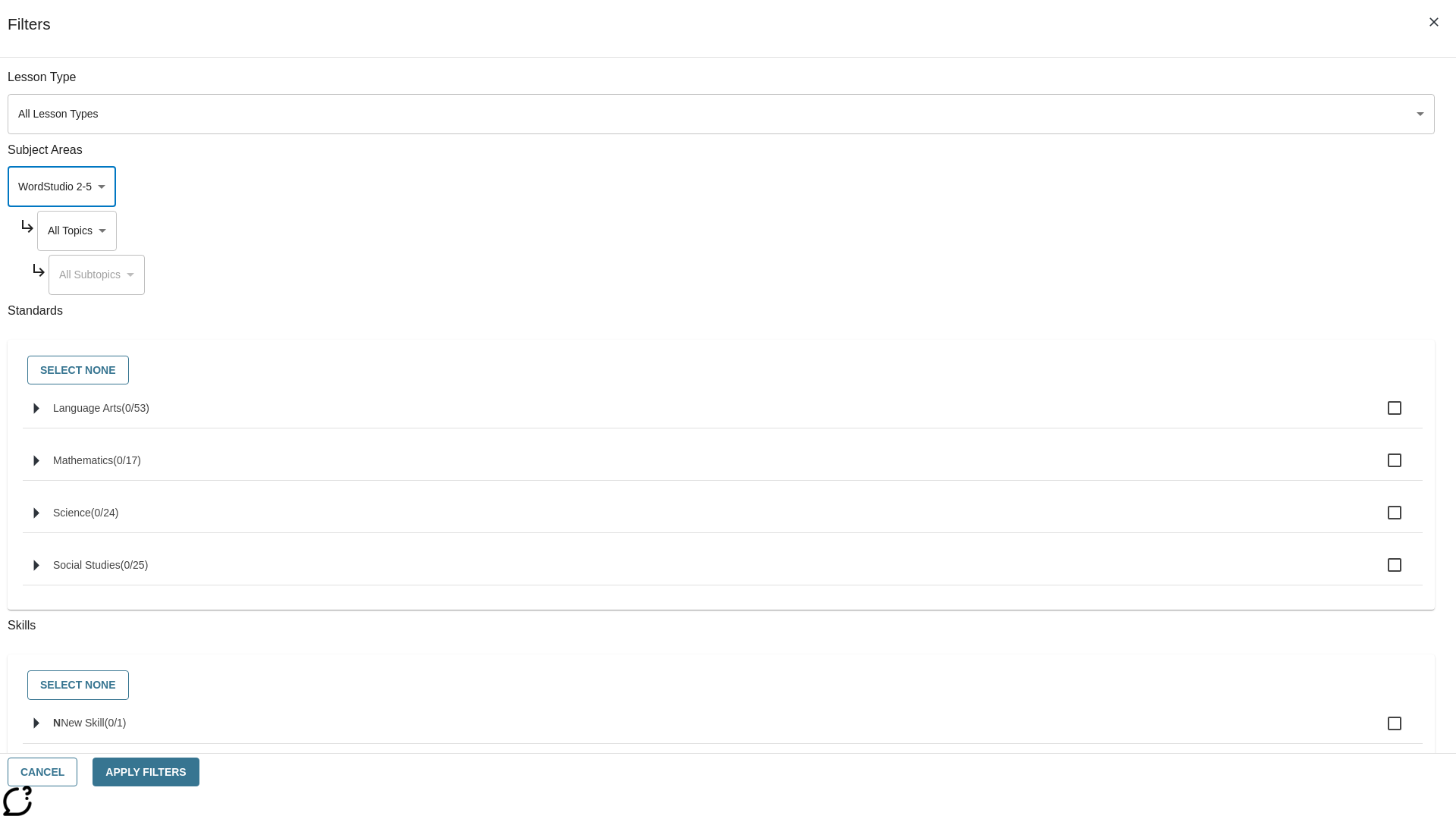
type input "6"
click at [1105, 230] on body "Skip to main content NJ Edition EN Grade 3 2025 Auto Grade 3 Search 0 Tauto Das…" at bounding box center [728, 469] width 1444 height 836
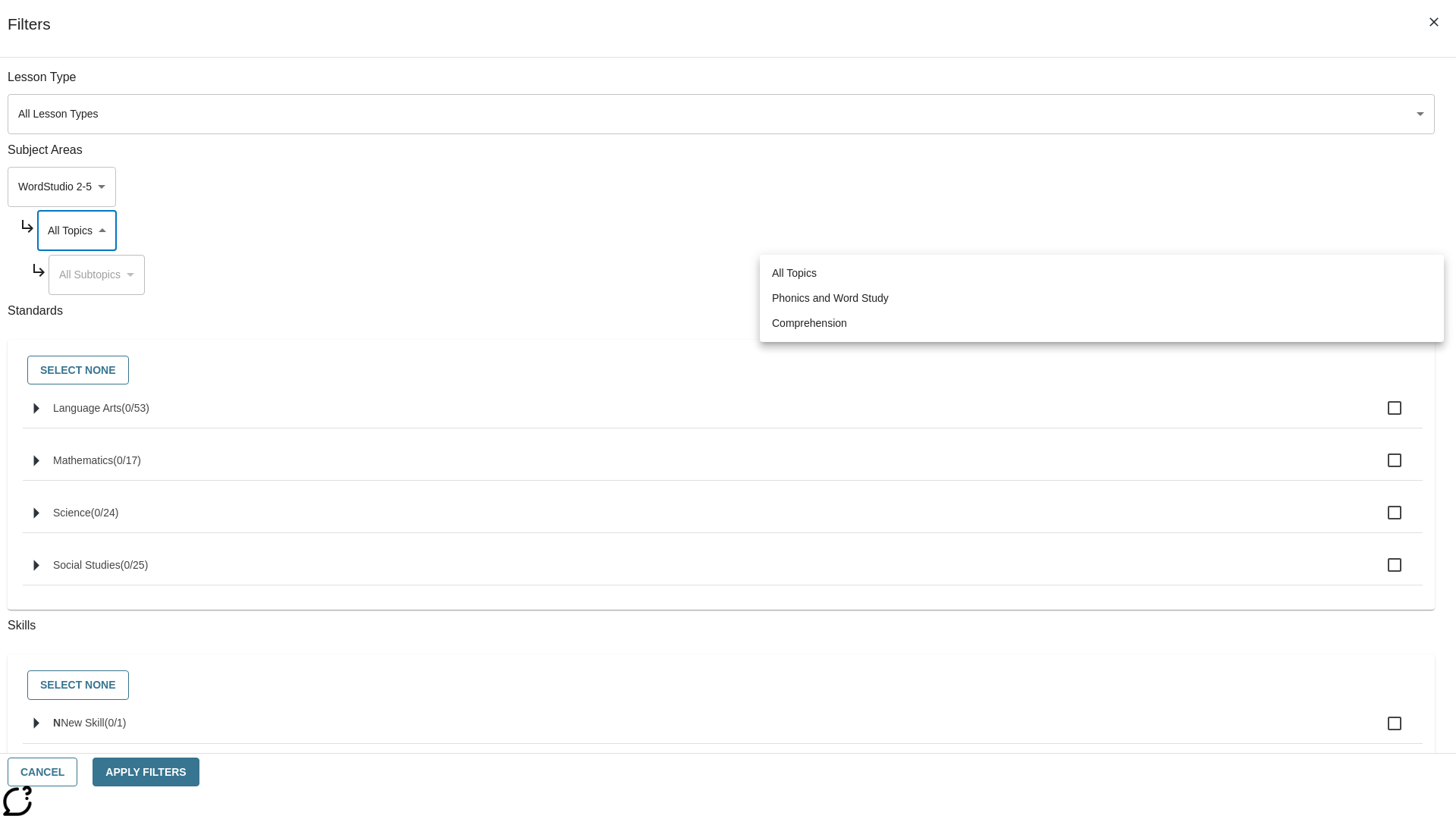
scroll to position [0, 1]
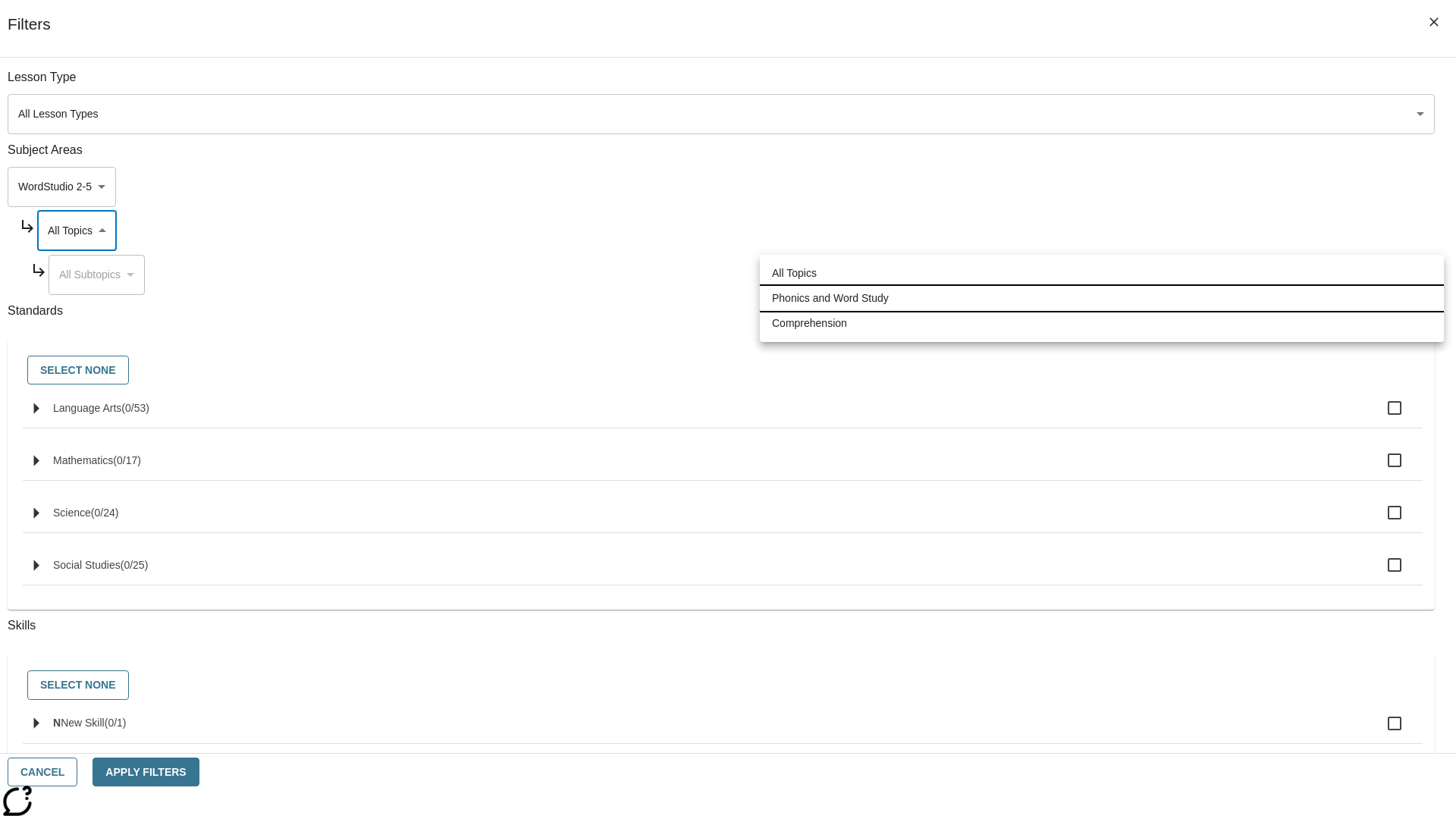
click at [1102, 298] on li "Phonics and Word Study" at bounding box center [1102, 298] width 684 height 25
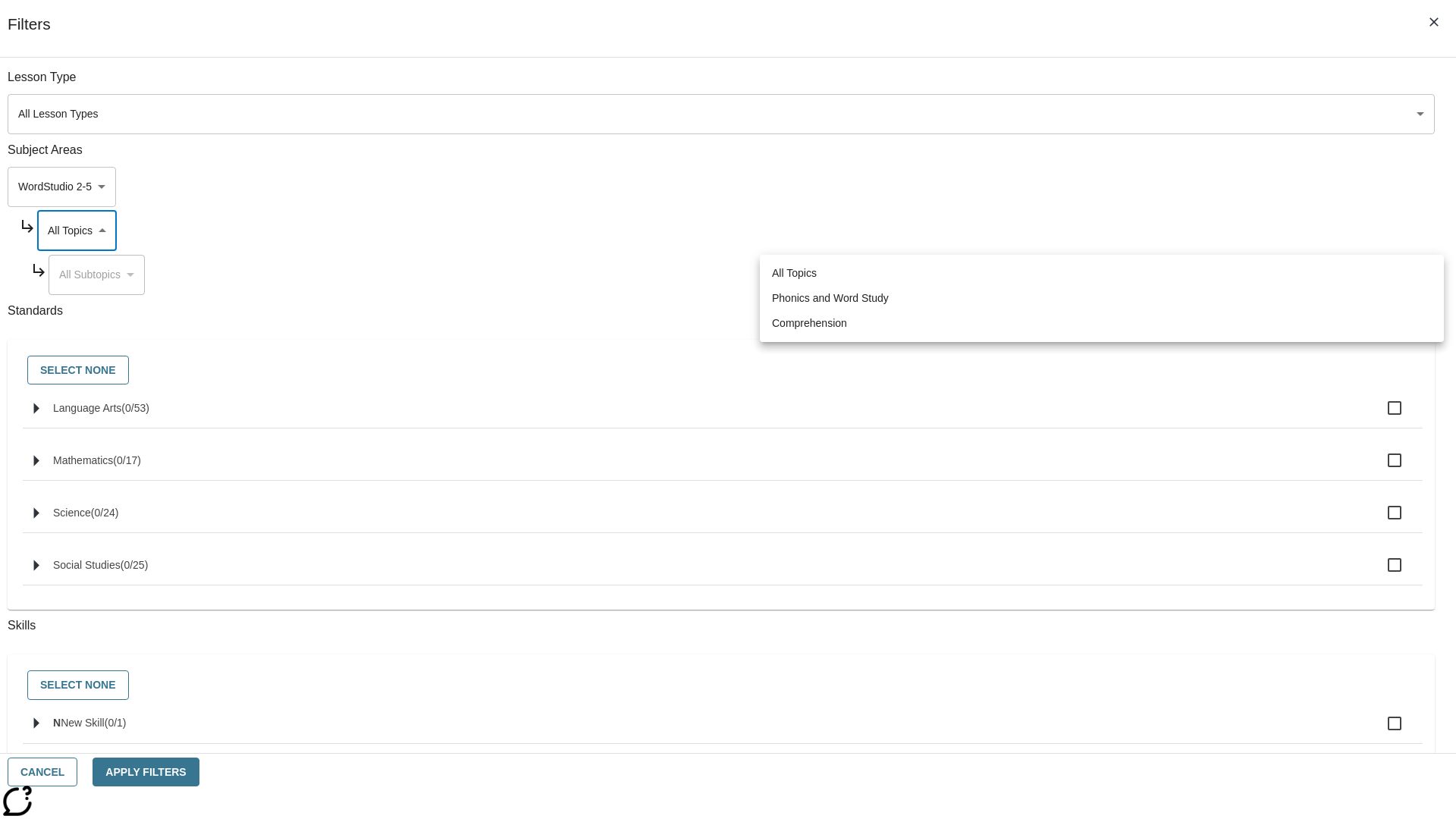
type input "249"
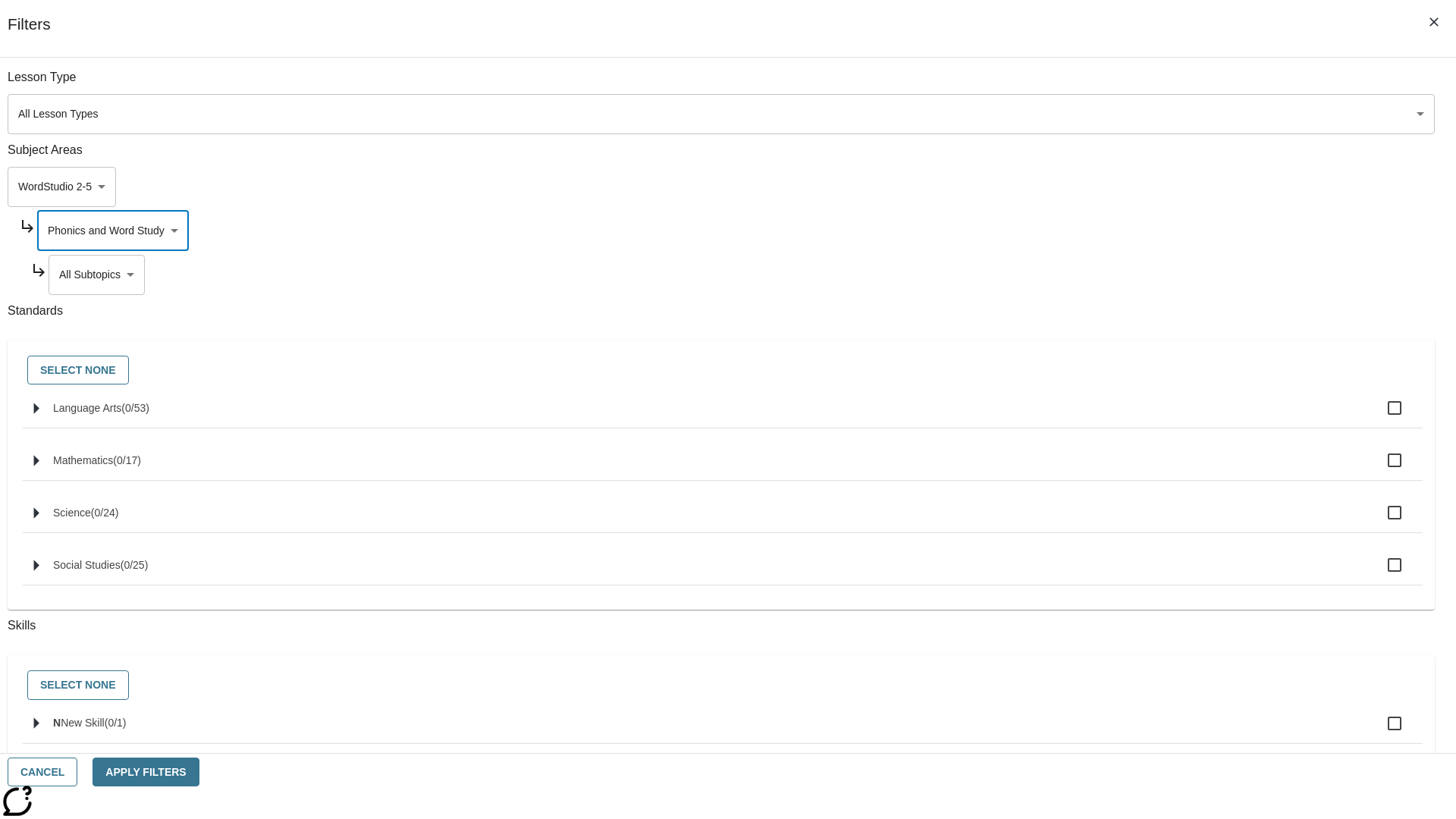
click at [1112, 275] on body "Skip to main content NJ Edition EN Grade 3 2025 Auto Grade 3 Search 0 Tauto Das…" at bounding box center [728, 469] width 1444 height 836
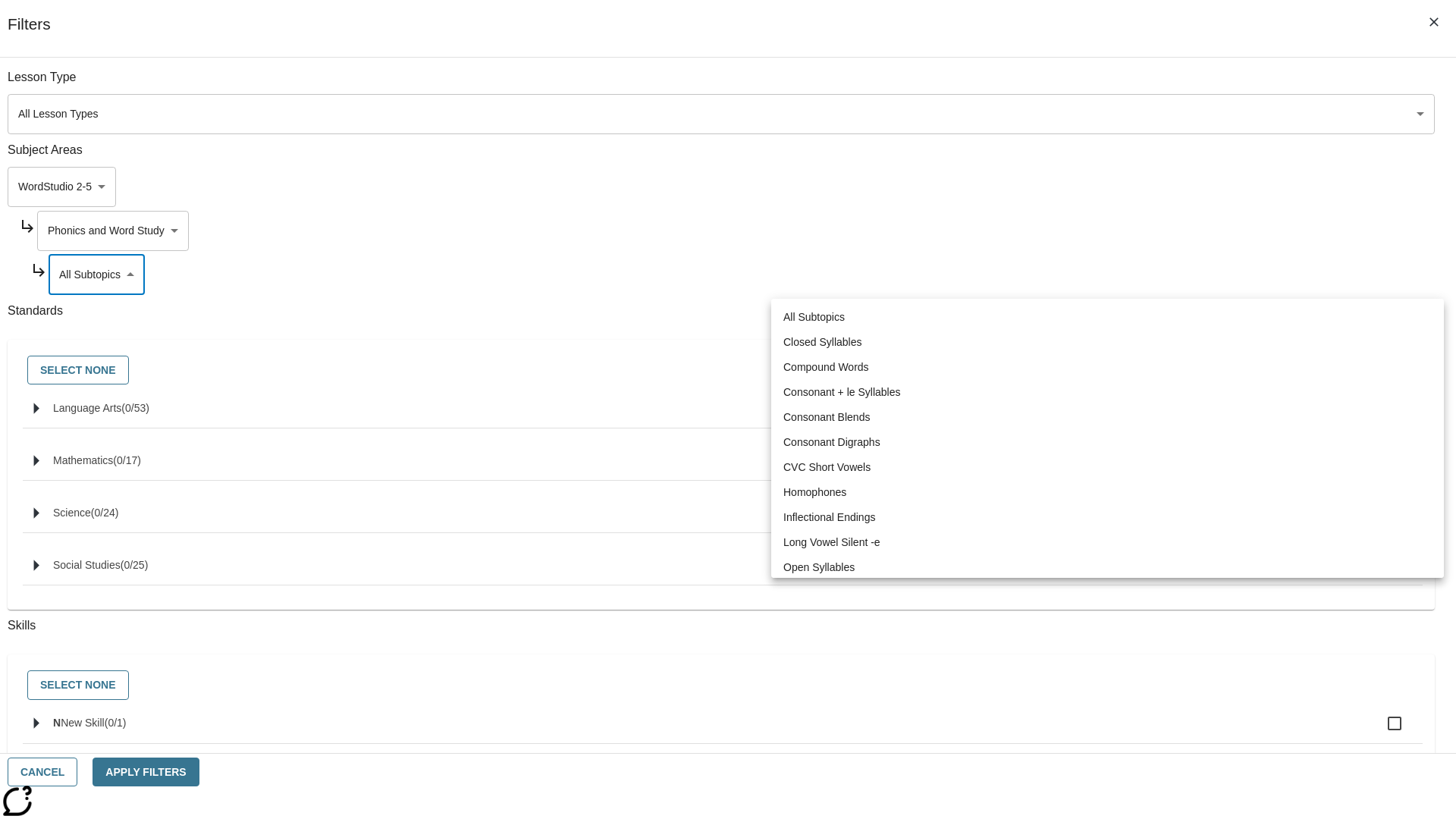
scroll to position [0, 0]
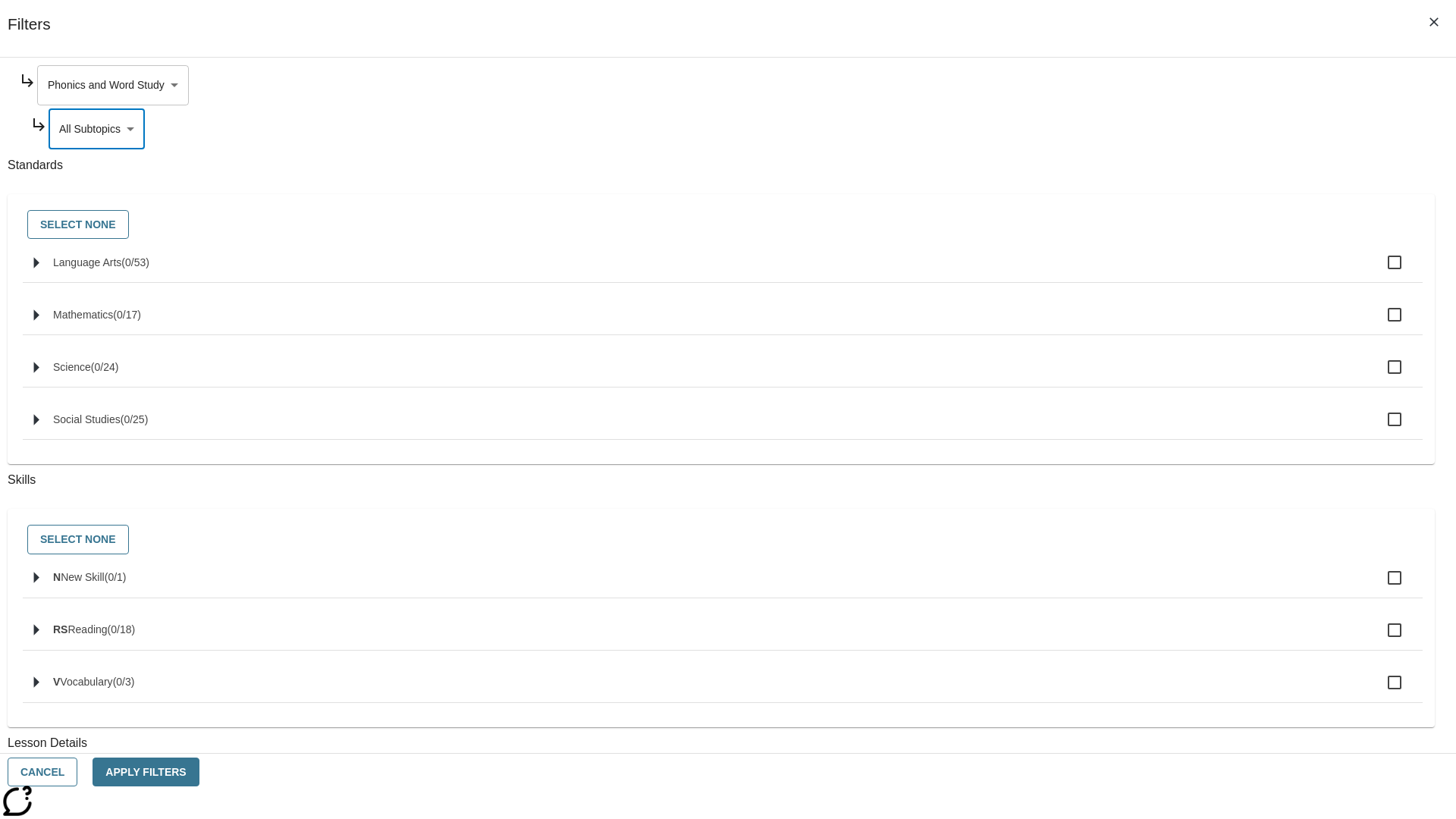
click at [1105, 85] on body "Skip to main content NJ Edition EN Grade 3 2025 Auto Grade 3 Search 0 Tauto Das…" at bounding box center [728, 469] width 1444 height 836
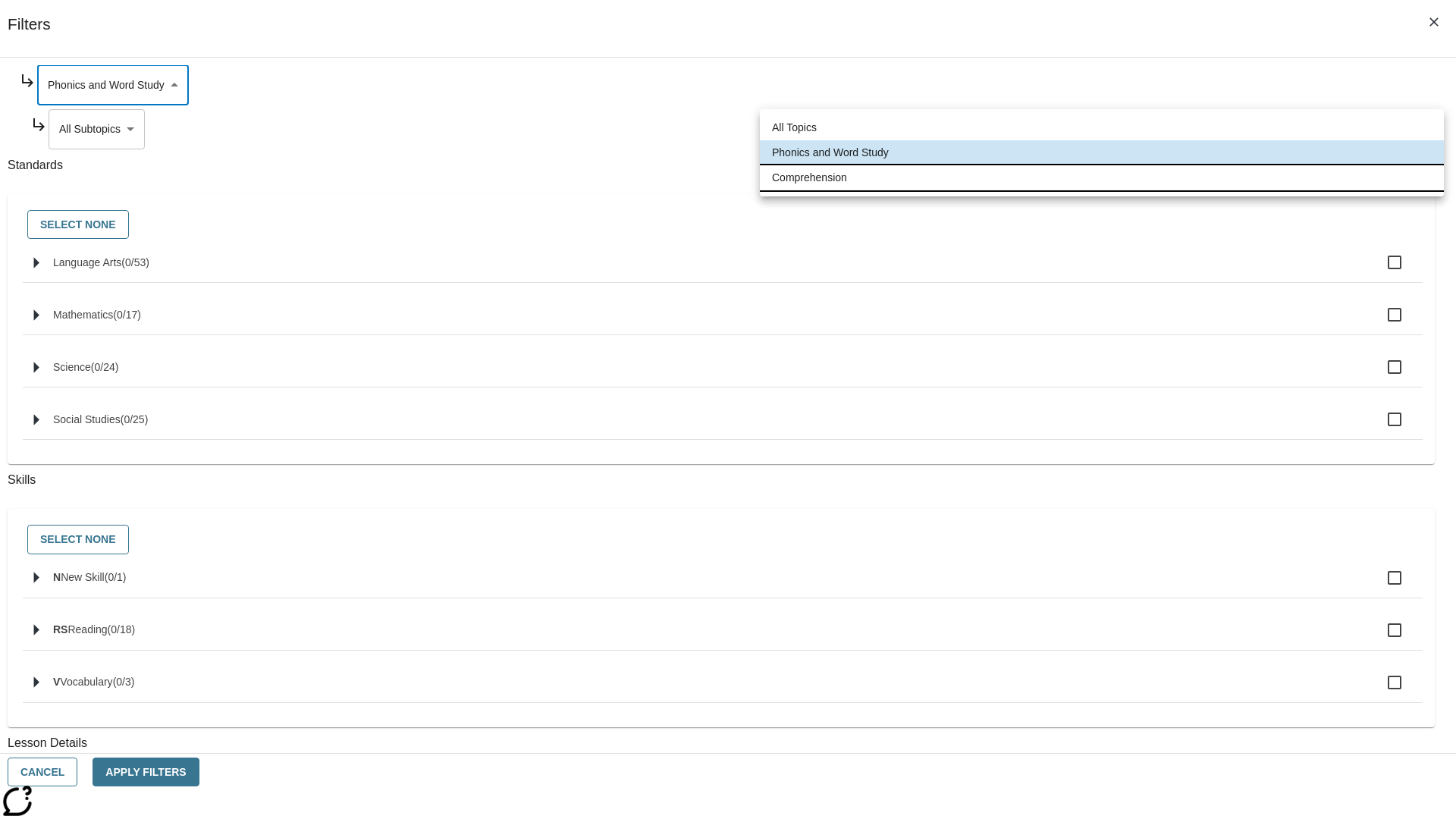
click at [1102, 177] on li "Comprehension" at bounding box center [1102, 177] width 684 height 25
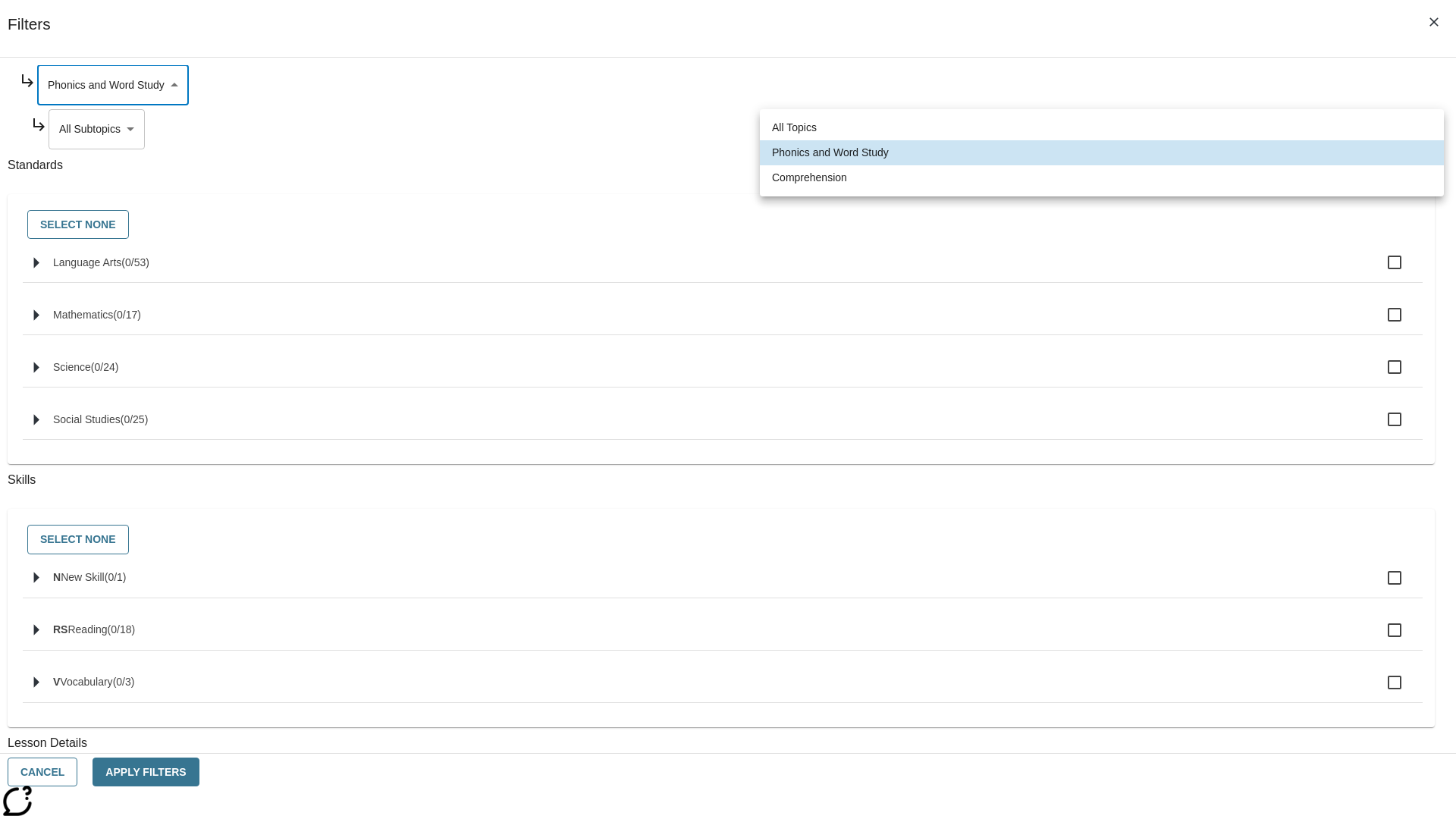
type input "252"
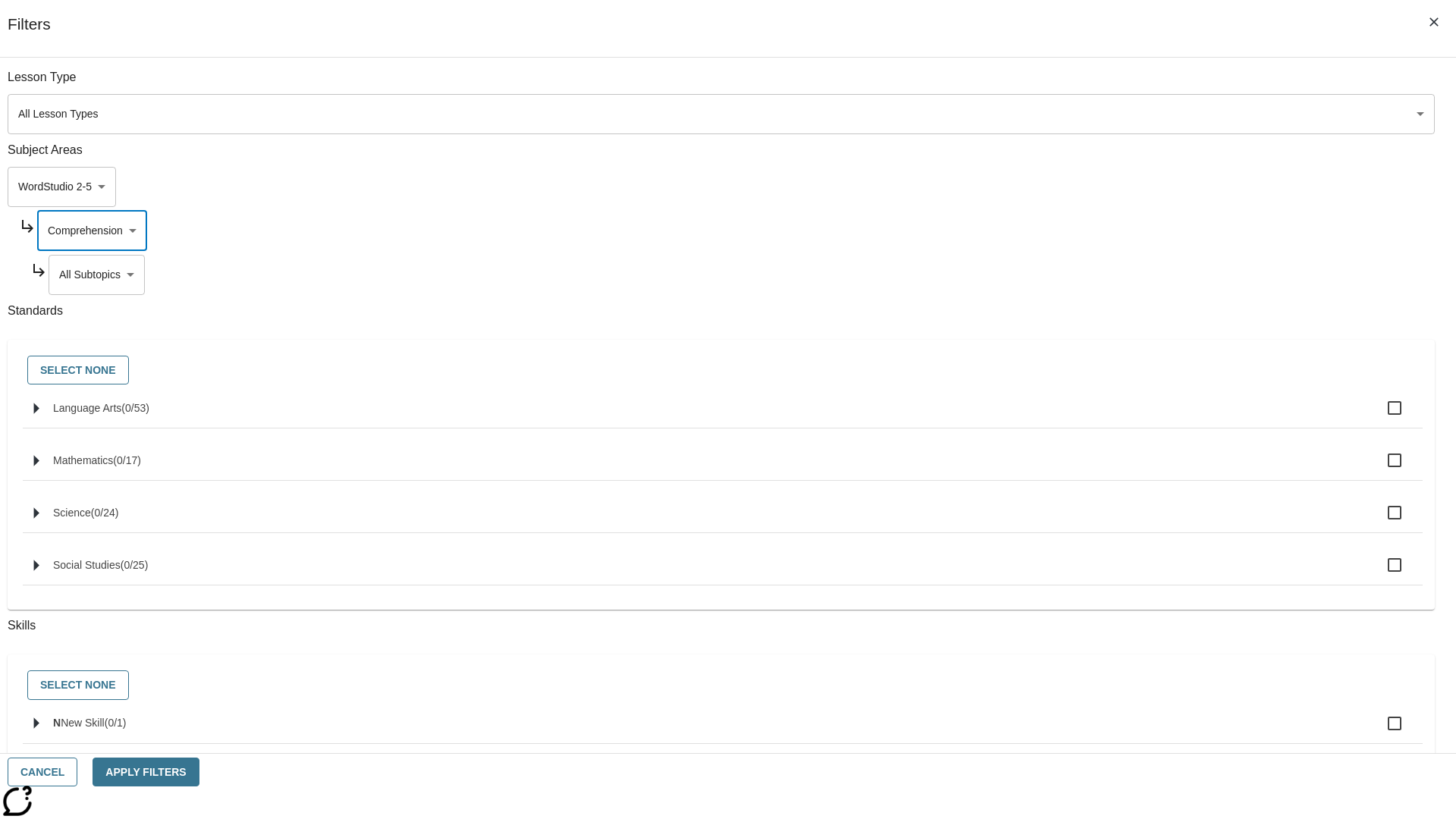
click at [1111, 85] on body "Skip to main content NJ Edition EN Grade 3 2025 Auto Grade 3 Search 0 Tauto Das…" at bounding box center [728, 469] width 1444 height 836
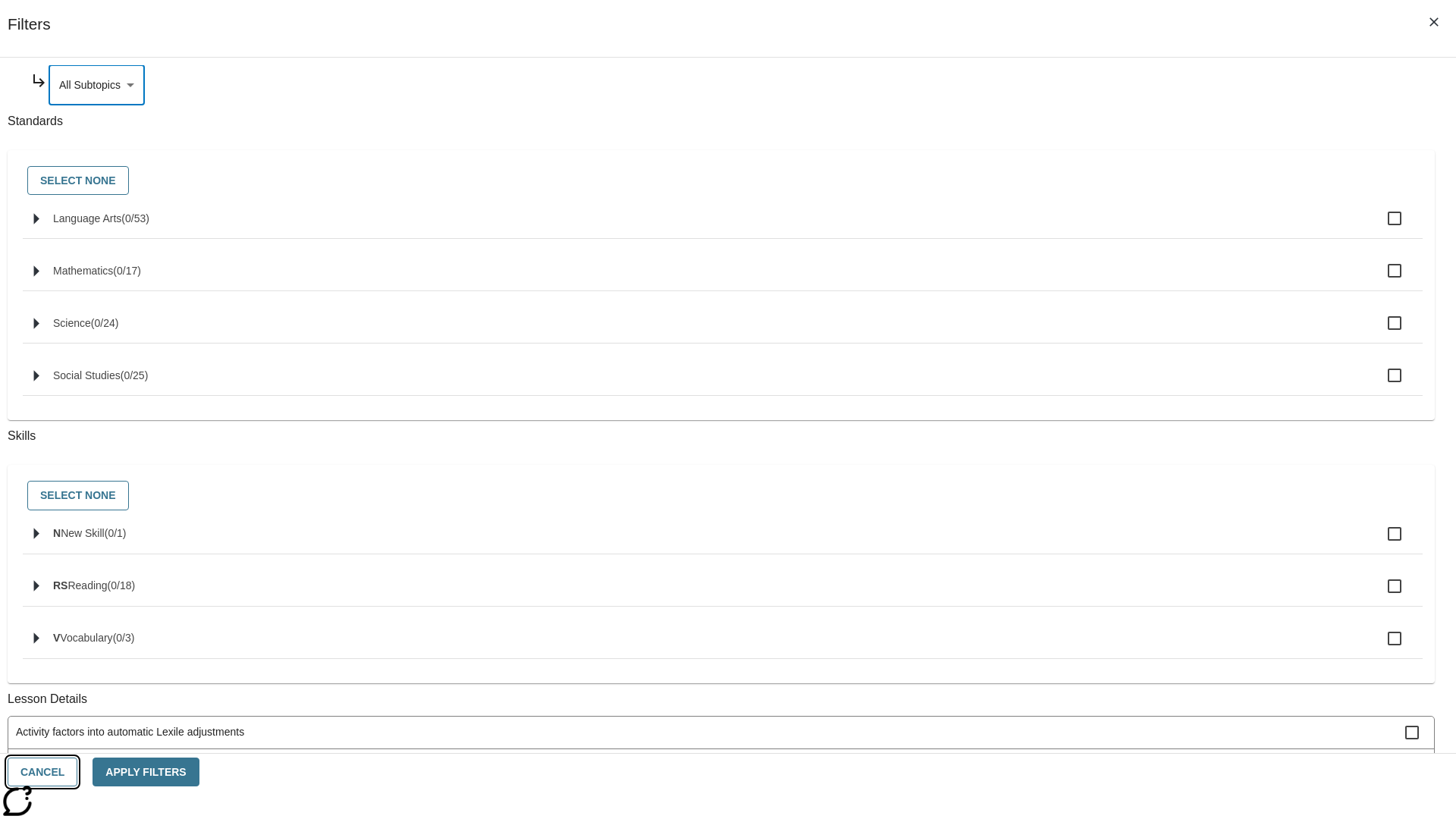
click at [78, 772] on button "Cancel" at bounding box center [43, 772] width 70 height 30
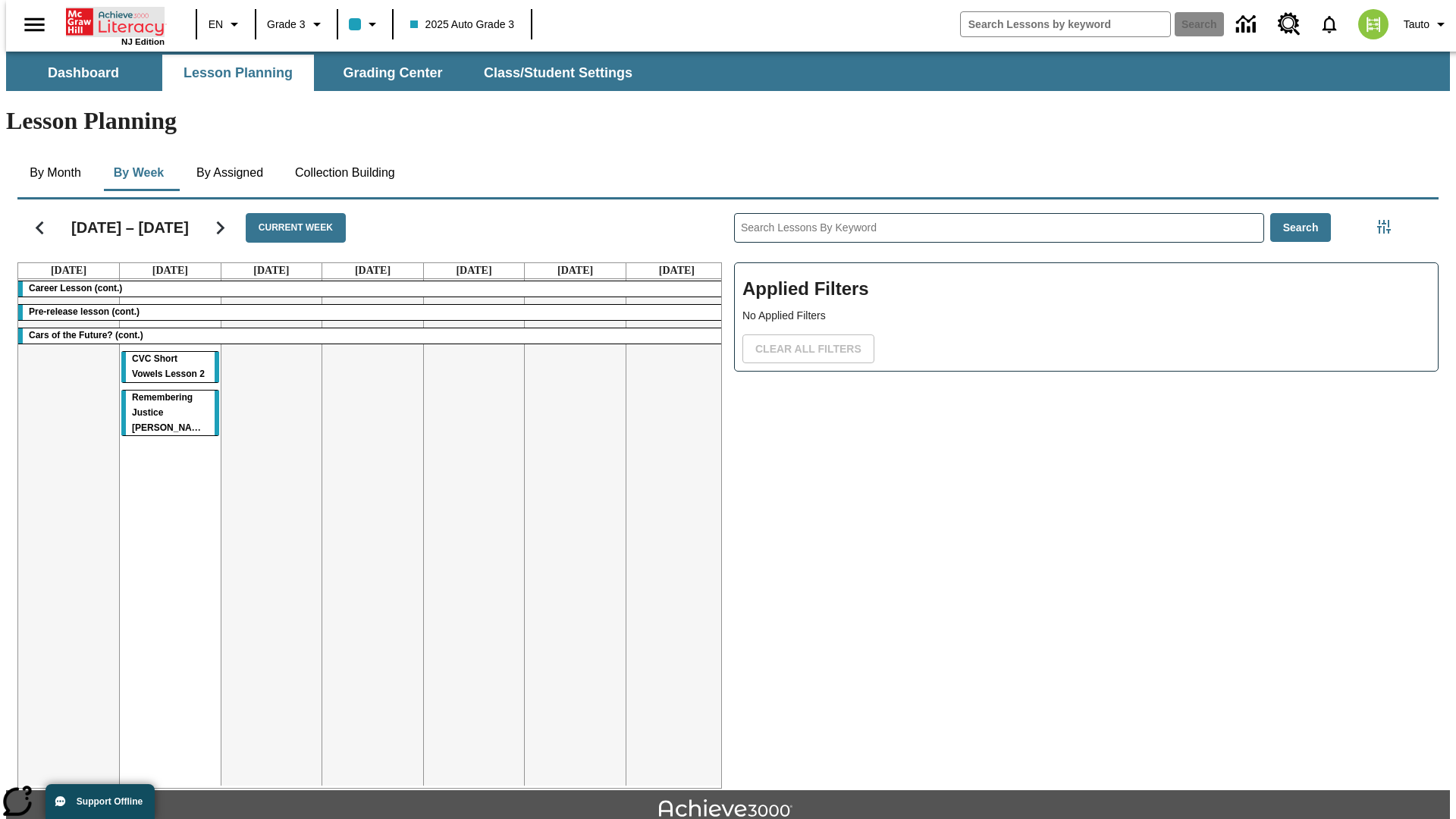
click at [109, 20] on icon "Home" at bounding box center [117, 22] width 101 height 31
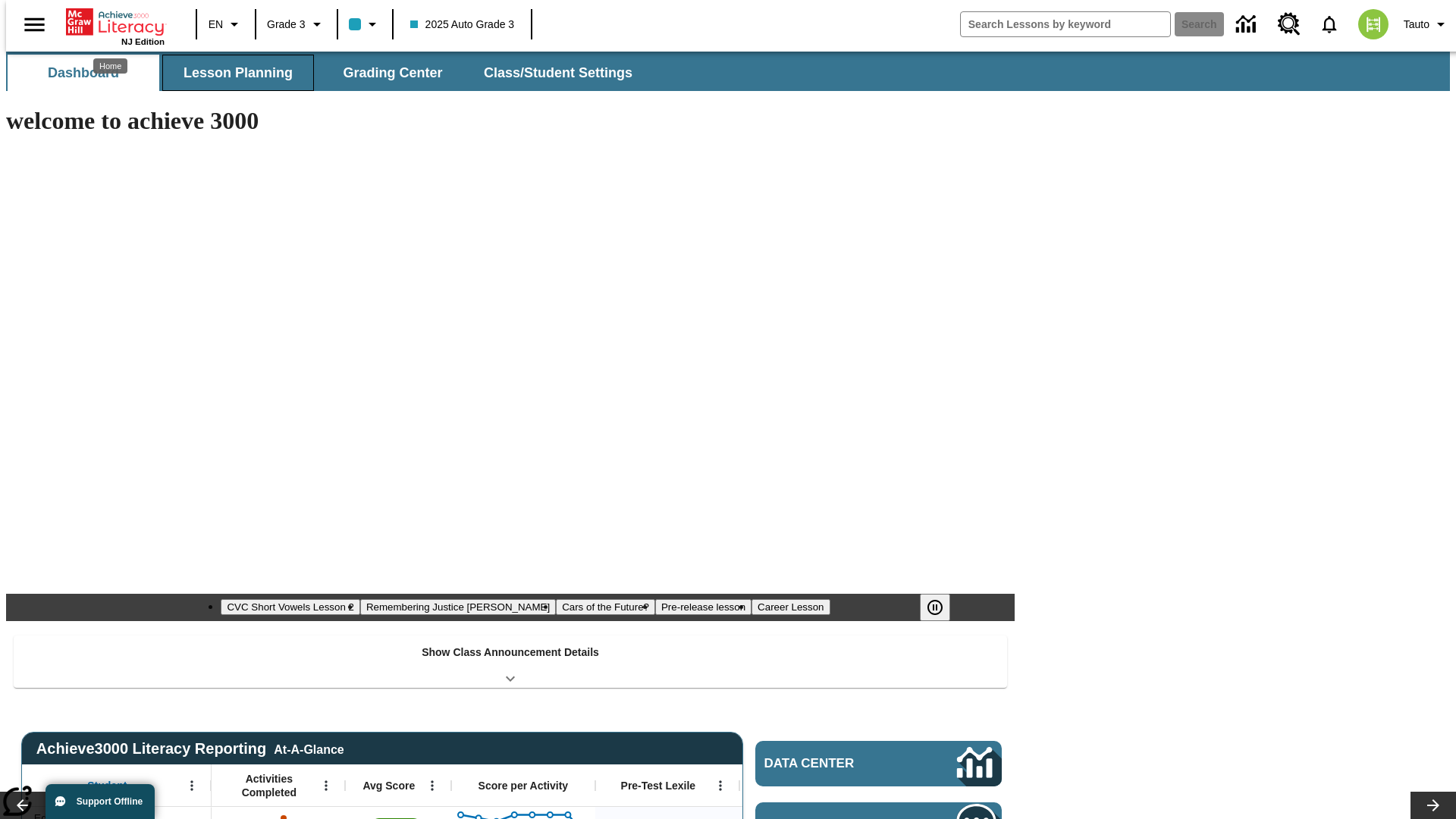
click at [232, 72] on span "Lesson Planning" at bounding box center [237, 73] width 109 height 17
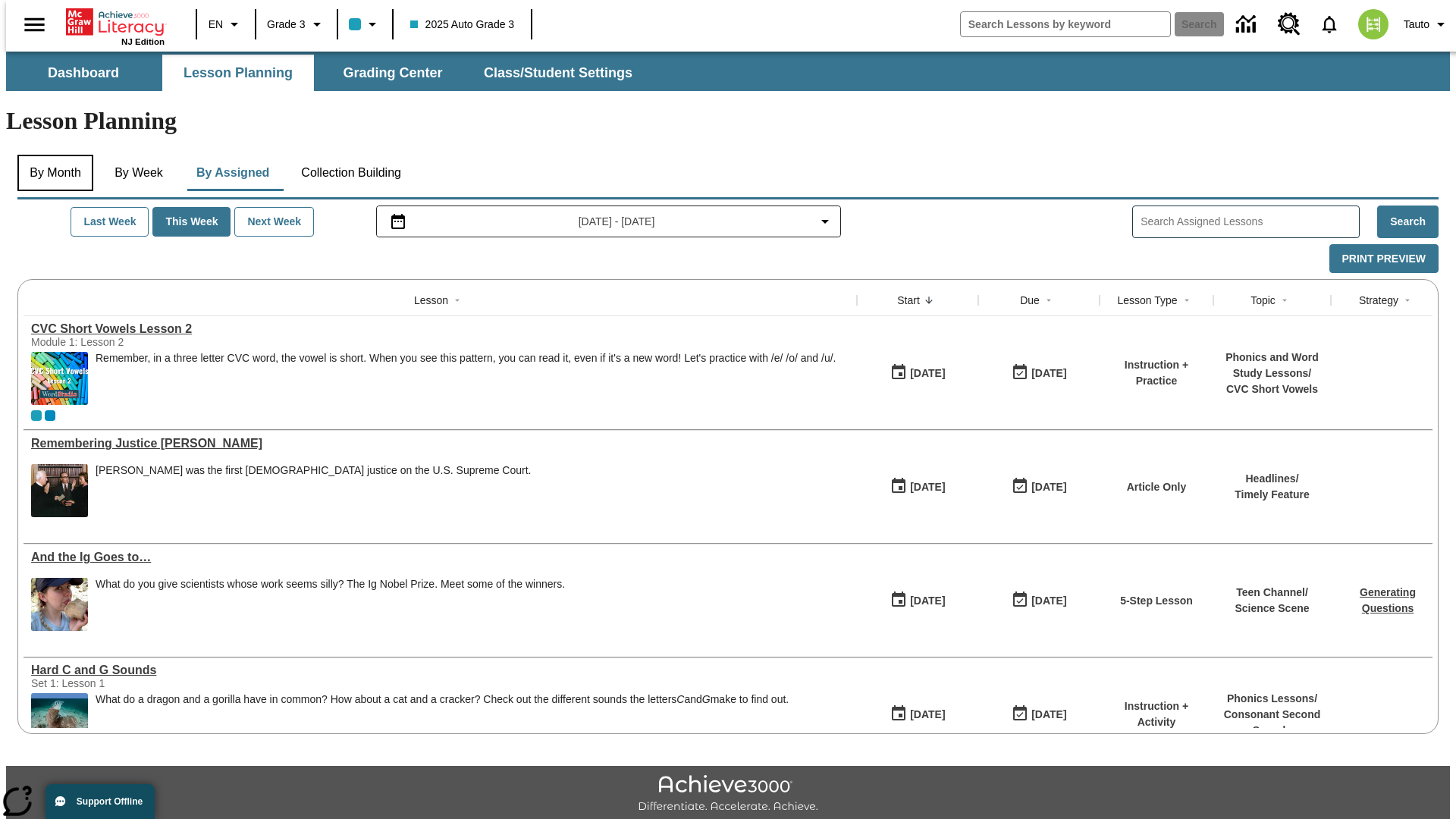
click at [51, 154] on button "By Month" at bounding box center [55, 173] width 76 height 37
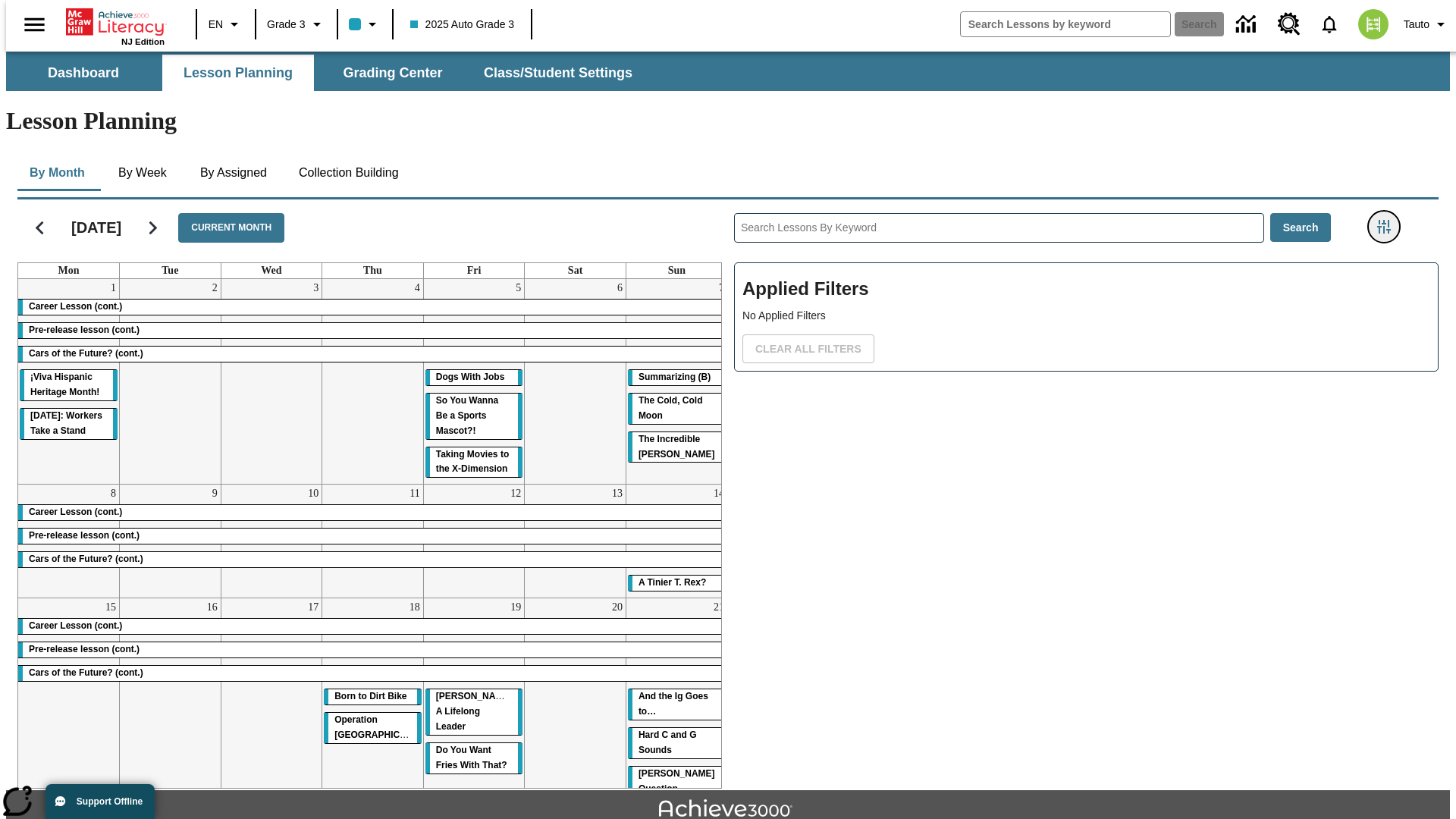
click at [1389, 220] on icon "Filters Side menu" at bounding box center [1384, 227] width 14 height 14
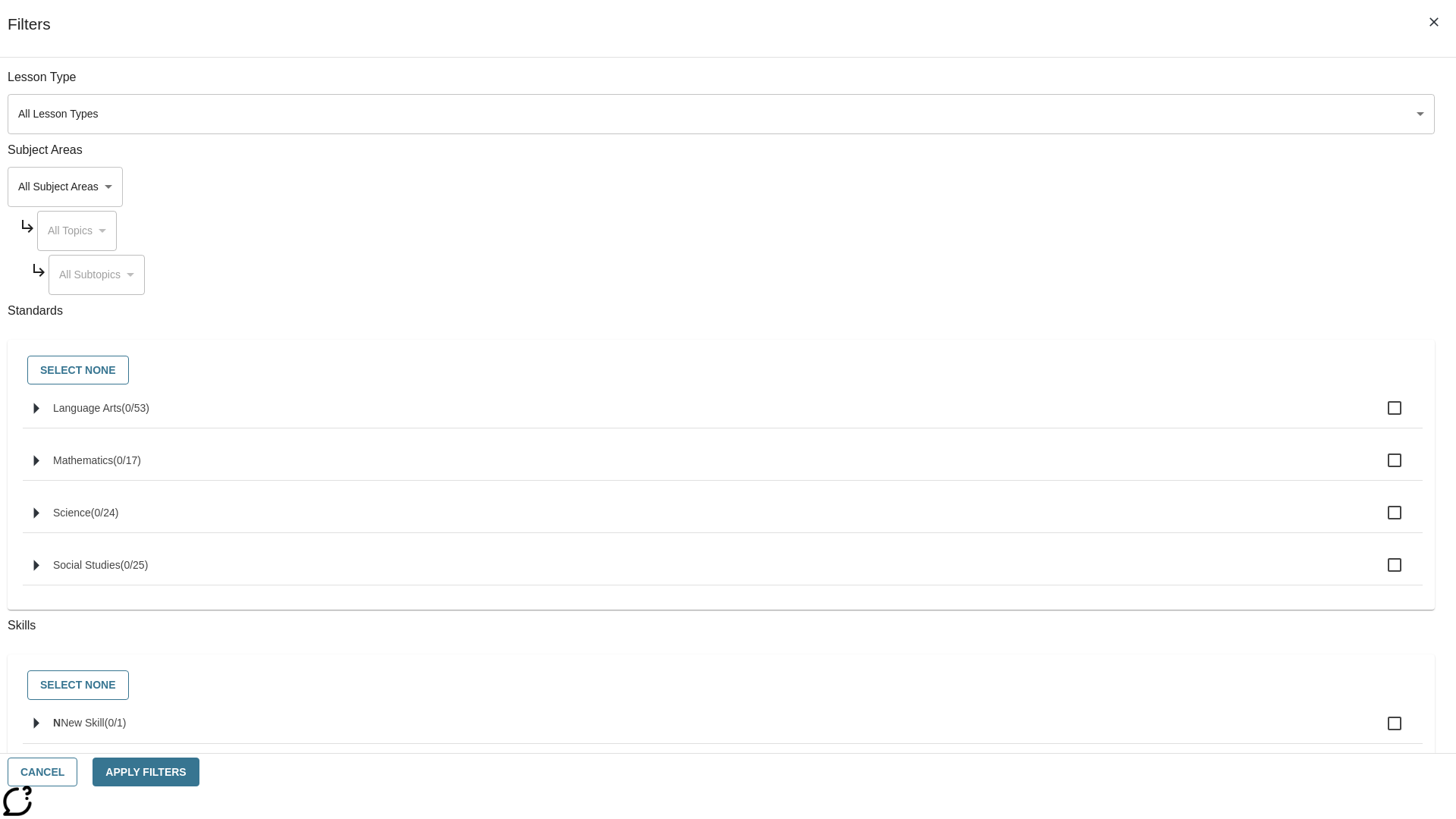
click at [1092, 187] on body "Skip to main content [GEOGRAPHIC_DATA] Edition EN Grade 3 2025 Auto Grade 3 Sea…" at bounding box center [728, 469] width 1444 height 836
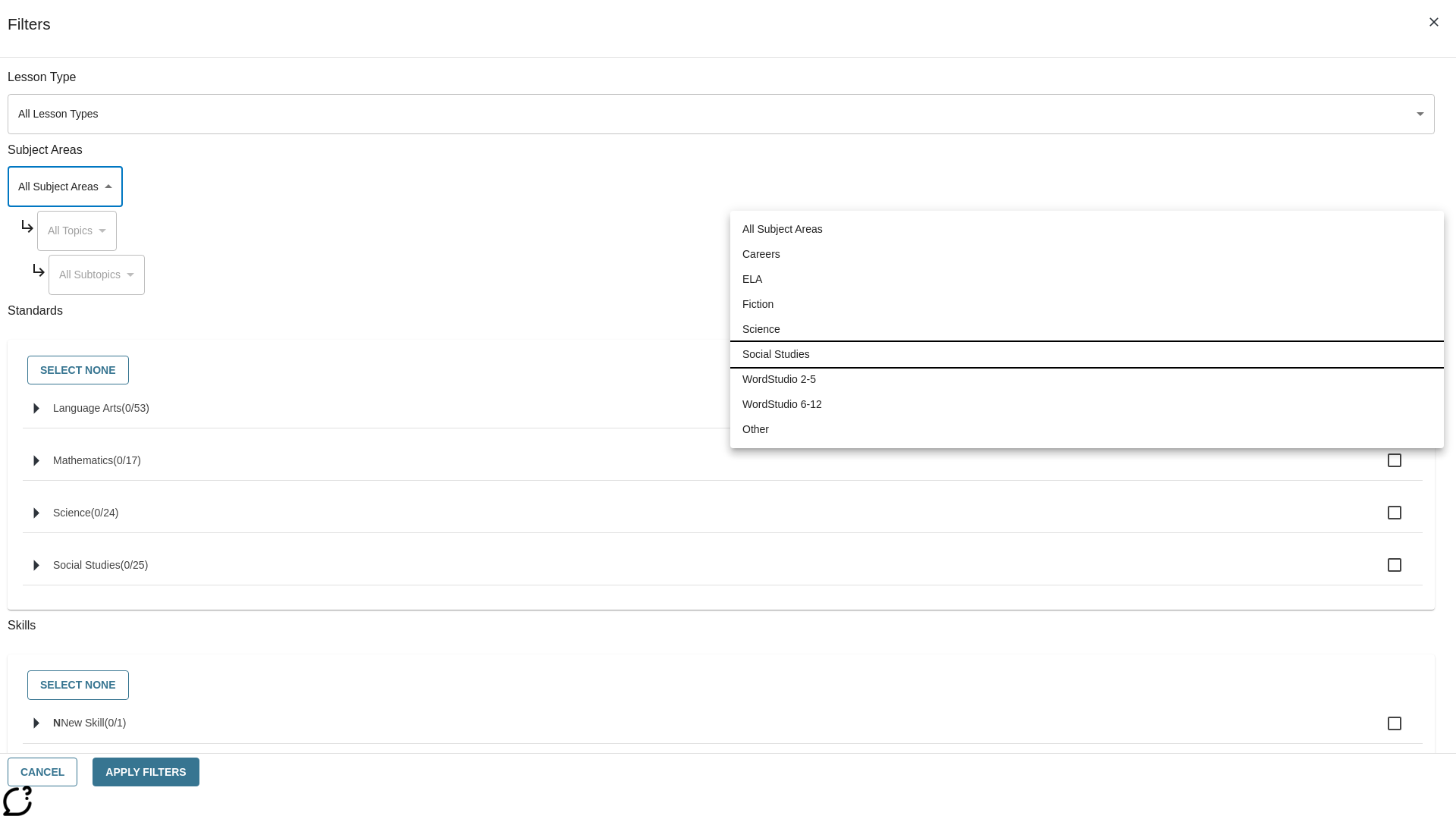
click at [1087, 354] on li "Social Studies" at bounding box center [1087, 354] width 714 height 25
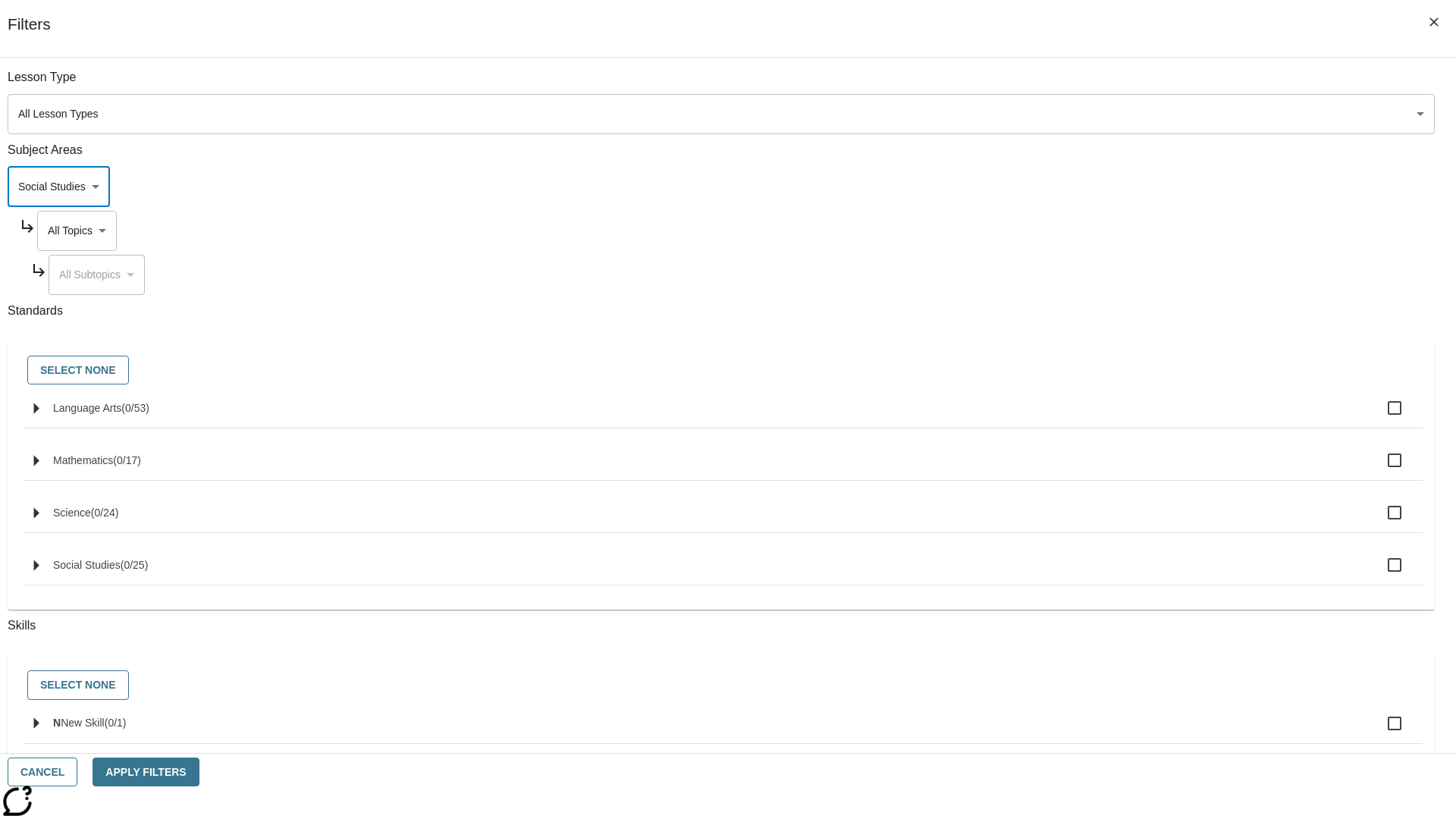
type input "3"
click at [1105, 230] on body "Skip to main content [GEOGRAPHIC_DATA] Edition EN Grade 3 2025 Auto Grade 3 Sea…" at bounding box center [728, 469] width 1444 height 836
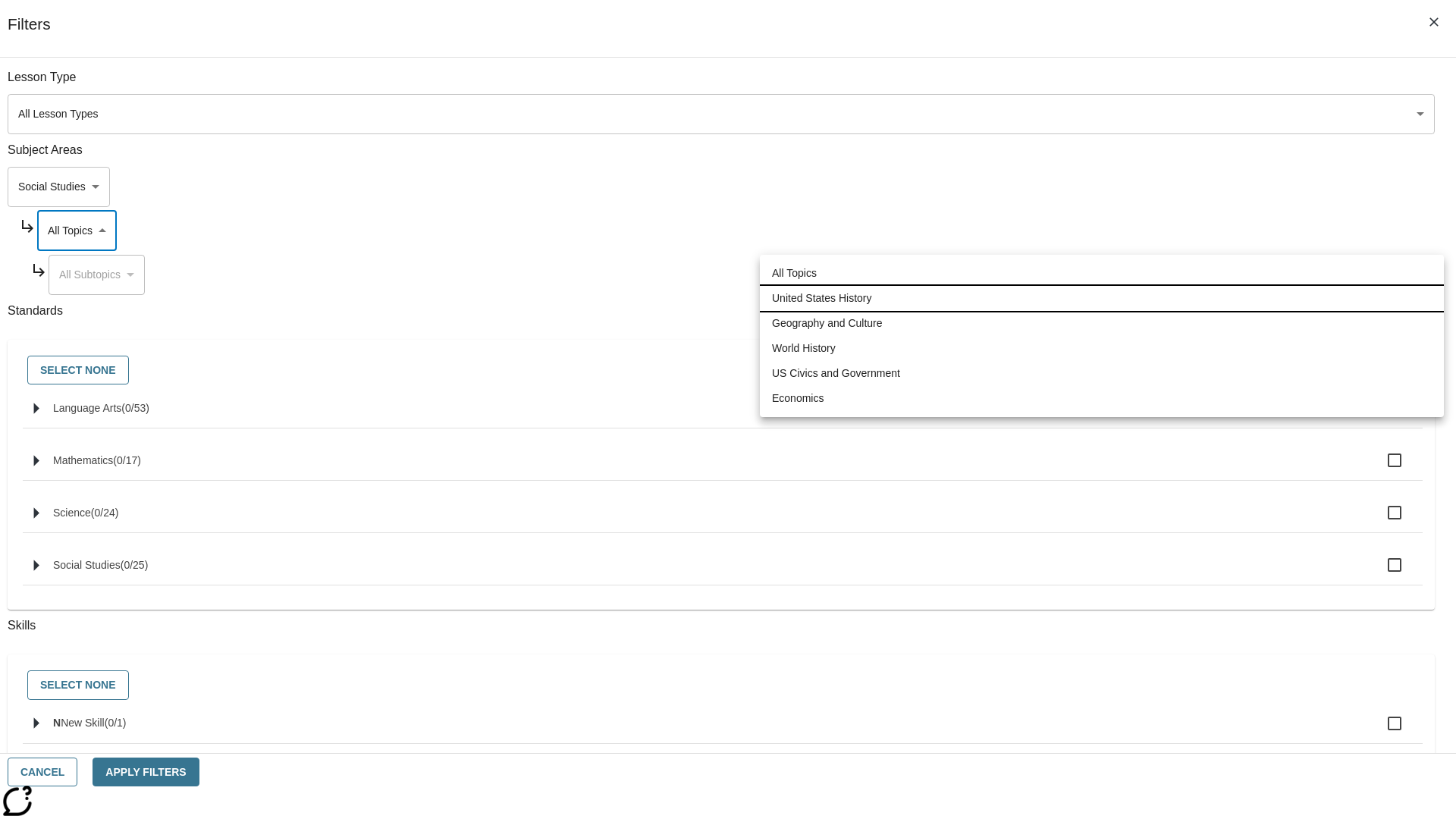
click at [1102, 298] on li "United States History" at bounding box center [1102, 298] width 684 height 25
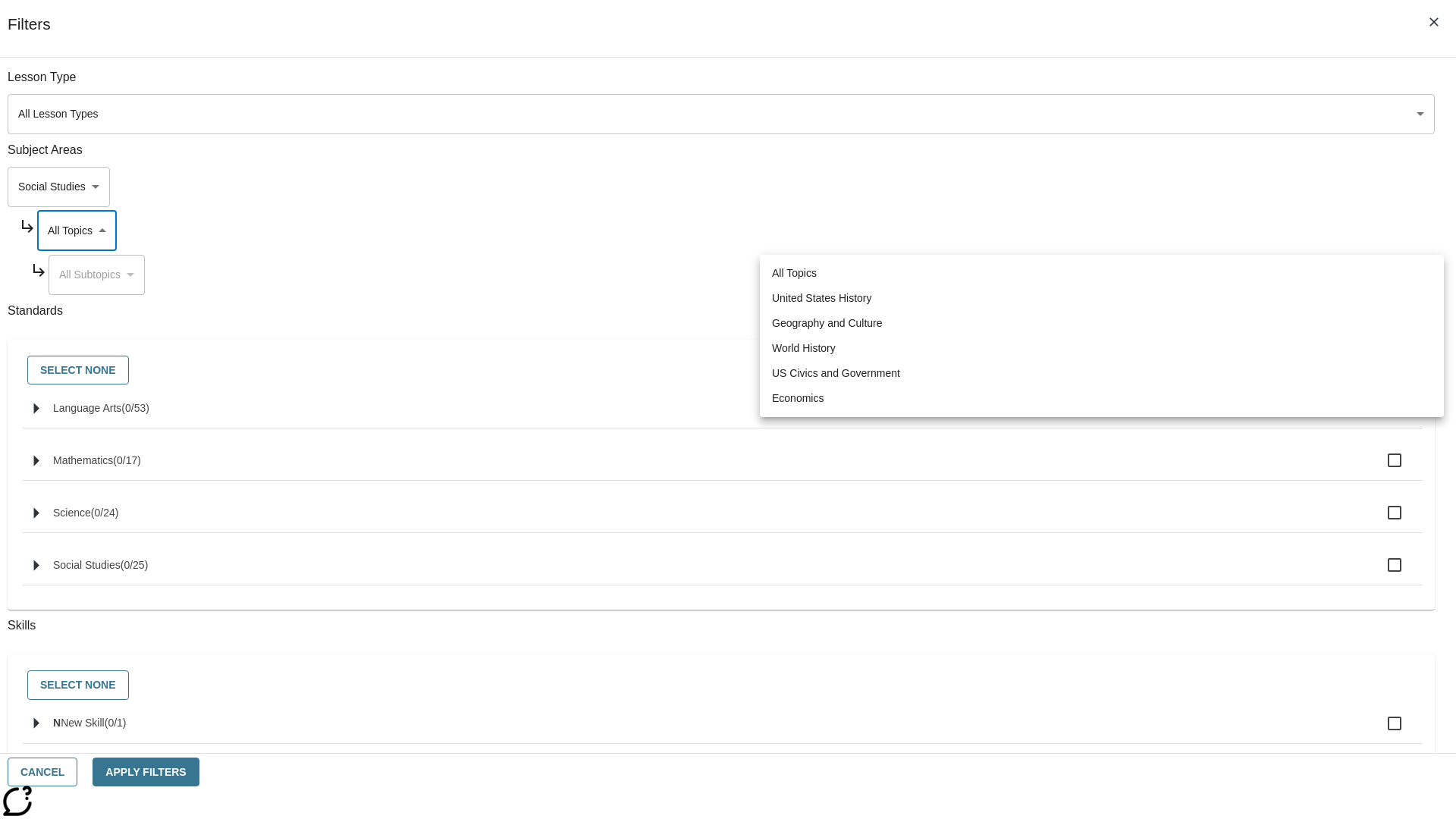
type input "184"
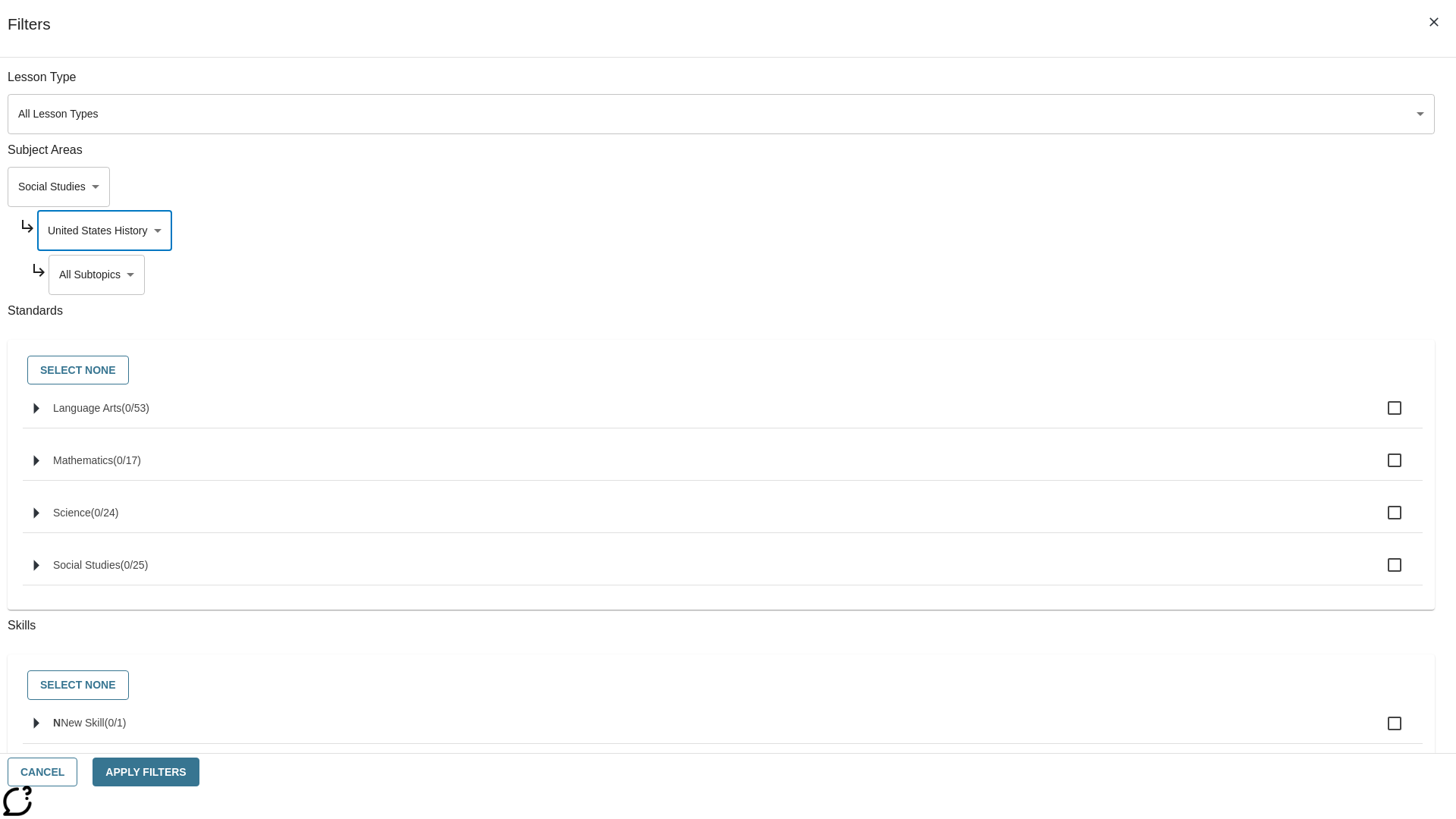
click at [1112, 275] on body "Skip to main content [GEOGRAPHIC_DATA] Edition EN Grade 3 2025 Auto Grade 3 Sea…" at bounding box center [728, 469] width 1444 height 836
click at [1105, 230] on body "Skip to main content [GEOGRAPHIC_DATA] Edition EN Grade 3 2025 Auto Grade 3 Sea…" at bounding box center [728, 469] width 1444 height 836
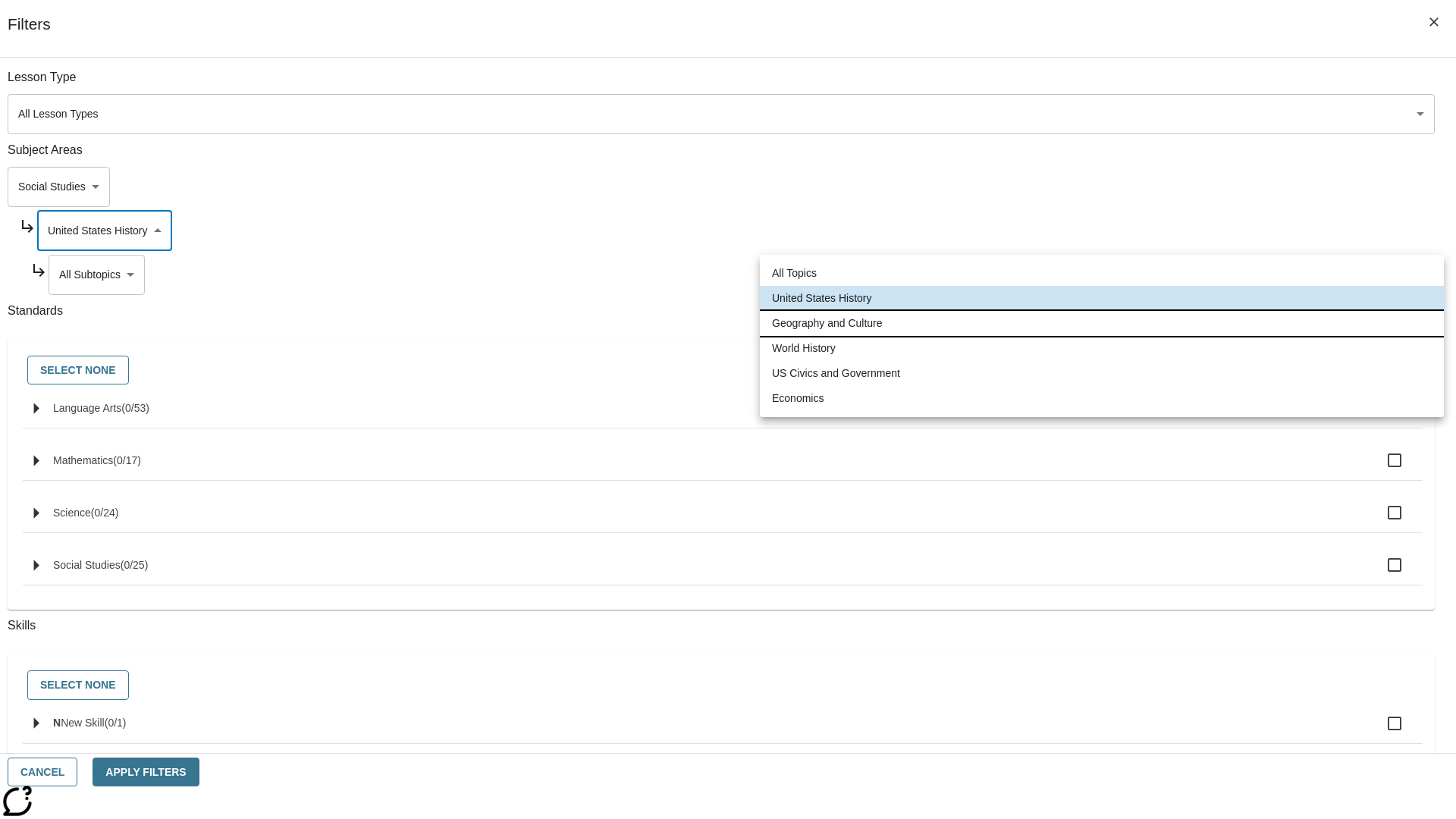
click at [1102, 323] on li "Geography and Culture" at bounding box center [1102, 323] width 684 height 25
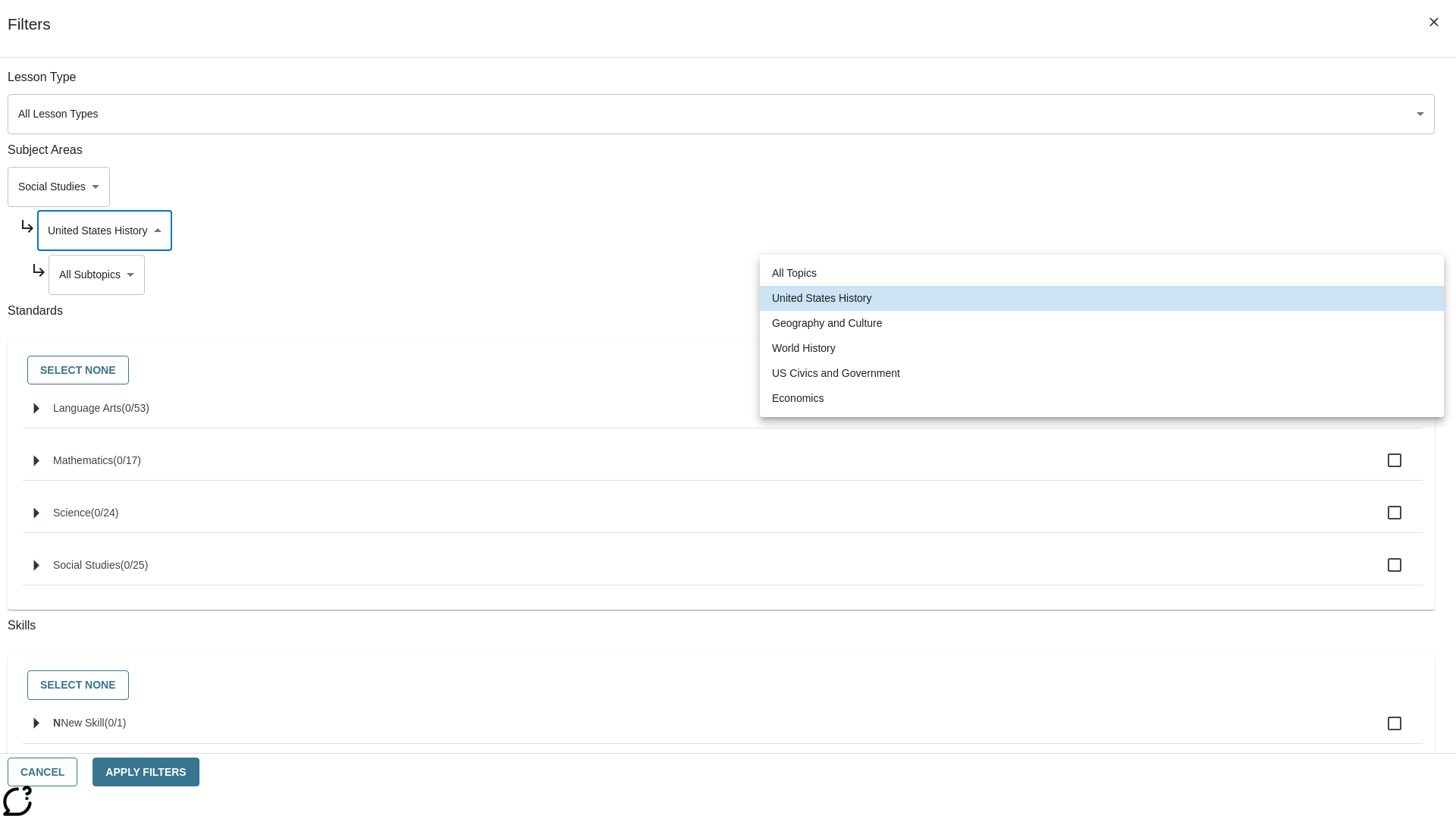
type input "186"
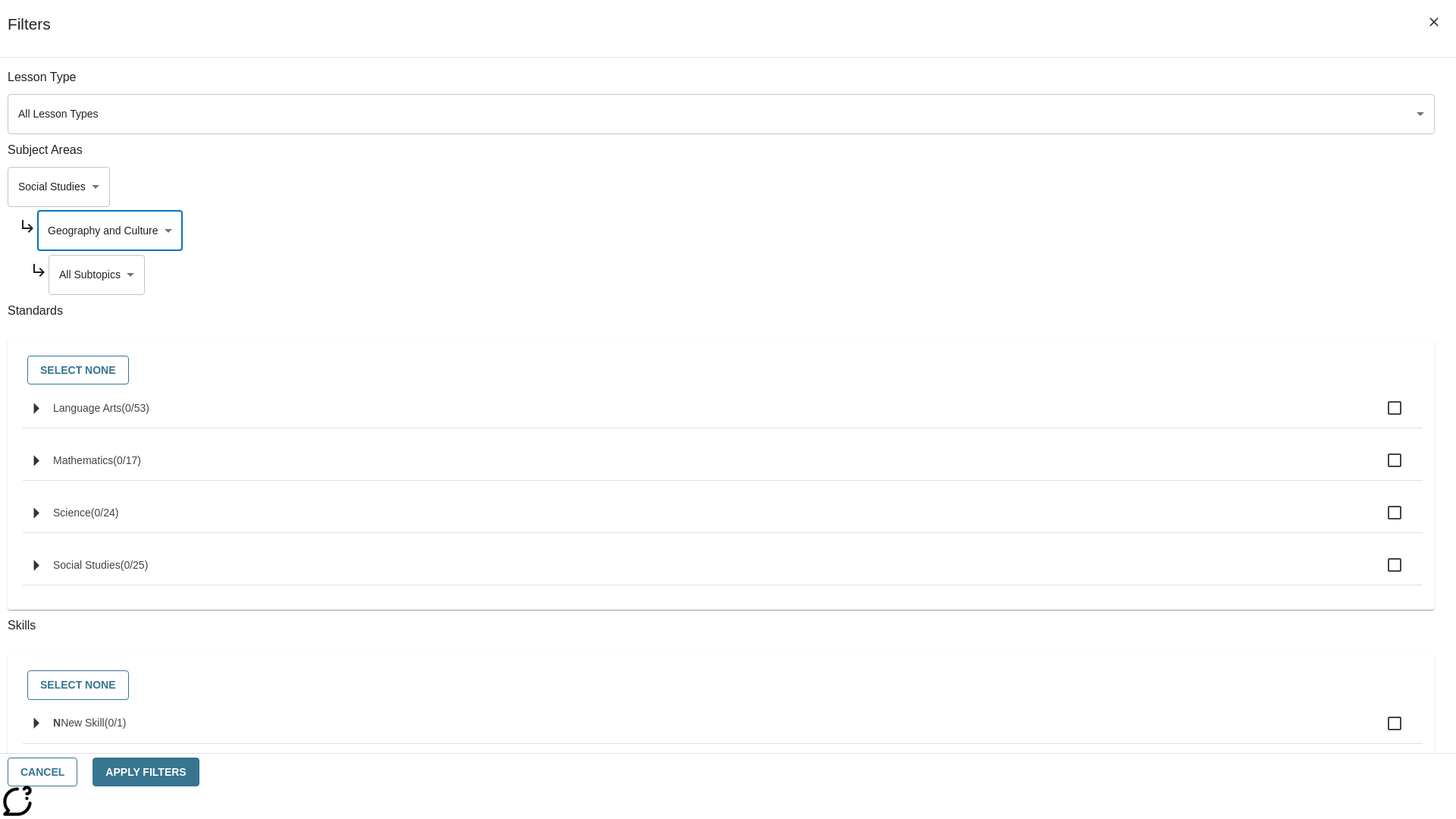
click at [1112, 275] on body "Skip to main content [GEOGRAPHIC_DATA] Edition EN Grade 3 2025 Auto Grade 3 Sea…" at bounding box center [728, 469] width 1444 height 836
click at [1105, 230] on body "Skip to main content [GEOGRAPHIC_DATA] Edition EN Grade 3 2025 Auto Grade 3 Sea…" at bounding box center [728, 469] width 1444 height 836
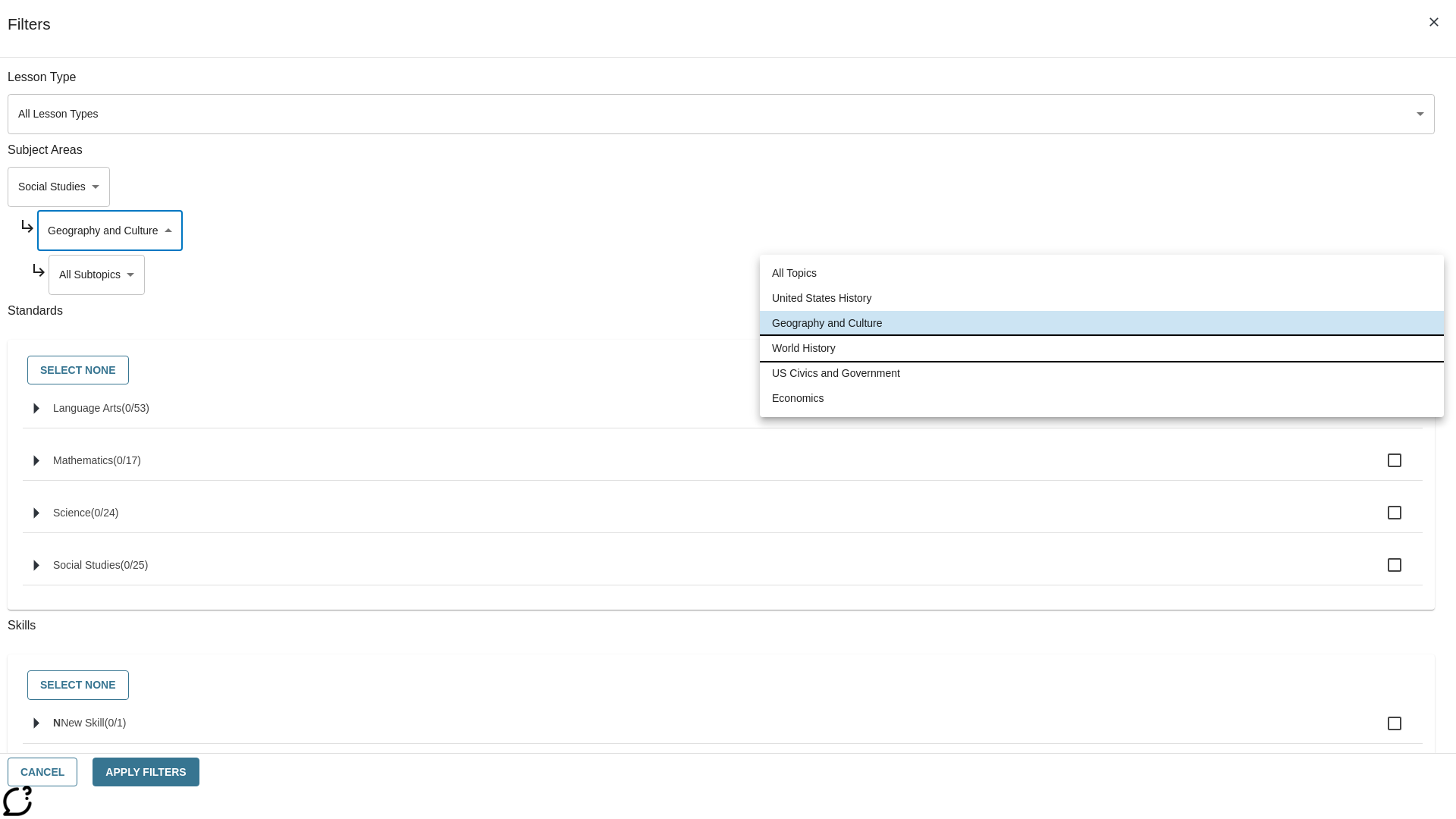
click at [1102, 348] on li "World History" at bounding box center [1102, 348] width 684 height 25
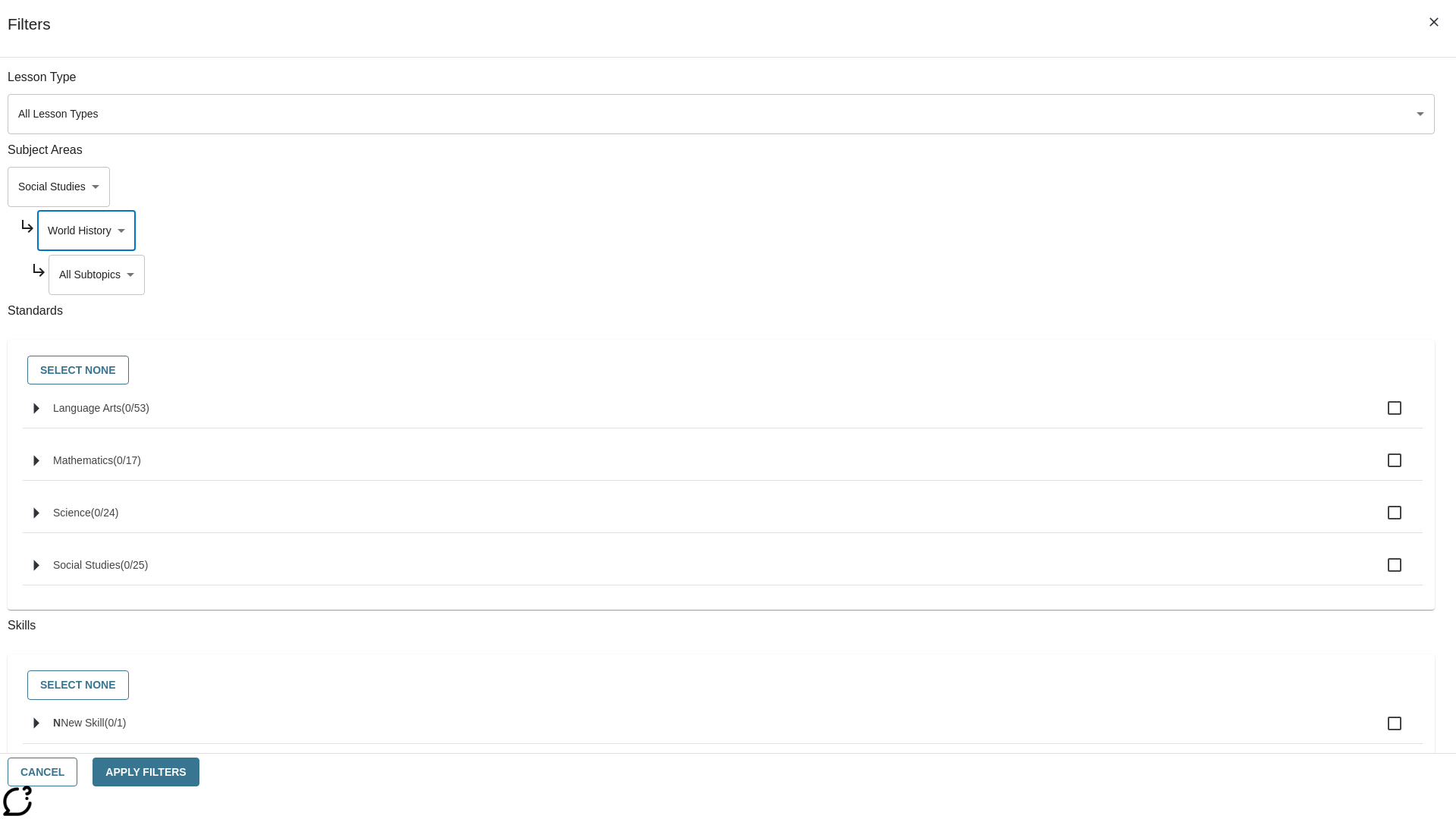
type input "193"
click at [1111, 275] on body "Skip to main content [GEOGRAPHIC_DATA] Edition EN Grade 3 2025 Auto Grade 3 Sea…" at bounding box center [728, 469] width 1444 height 836
click at [1105, 230] on body "Skip to main content [GEOGRAPHIC_DATA] Edition EN Grade 3 2025 Auto Grade 3 Sea…" at bounding box center [728, 469] width 1444 height 836
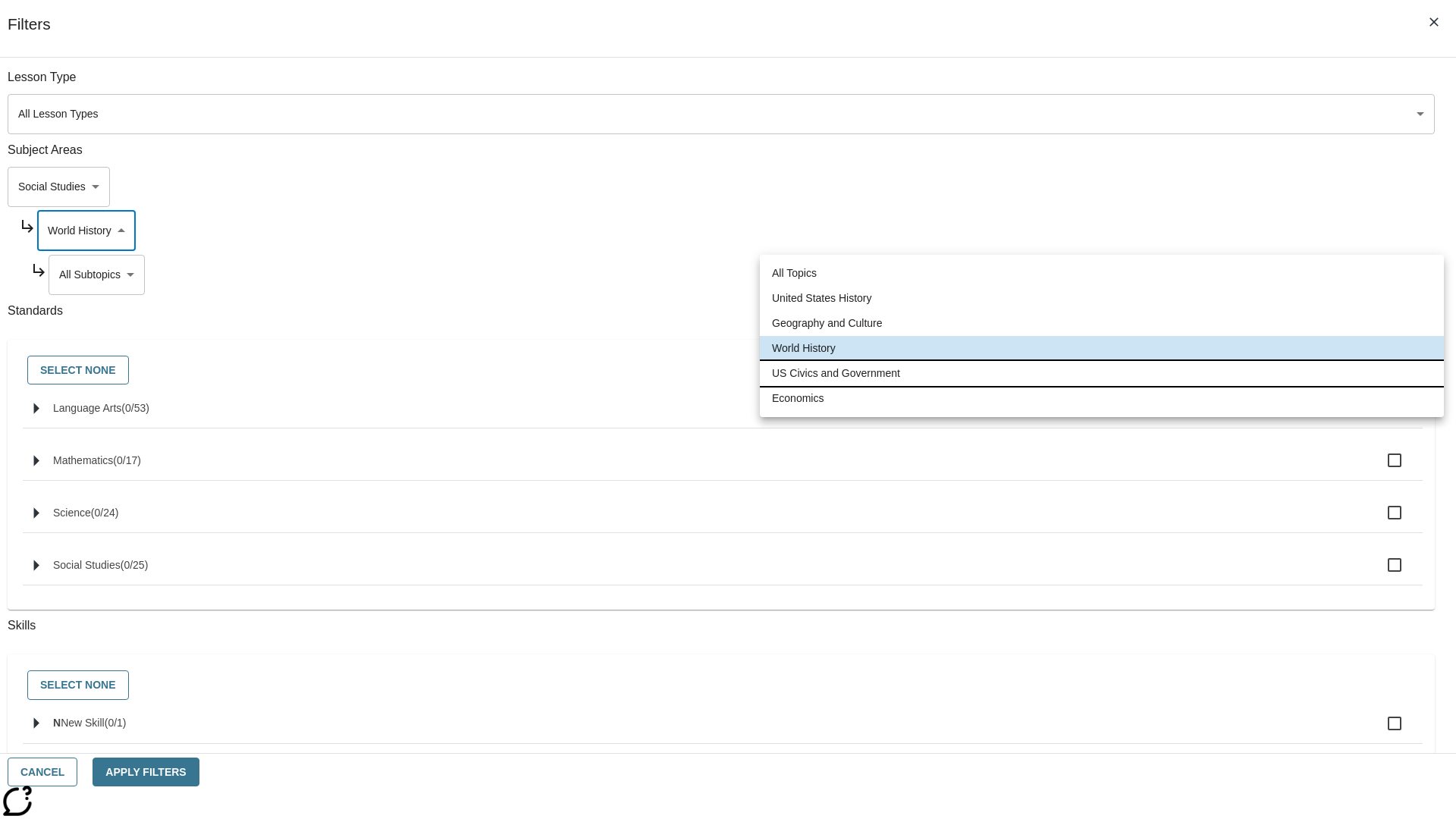
click at [1102, 373] on li "US Civics and Government" at bounding box center [1102, 373] width 684 height 25
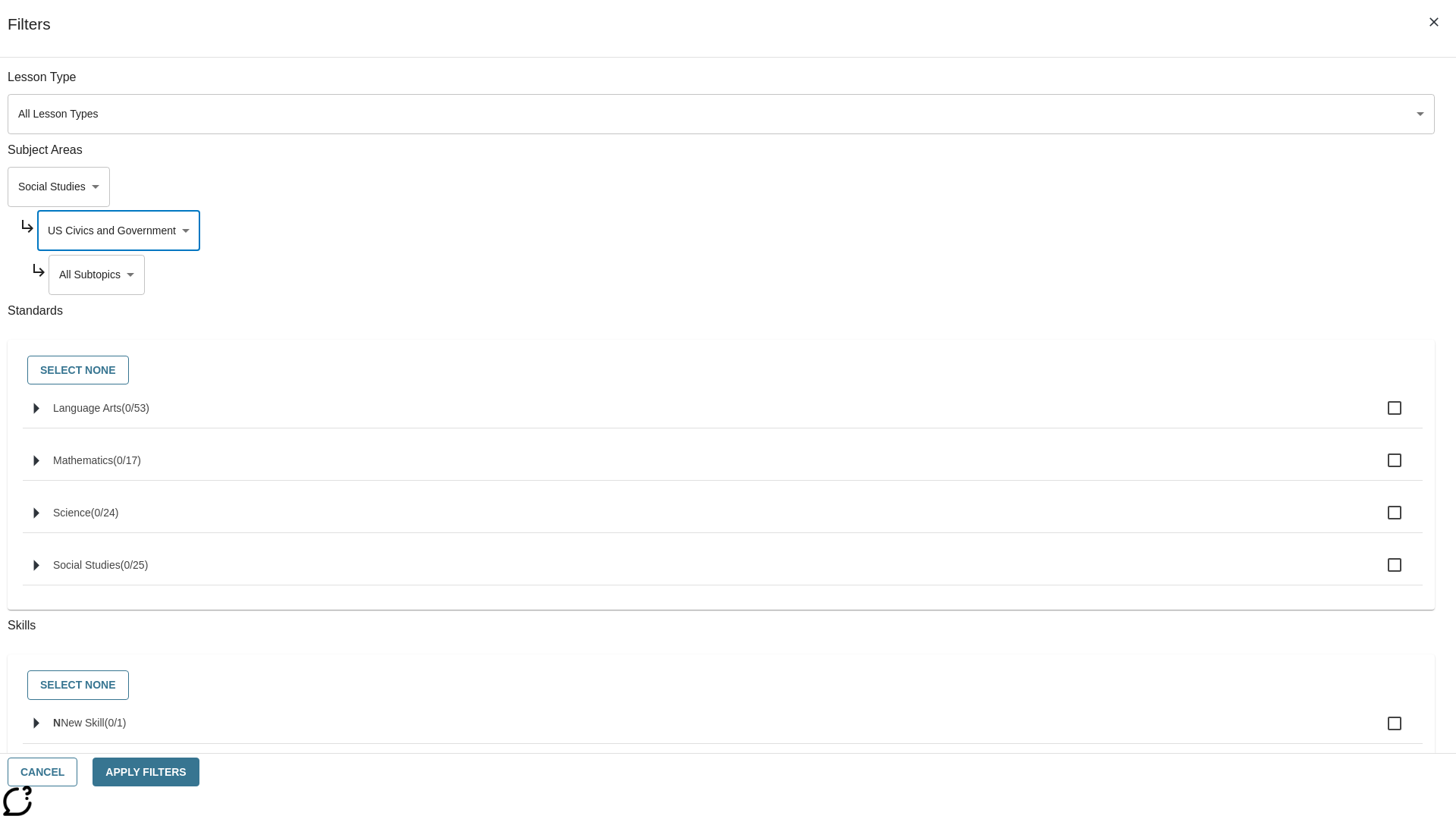
click at [1111, 85] on body "Skip to main content [GEOGRAPHIC_DATA] Edition EN Grade 3 2025 Auto Grade 3 Sea…" at bounding box center [728, 469] width 1444 height 836
click at [1105, 85] on body "Skip to main content [GEOGRAPHIC_DATA] Edition EN Grade 3 2025 Auto Grade 3 Sea…" at bounding box center [728, 469] width 1444 height 836
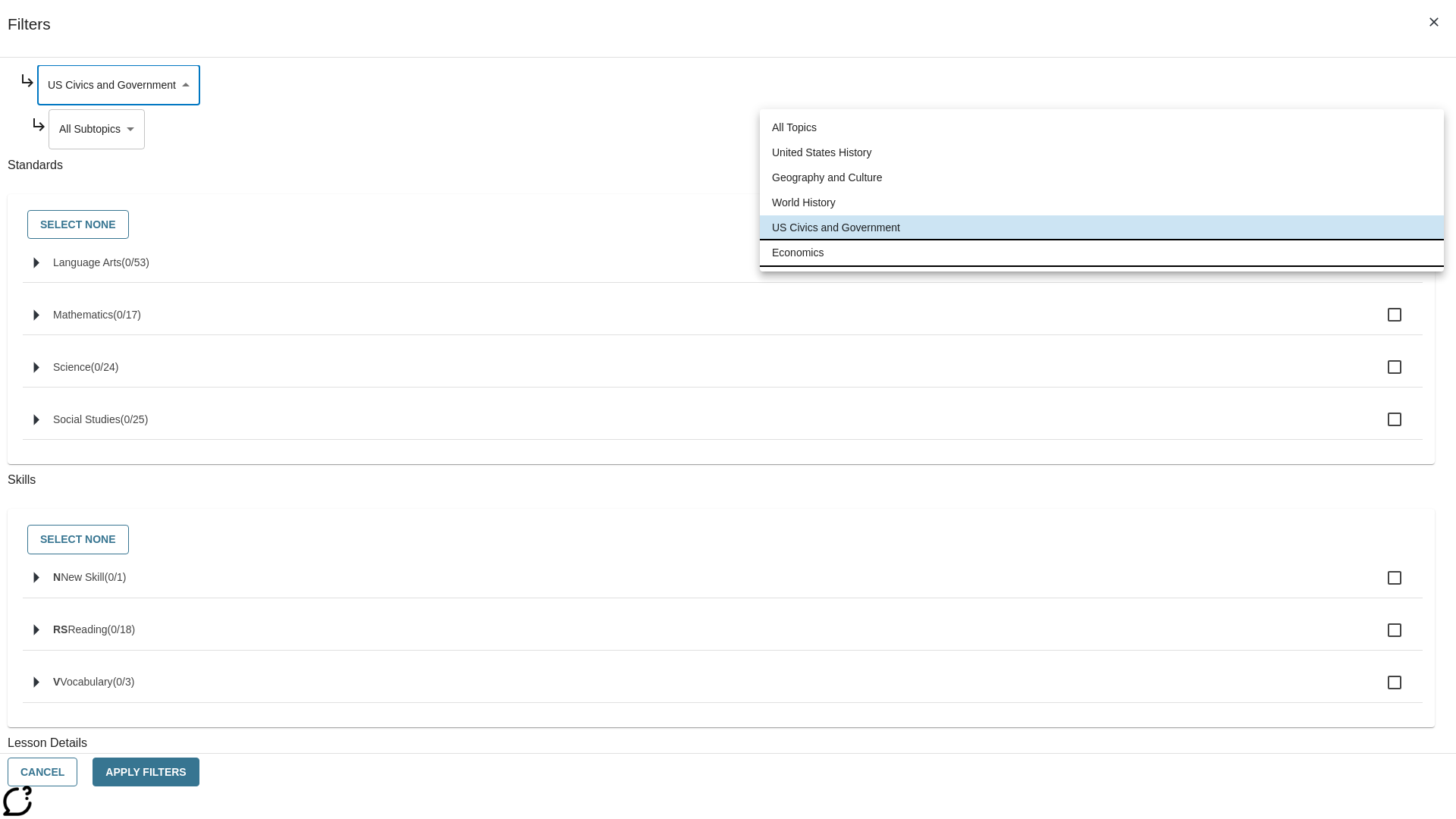
click at [1102, 252] on li "Economics" at bounding box center [1102, 253] width 684 height 25
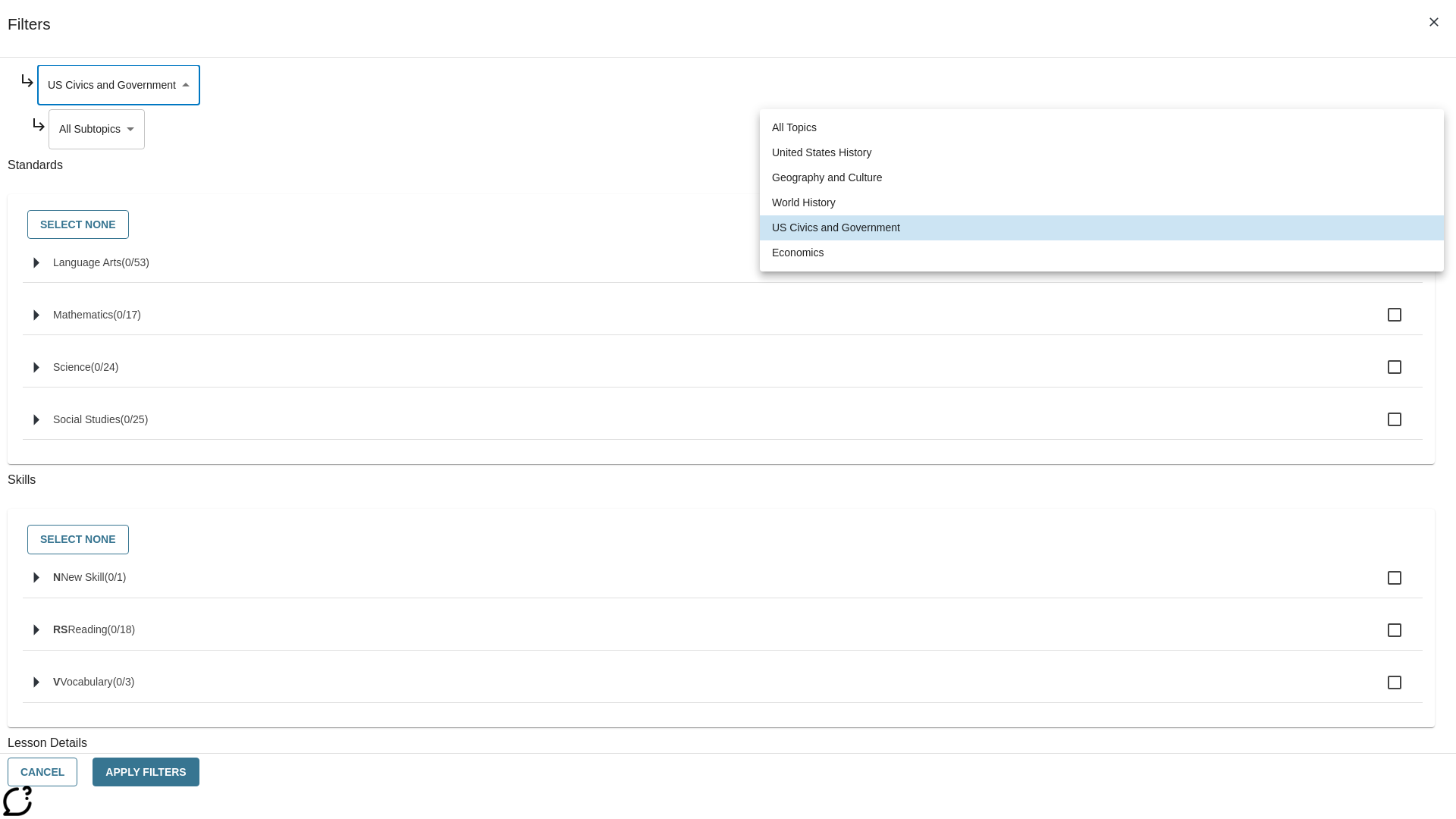
type input "195"
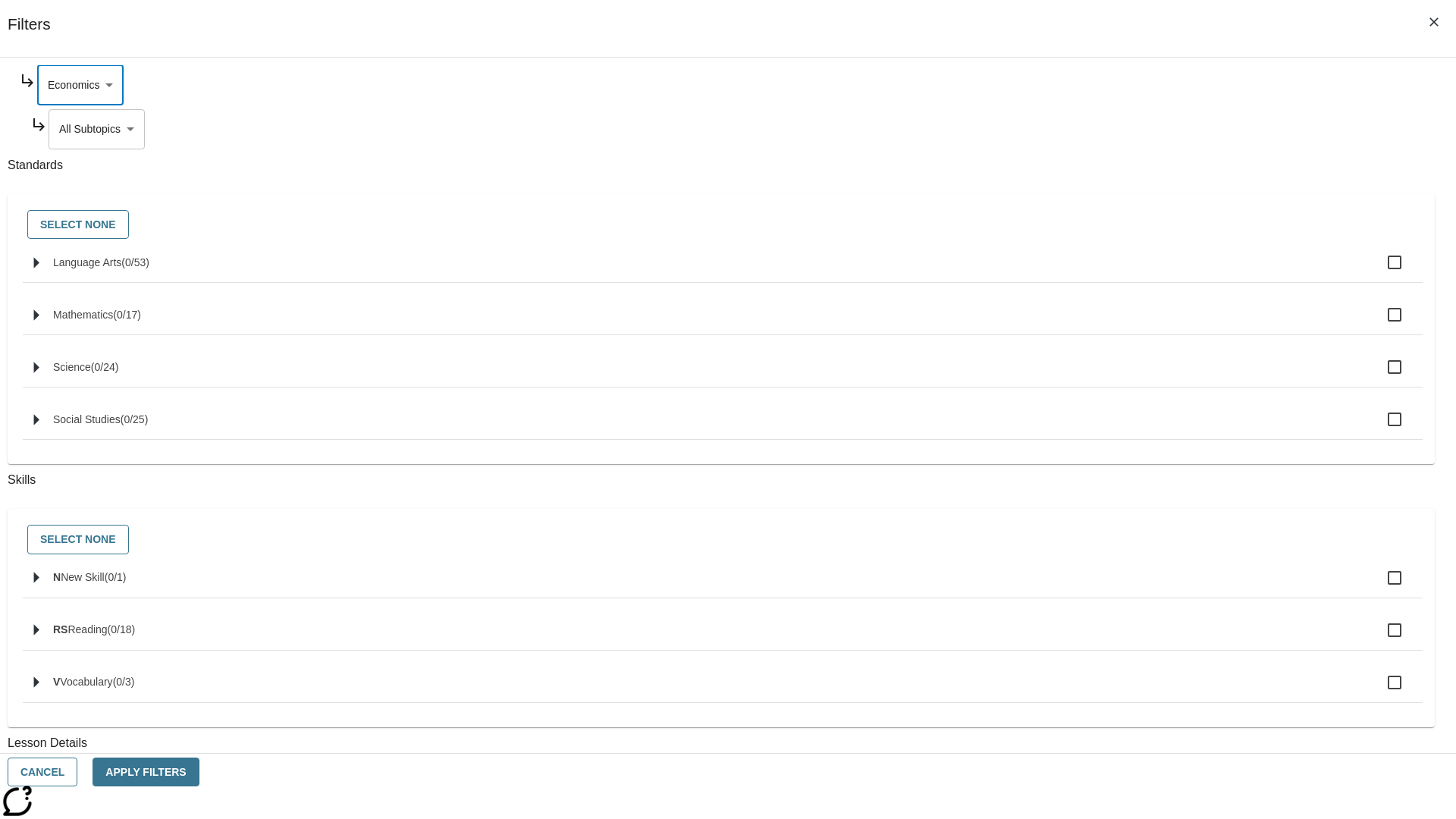
click at [1111, 129] on body "Skip to main content [GEOGRAPHIC_DATA] Edition EN Grade 3 2025 Auto Grade 3 Sea…" at bounding box center [728, 469] width 1444 height 836
click at [1092, 187] on body "Skip to main content [GEOGRAPHIC_DATA] Edition EN Grade 3 2025 Auto Grade 3 Sea…" at bounding box center [728, 469] width 1444 height 836
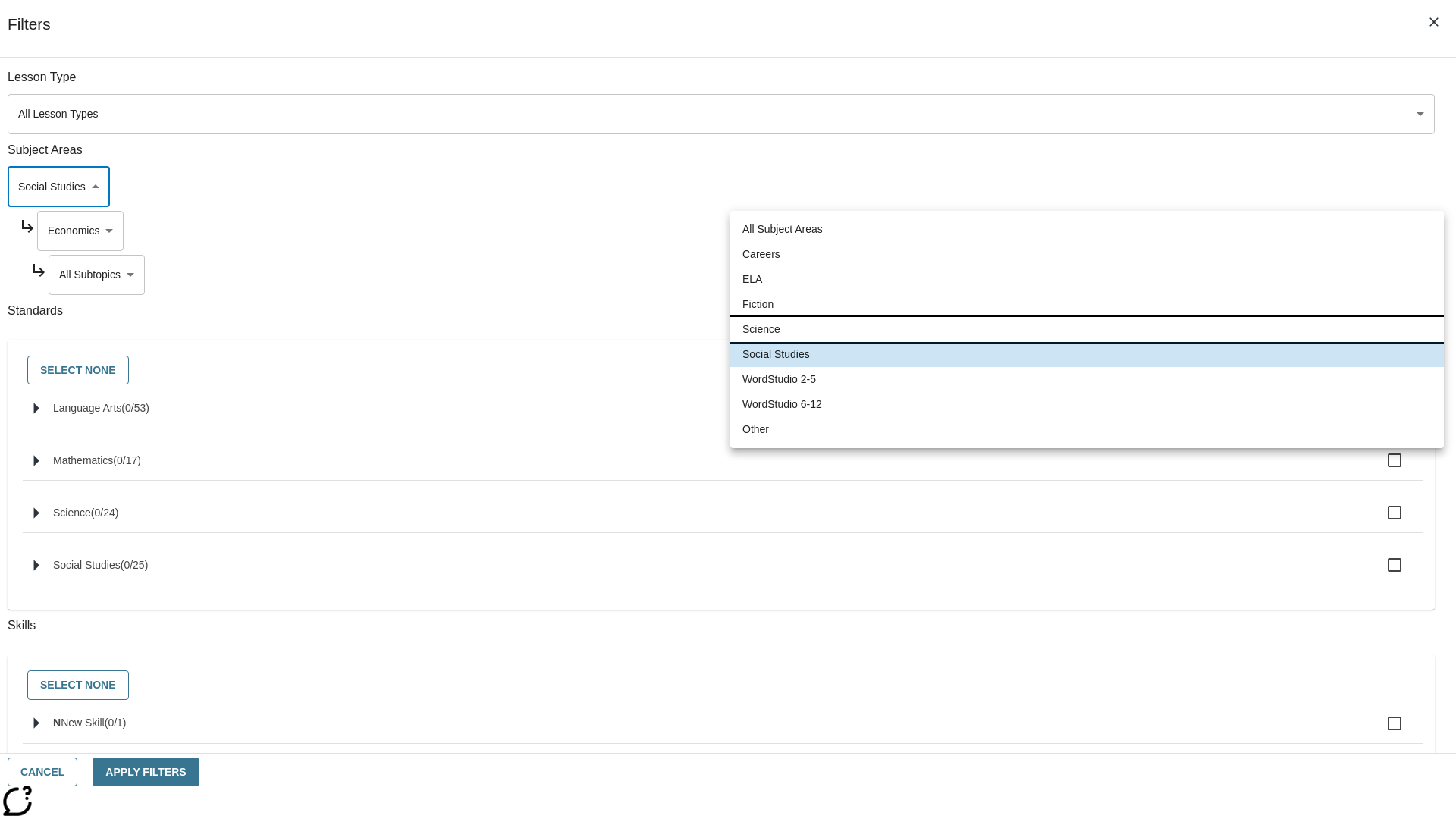
click at [1087, 329] on li "Science" at bounding box center [1087, 329] width 714 height 25
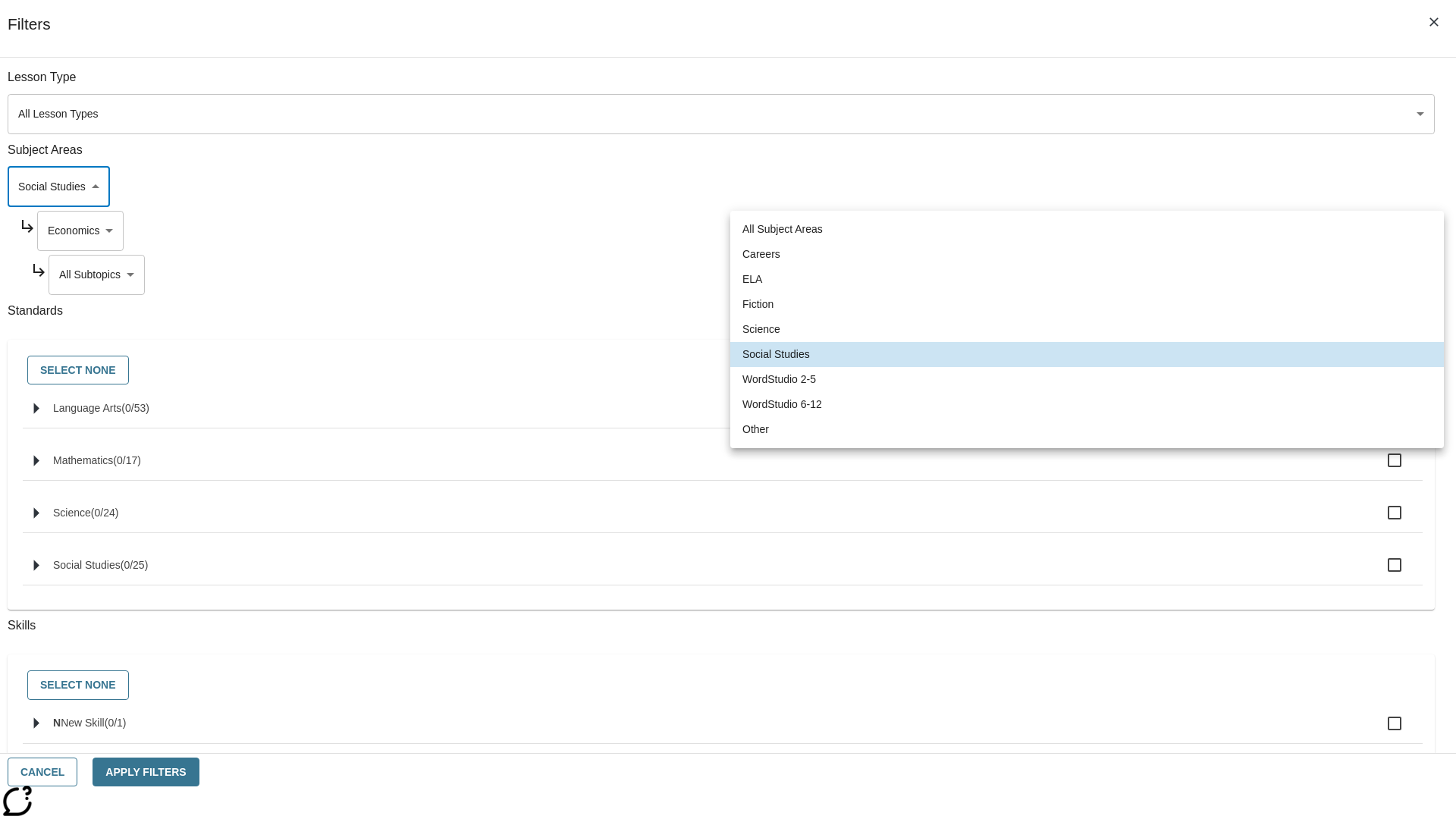
type input "2"
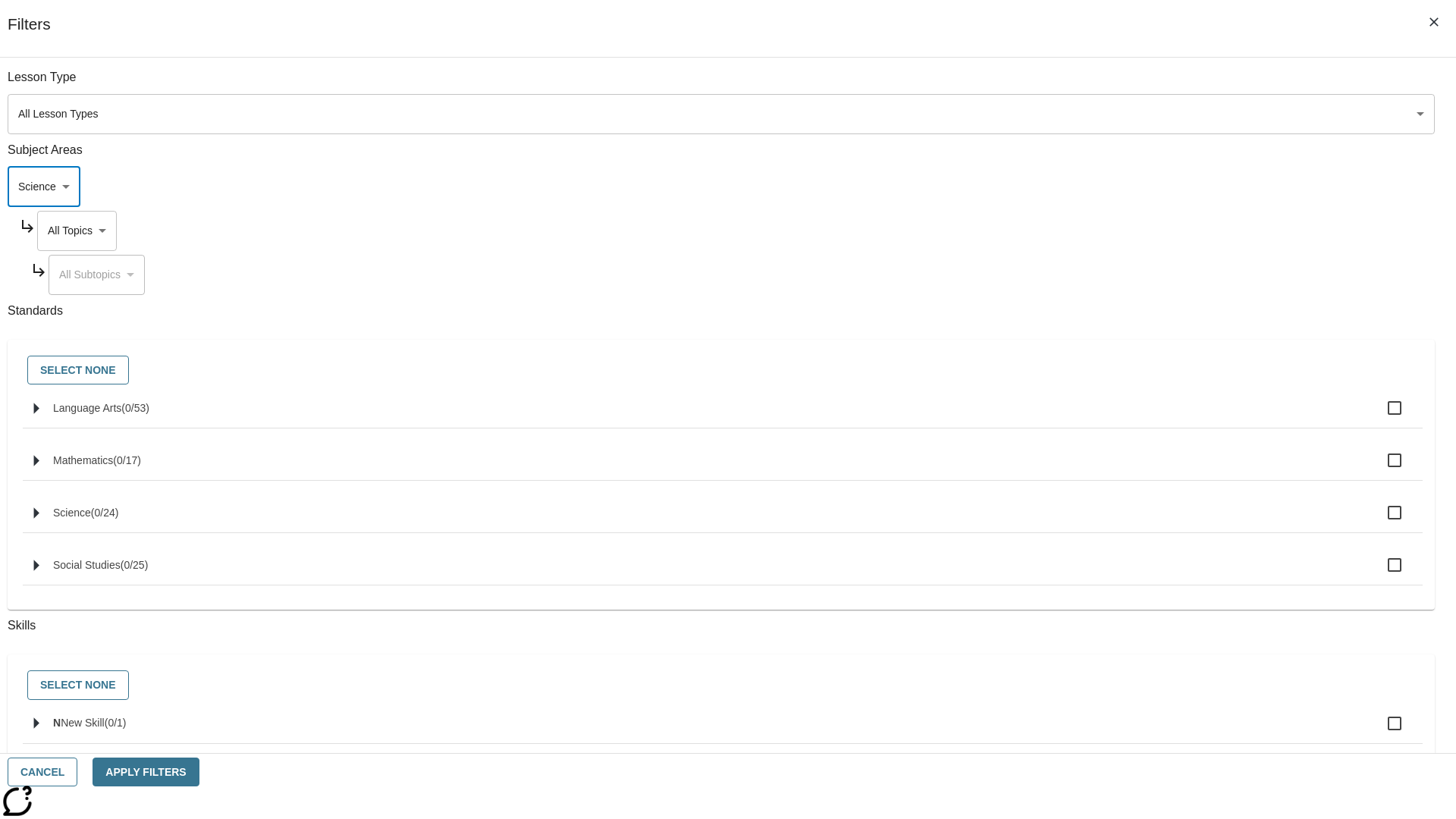
click at [1105, 85] on body "Skip to main content [GEOGRAPHIC_DATA] Edition EN Grade 3 2025 Auto Grade 3 Sea…" at bounding box center [728, 469] width 1444 height 836
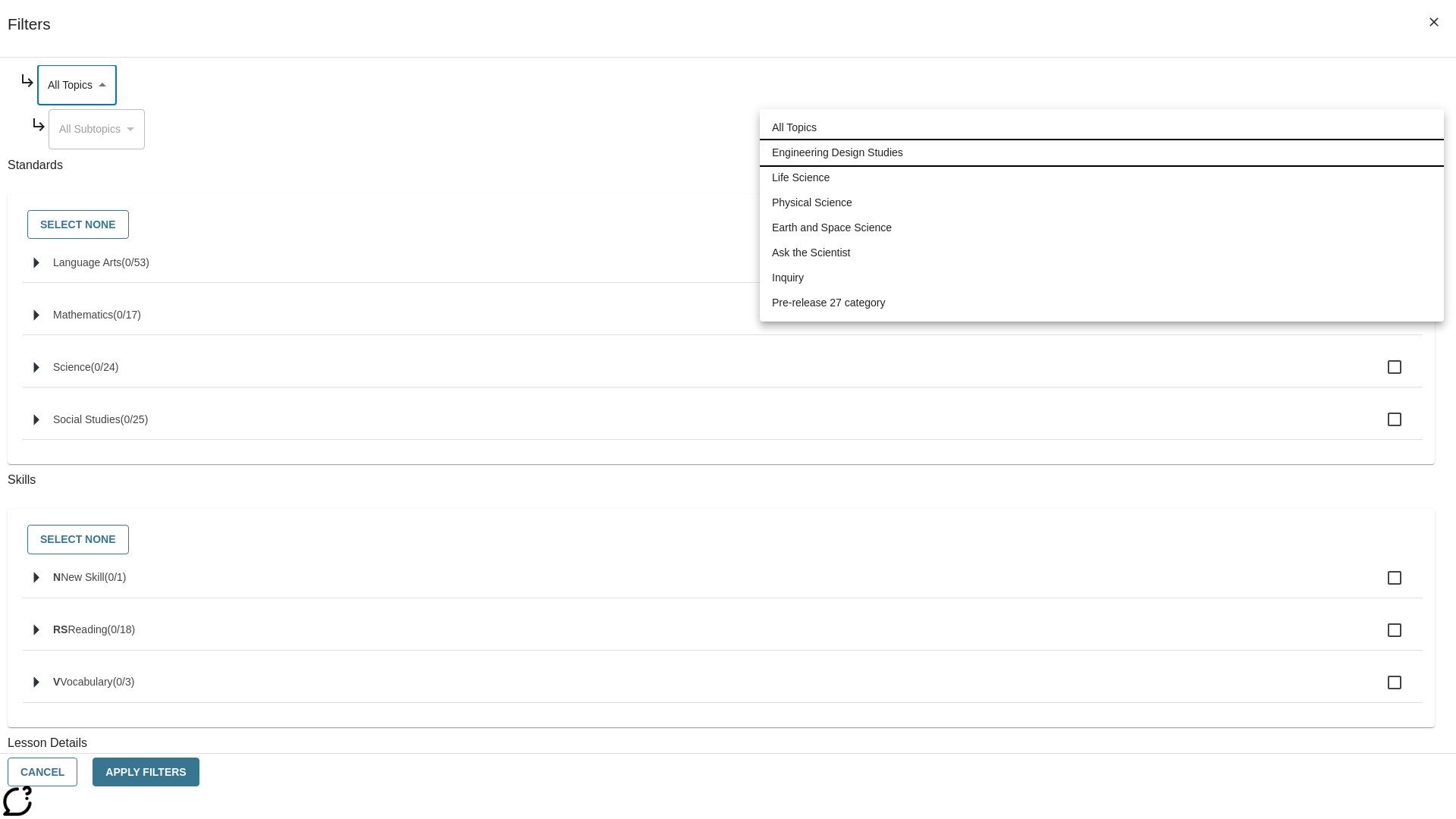
click at [1102, 153] on li "Engineering Design Studies" at bounding box center [1102, 153] width 684 height 25
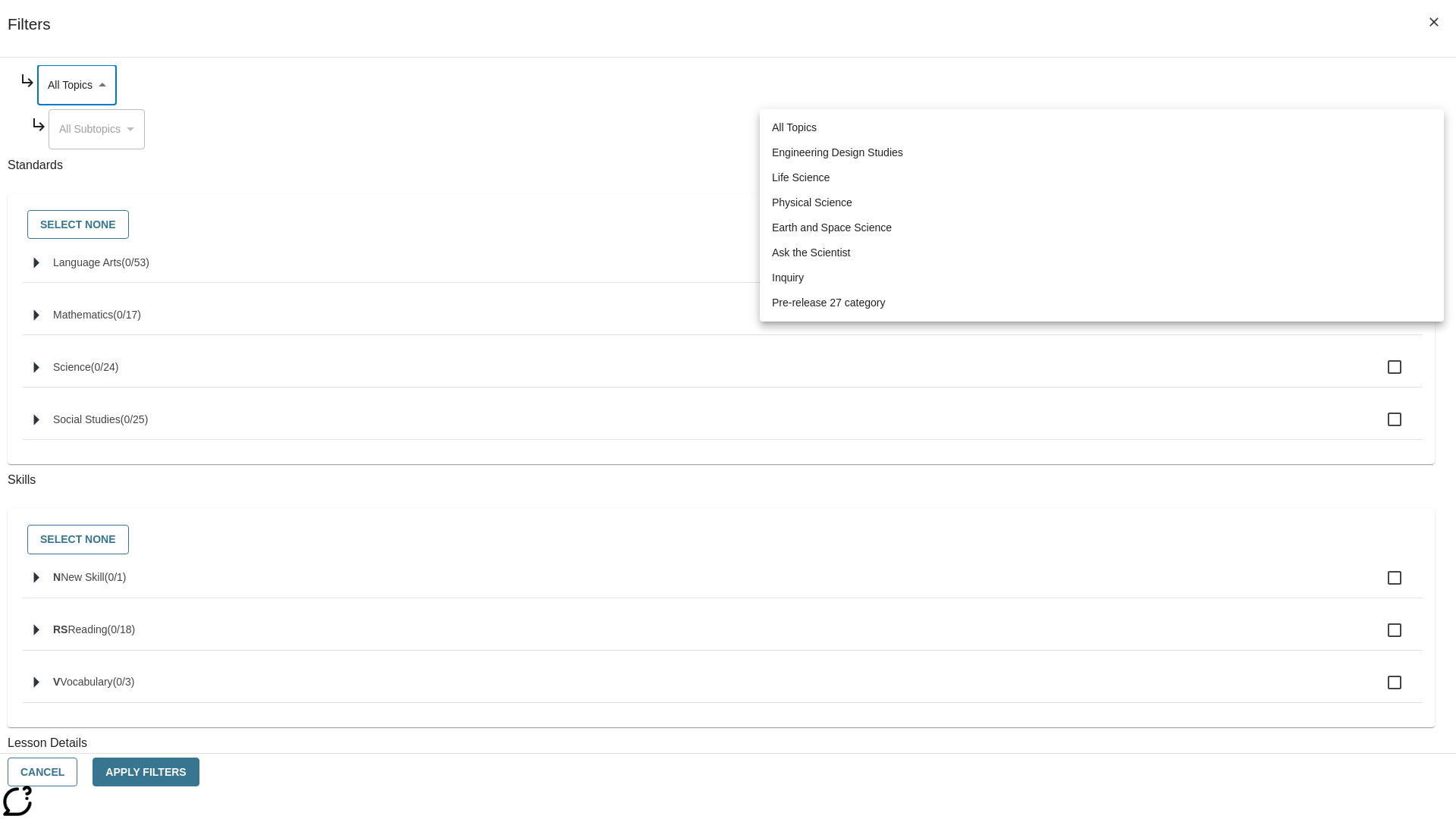
type input "187"
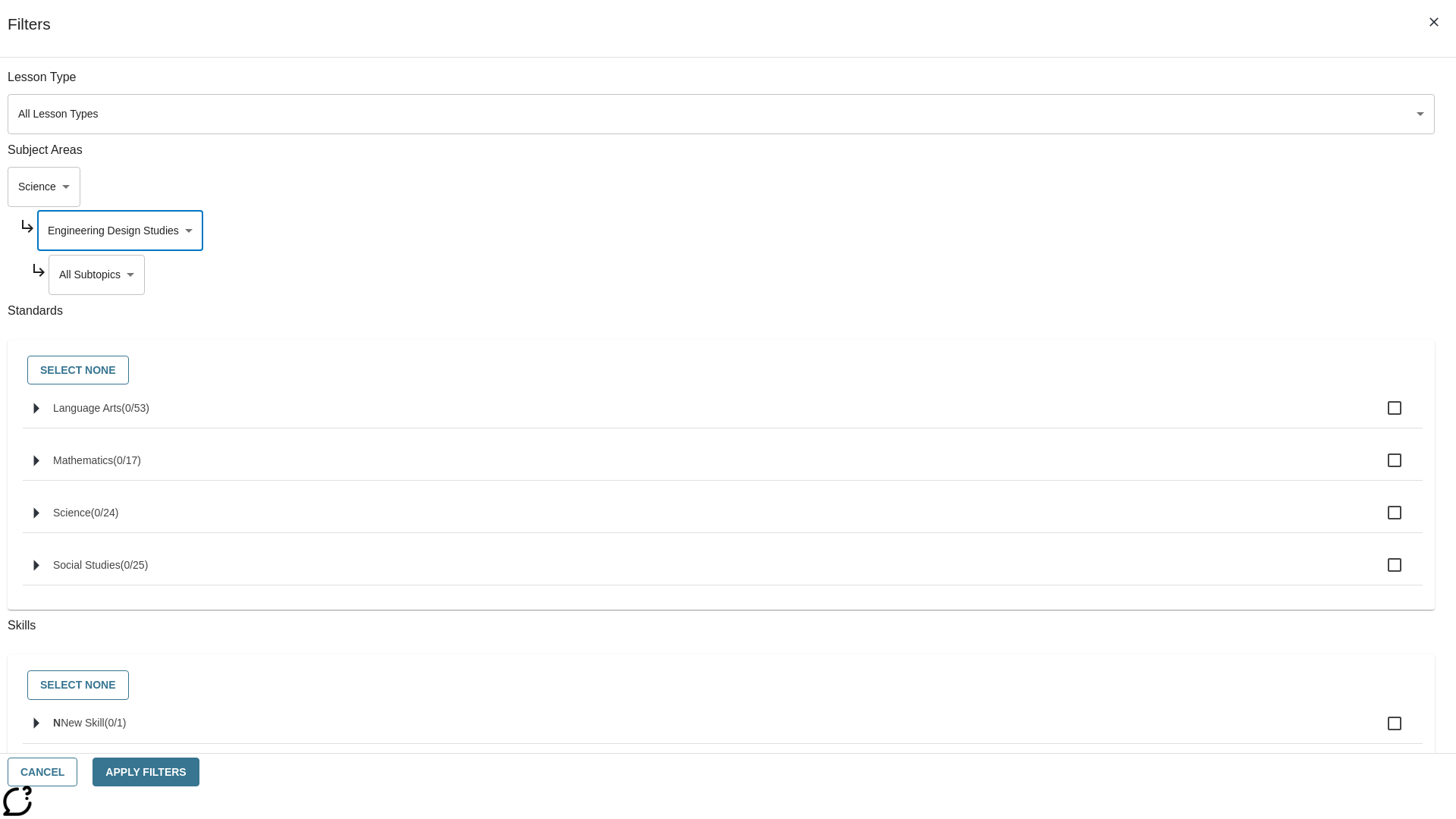
click at [1111, 85] on body "Skip to main content [GEOGRAPHIC_DATA] Edition EN Grade 3 2025 Auto Grade 3 Sea…" at bounding box center [728, 469] width 1444 height 836
click at [1106, 230] on body "Skip to main content [GEOGRAPHIC_DATA] Edition EN Grade 3 2025 Auto Grade 3 Sea…" at bounding box center [728, 469] width 1444 height 836
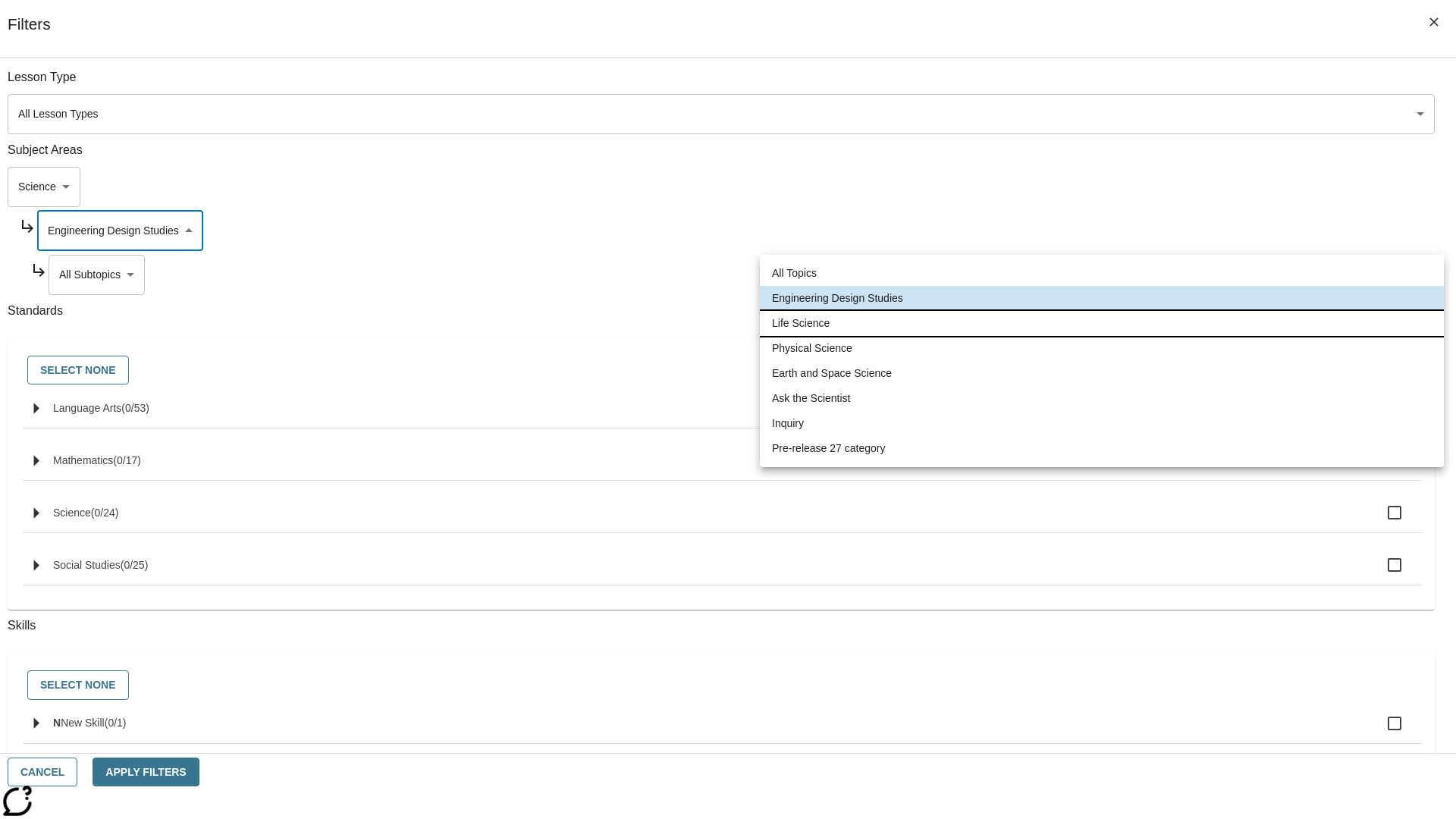
click at [1102, 323] on li "Life Science" at bounding box center [1102, 323] width 684 height 25
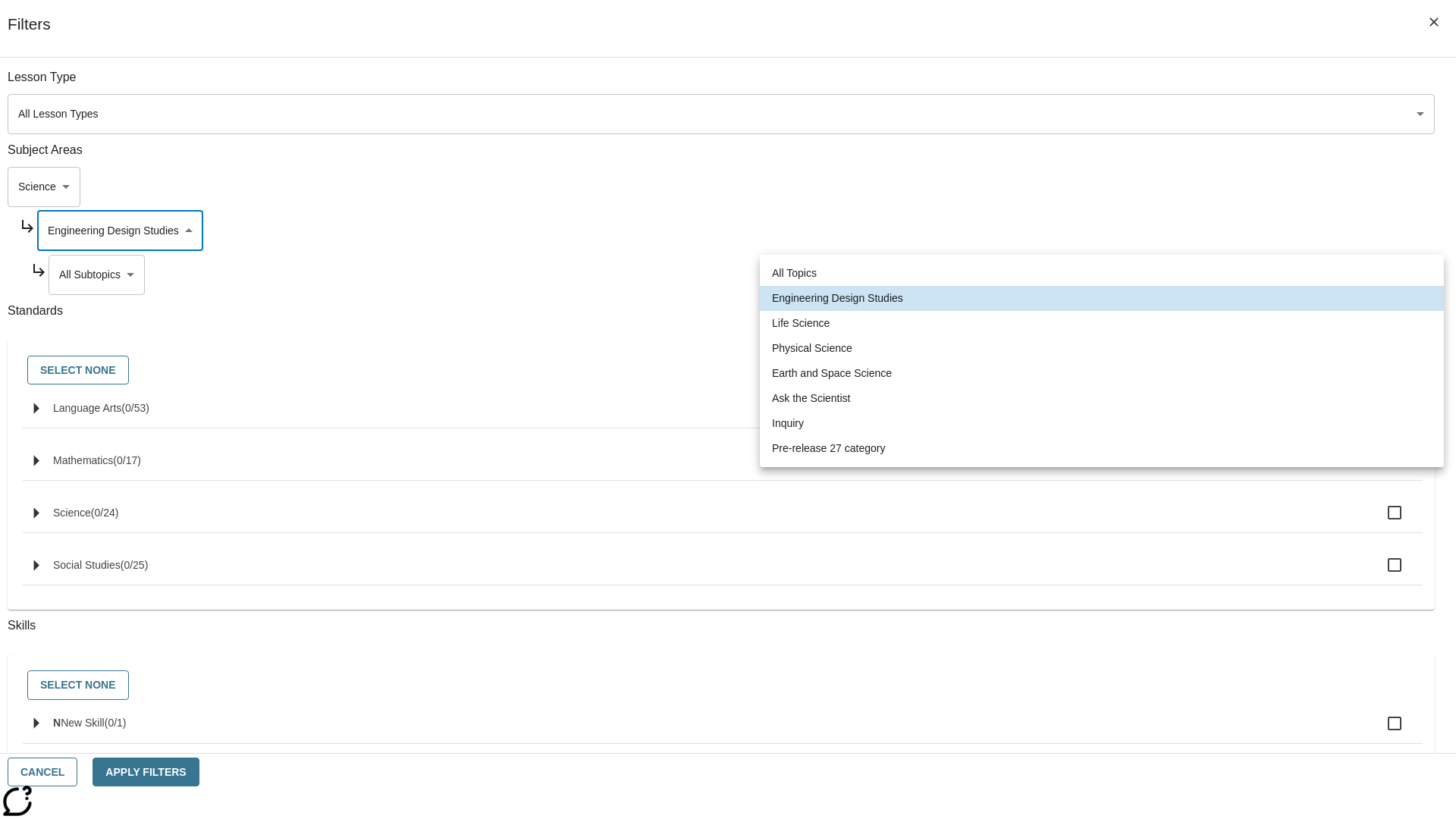
type input "189"
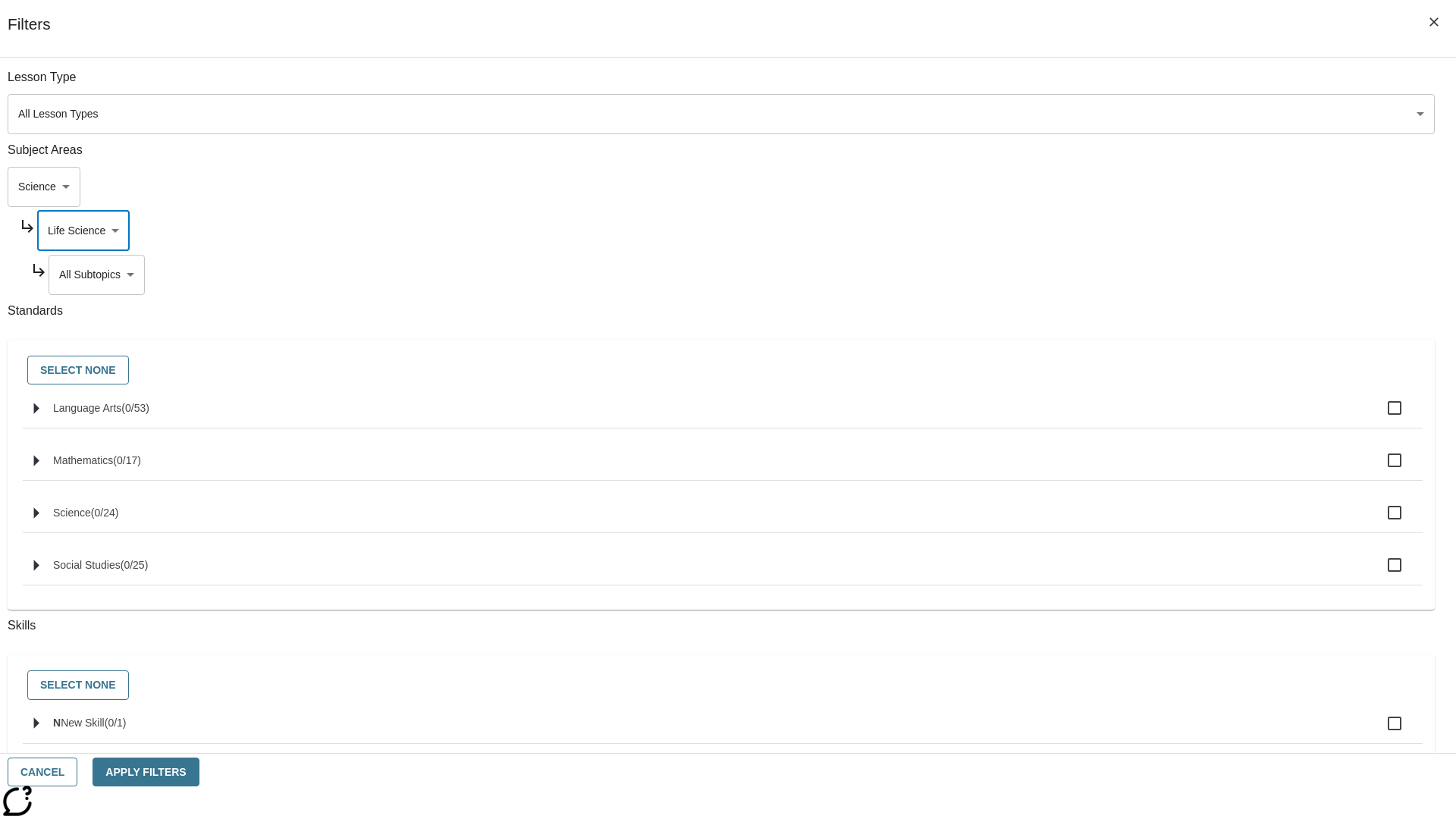
click at [1111, 85] on body "Skip to main content [GEOGRAPHIC_DATA] Edition EN Grade 3 2025 Auto Grade 3 Sea…" at bounding box center [728, 469] width 1444 height 836
click at [1105, 85] on body "Skip to main content [GEOGRAPHIC_DATA] Edition EN Grade 3 2025 Auto Grade 3 Sea…" at bounding box center [728, 469] width 1444 height 836
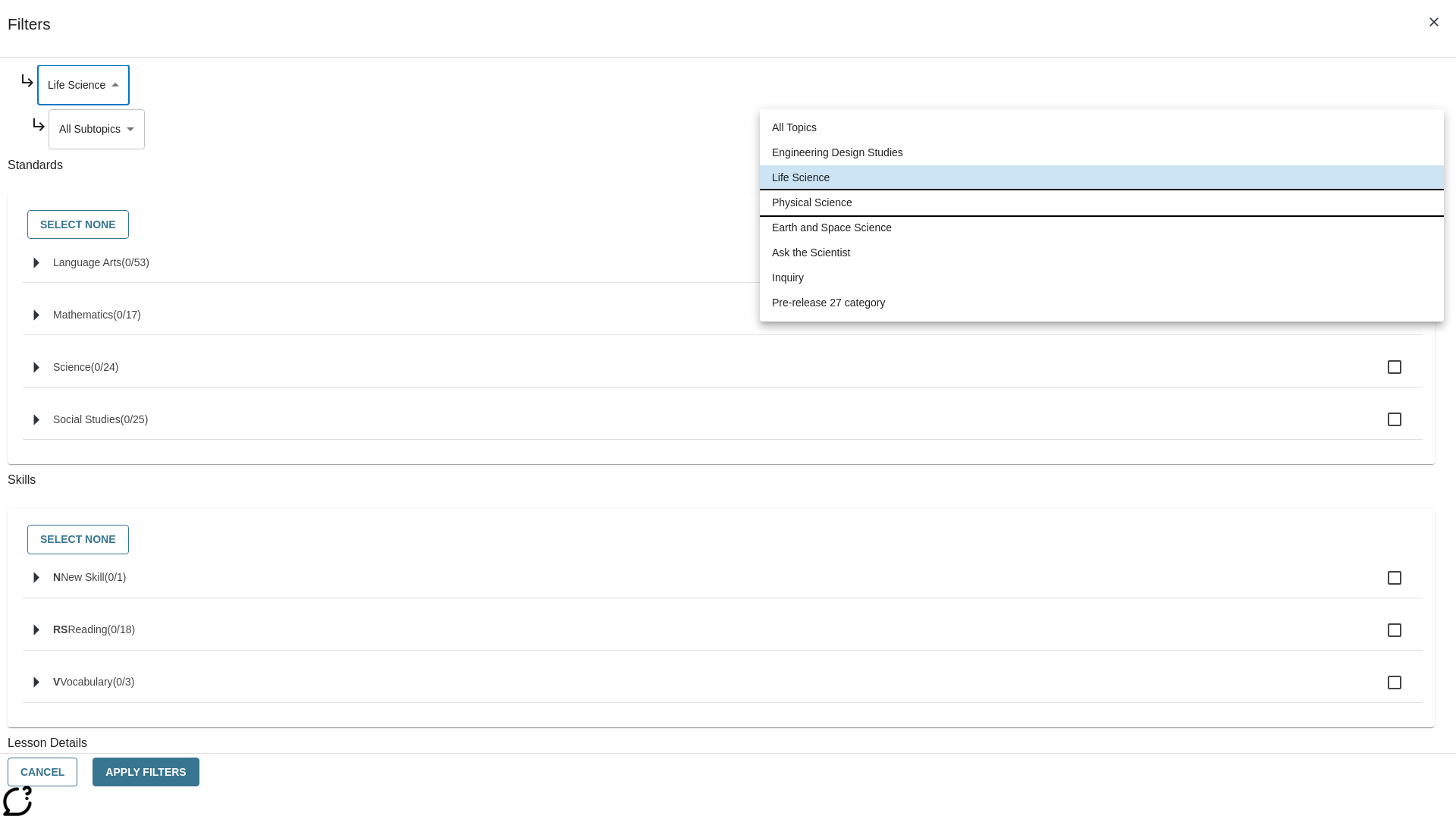
click at [1102, 202] on li "Physical Science" at bounding box center [1102, 202] width 684 height 25
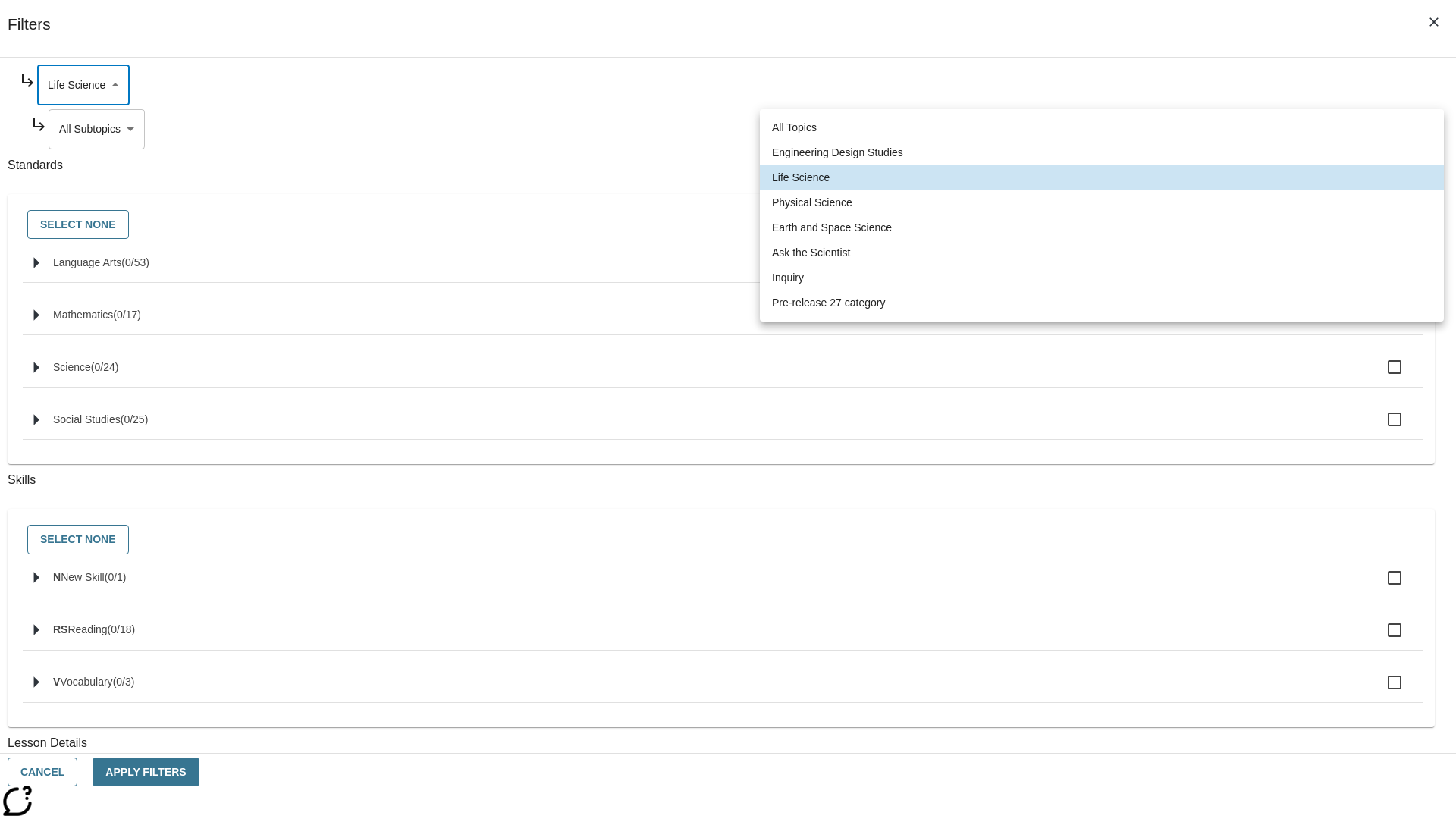
type input "190"
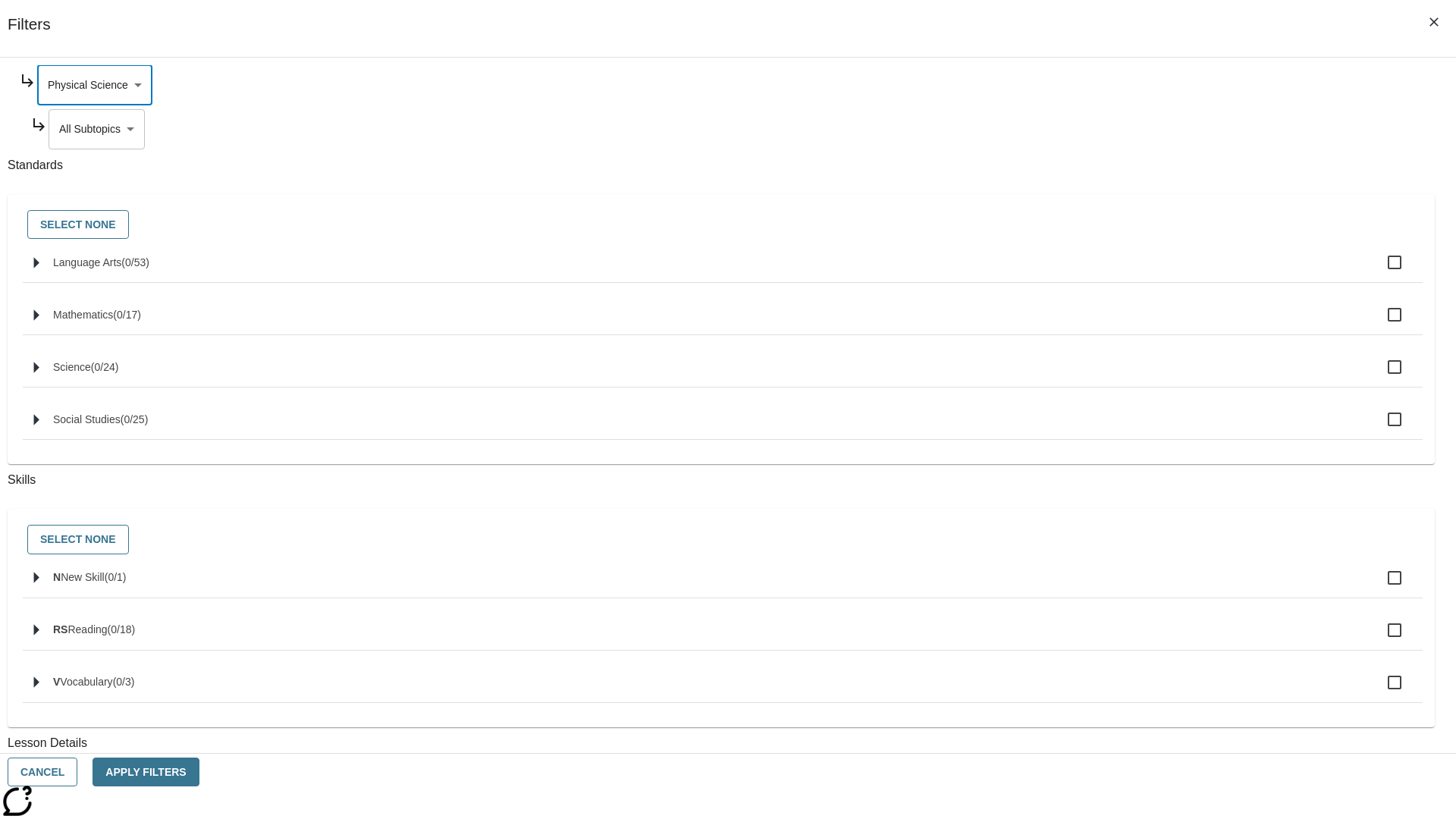
click at [1112, 275] on body "Skip to main content [GEOGRAPHIC_DATA] Edition EN Grade 3 2025 Auto Grade 3 Sea…" at bounding box center [728, 469] width 1444 height 836
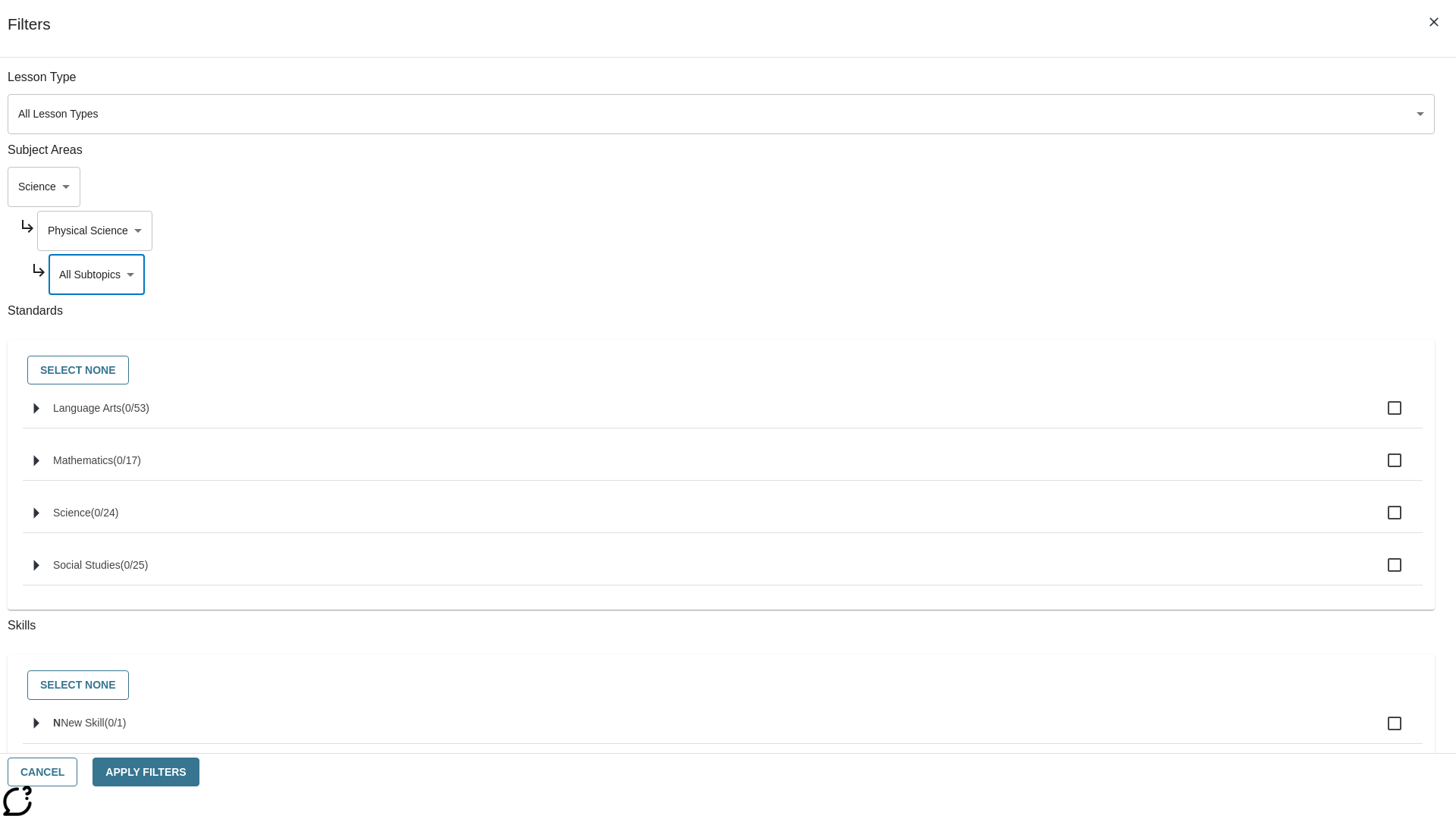
click at [1105, 230] on body "Skip to main content [GEOGRAPHIC_DATA] Edition EN Grade 3 2025 Auto Grade 3 Sea…" at bounding box center [728, 469] width 1444 height 836
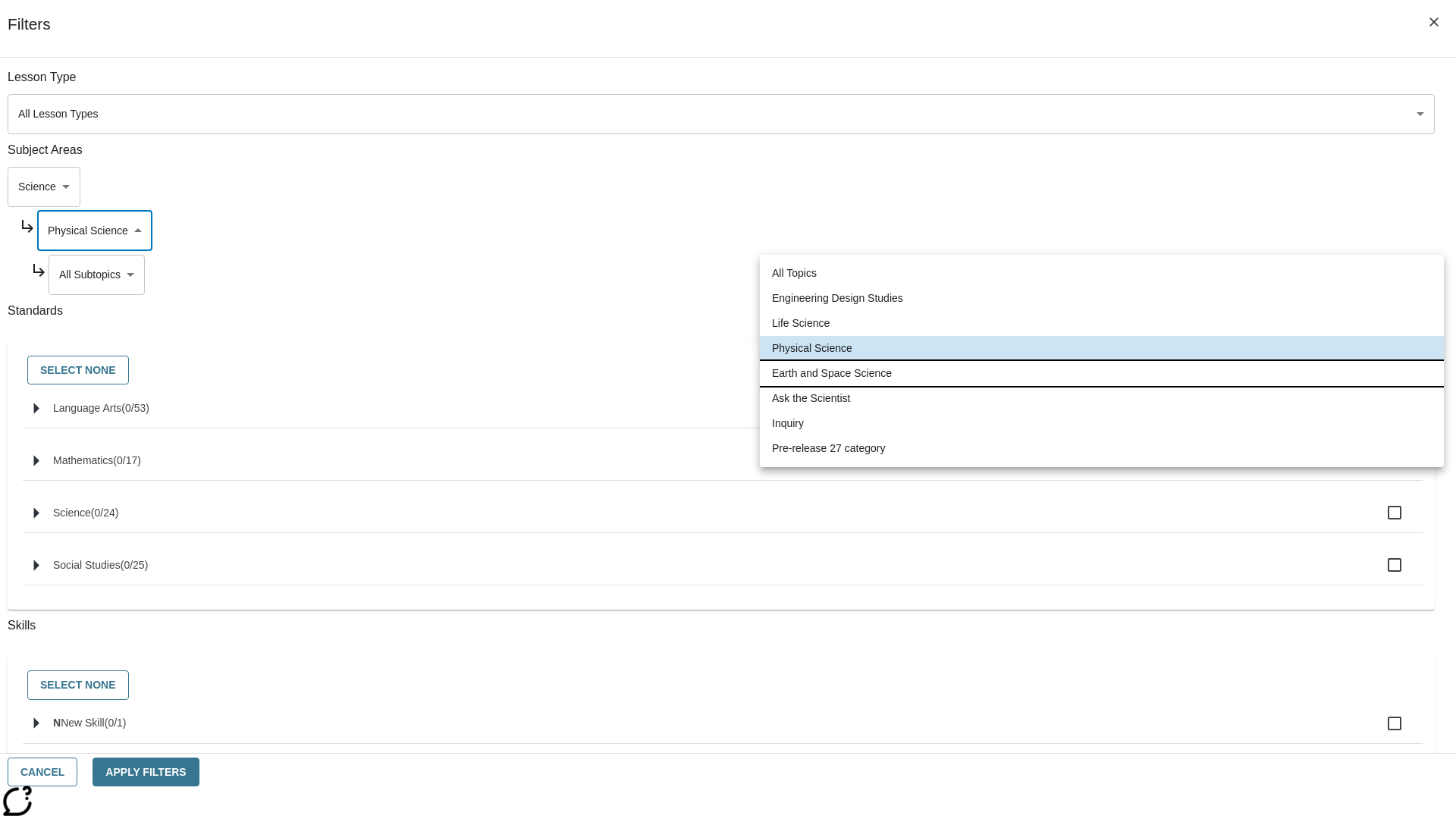
click at [1102, 373] on li "Earth and Space Science" at bounding box center [1102, 373] width 684 height 25
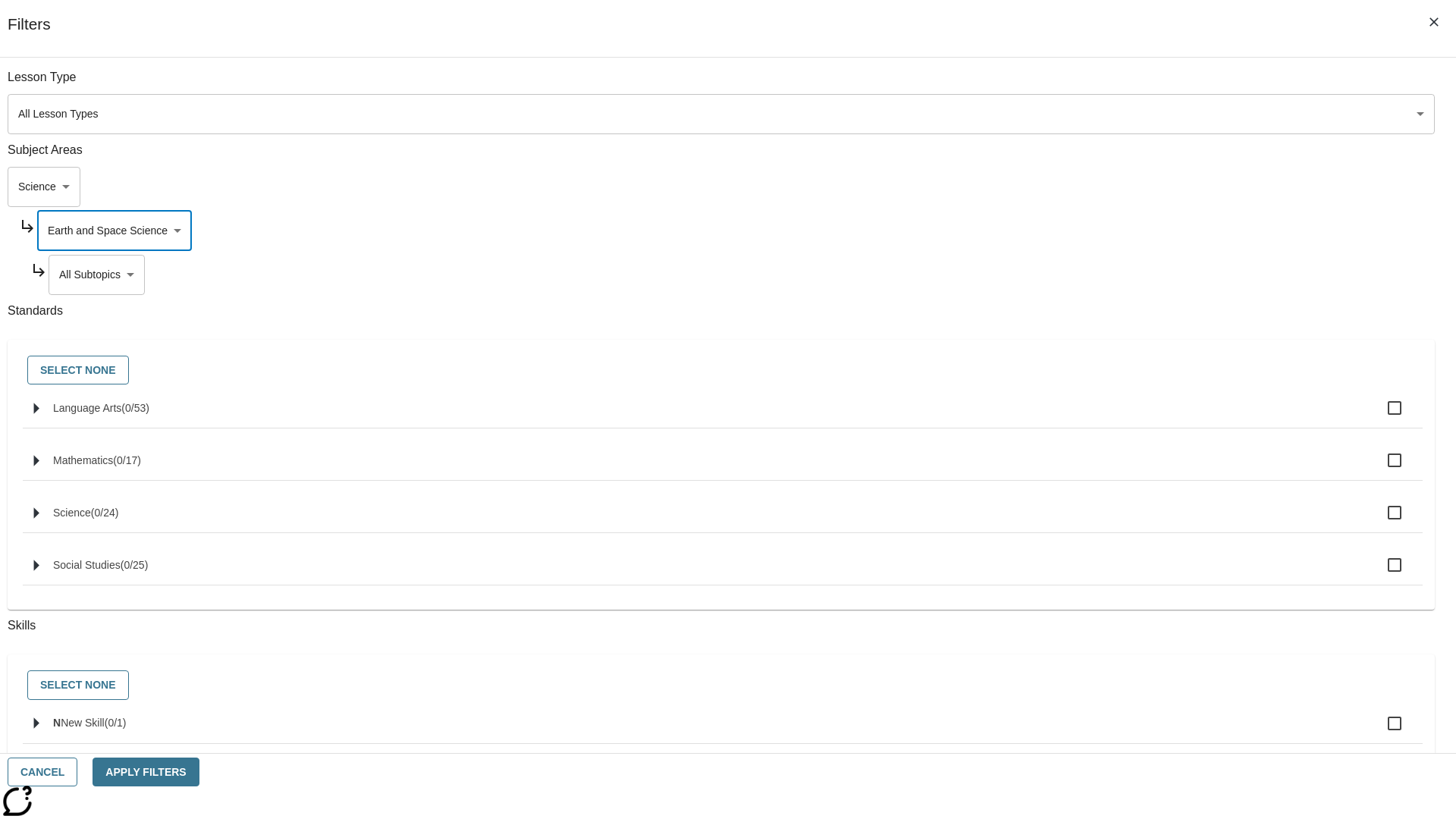
click at [1111, 85] on body "Skip to main content [GEOGRAPHIC_DATA] Edition EN Grade 3 2025 Auto Grade 3 Sea…" at bounding box center [728, 469] width 1444 height 836
click at [1105, 230] on body "Skip to main content [GEOGRAPHIC_DATA] Edition EN Grade 3 2025 Auto Grade 3 Sea…" at bounding box center [728, 469] width 1444 height 836
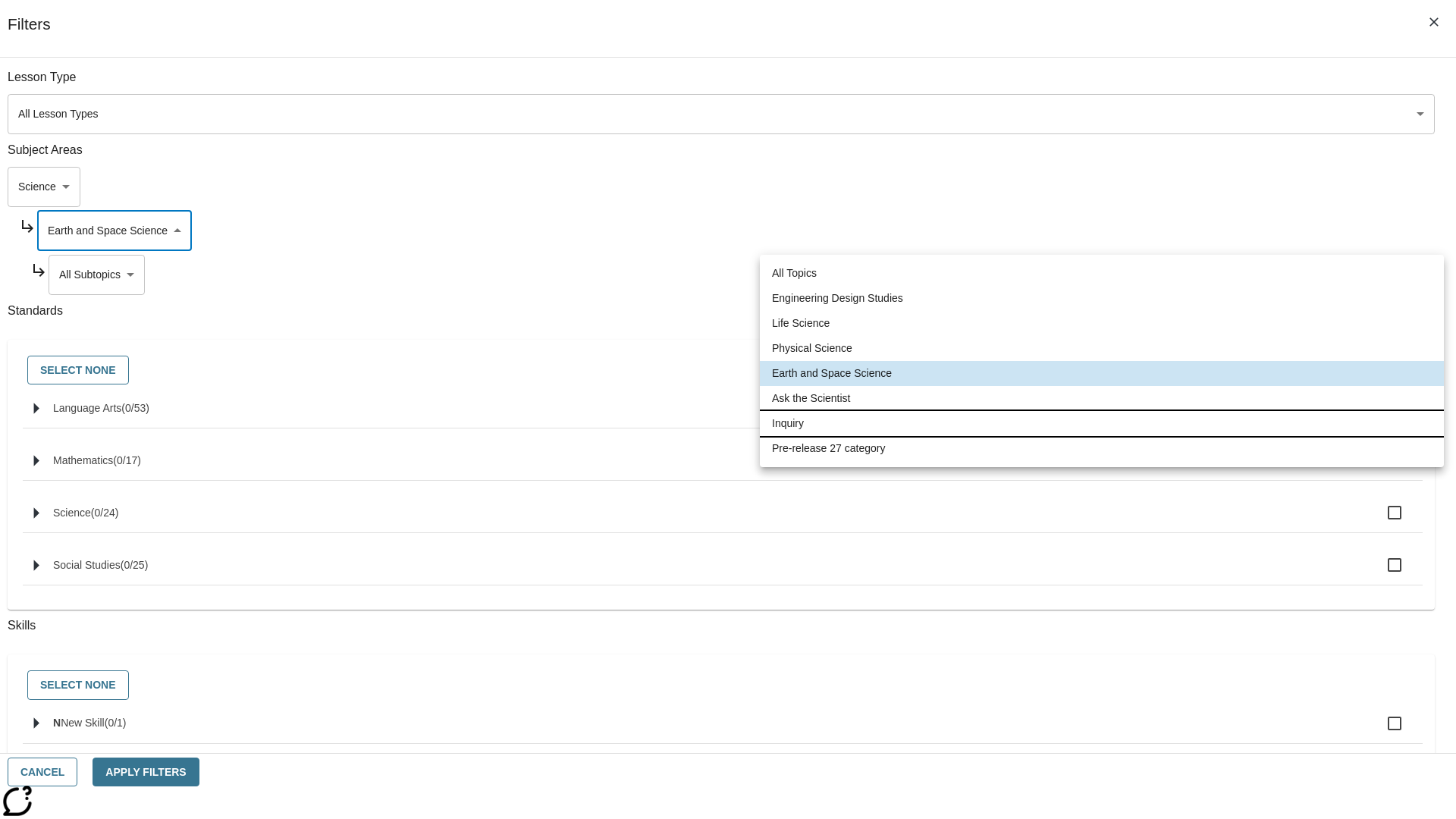
click at [1102, 423] on li "Inquiry" at bounding box center [1102, 423] width 684 height 25
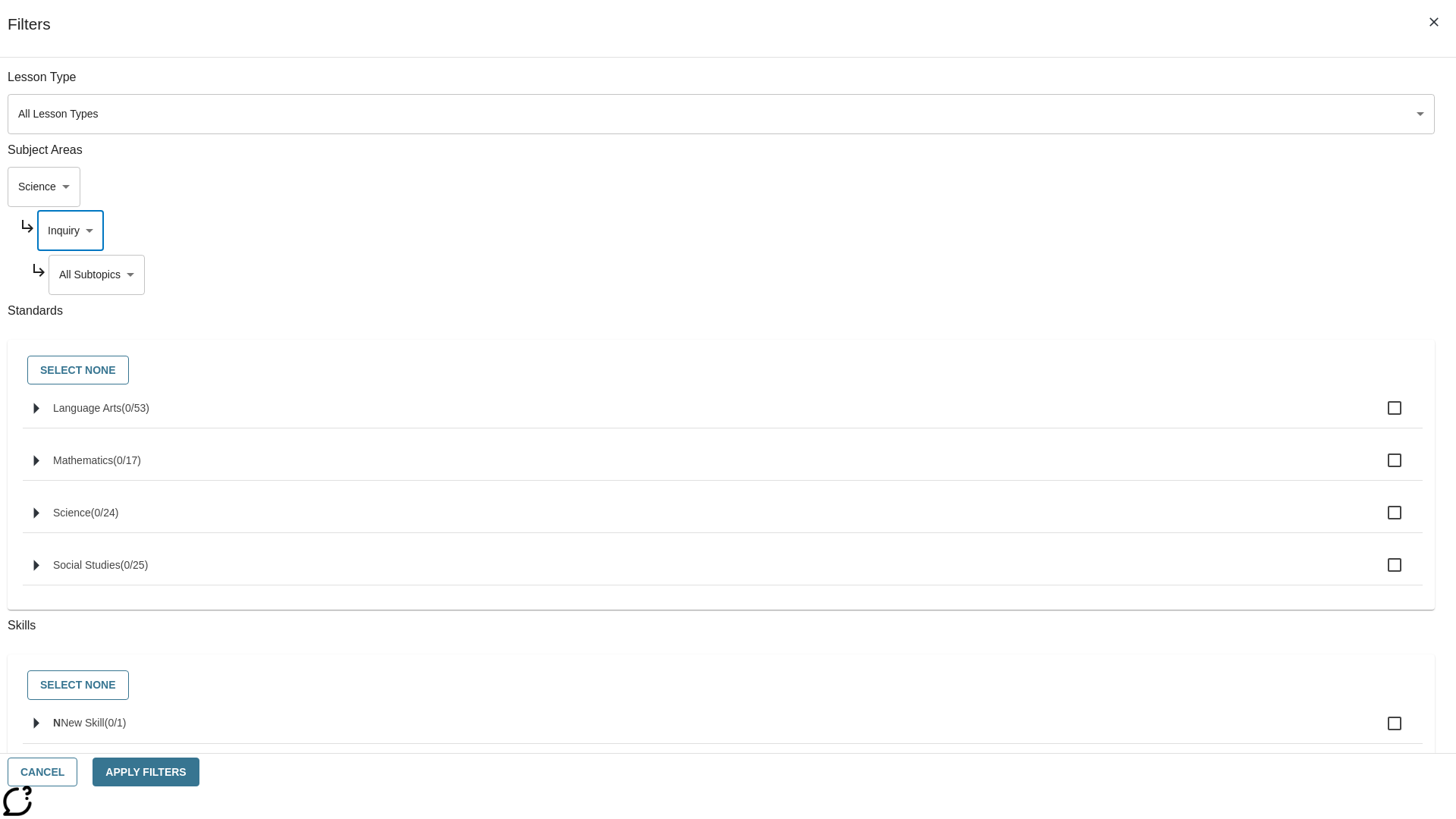
type input "251"
click at [1111, 275] on body "Skip to main content [GEOGRAPHIC_DATA] Edition EN Grade 3 2025 Auto Grade 3 Sea…" at bounding box center [728, 469] width 1444 height 836
click at [1106, 230] on body "Skip to main content [GEOGRAPHIC_DATA] Edition EN Grade 3 2025 Auto Grade 3 Sea…" at bounding box center [728, 469] width 1444 height 836
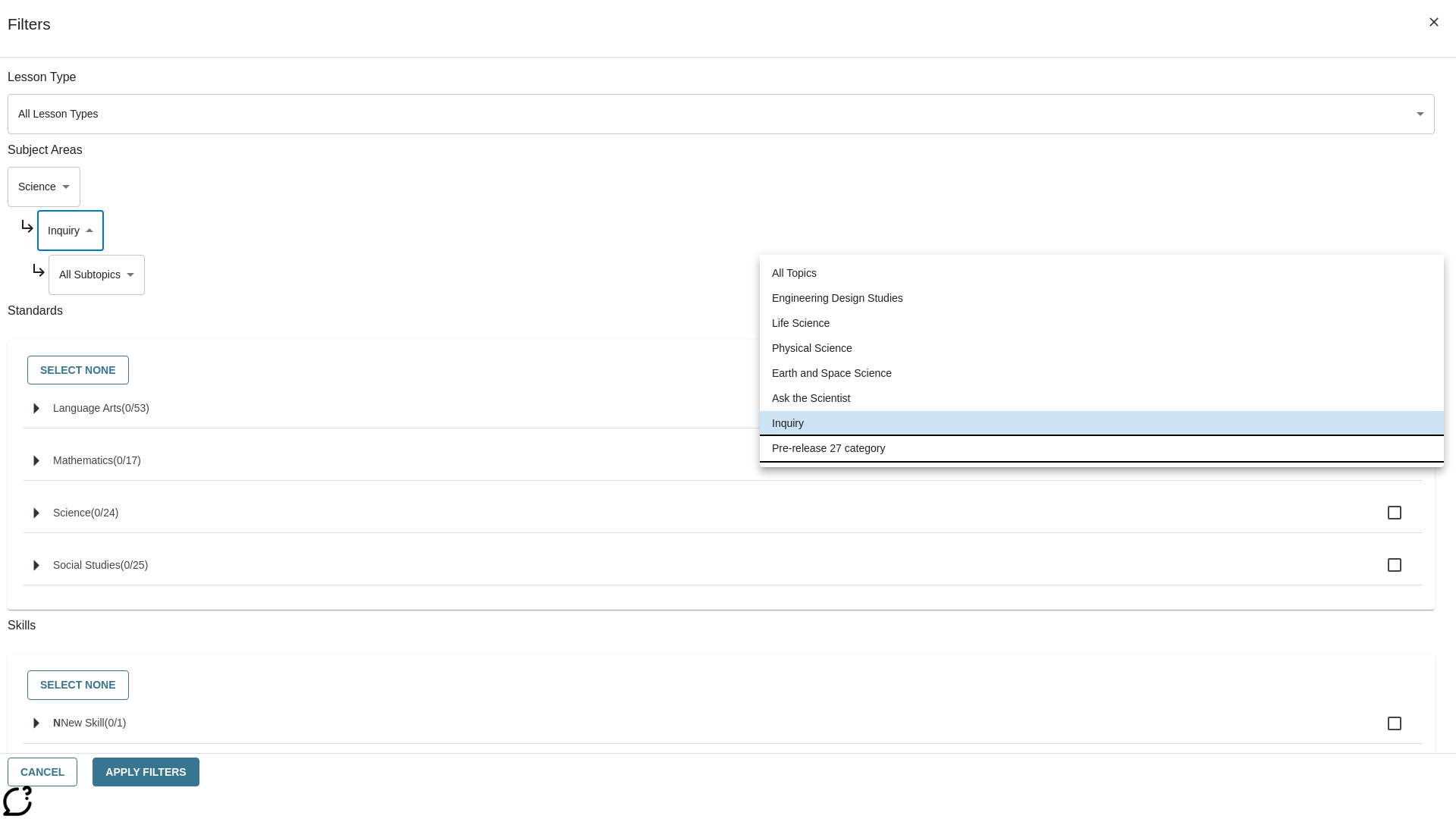
click at [1102, 448] on li "Pre-release 27 category" at bounding box center [1102, 448] width 684 height 25
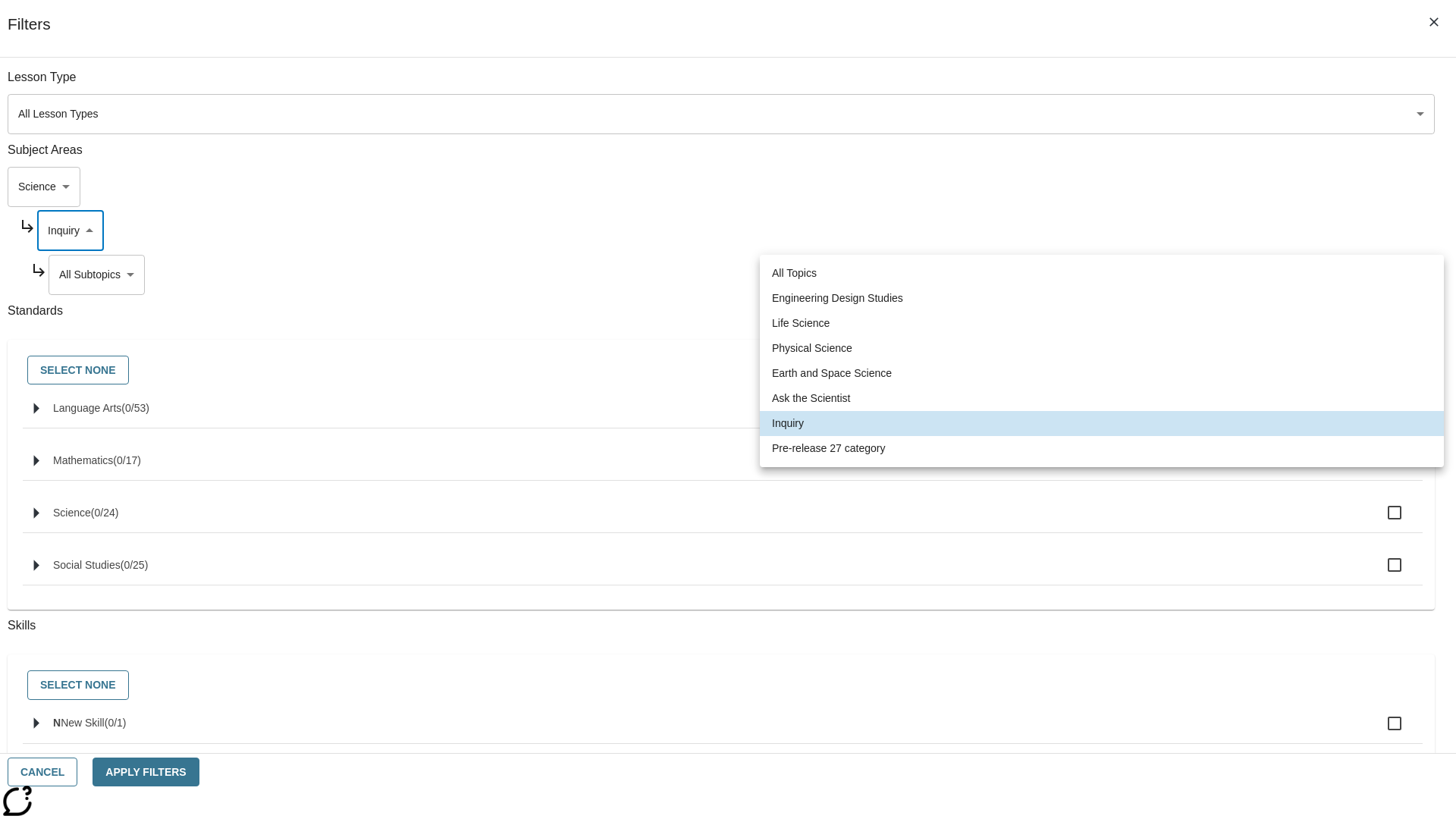
type input "271"
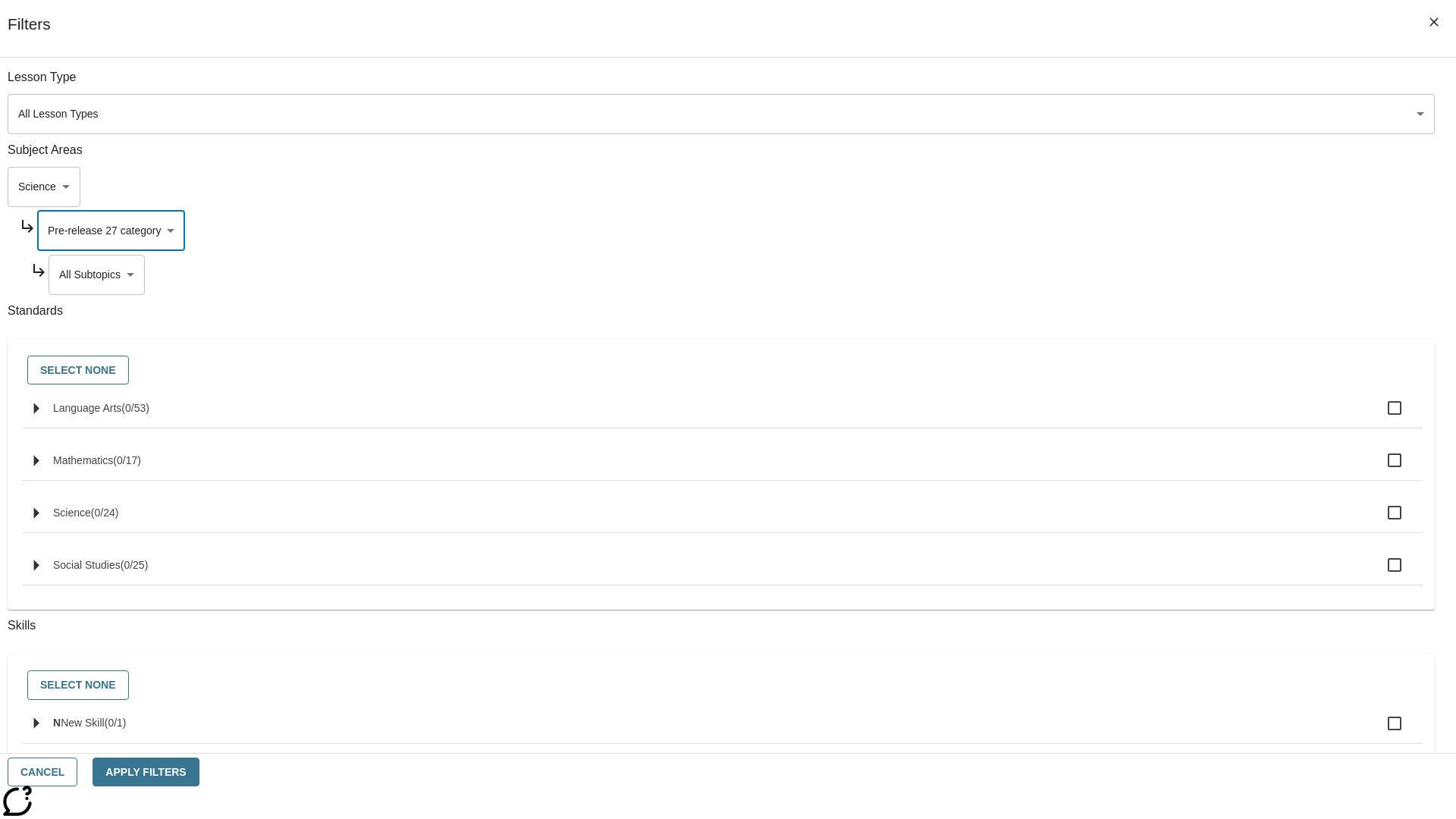
click at [1112, 275] on body "Skip to main content [GEOGRAPHIC_DATA] Edition EN Grade 3 2025 Auto Grade 3 Sea…" at bounding box center [728, 469] width 1444 height 836
click at [1092, 187] on body "Skip to main content [GEOGRAPHIC_DATA] Edition EN Grade 3 2025 Auto Grade 3 Sea…" at bounding box center [728, 469] width 1444 height 836
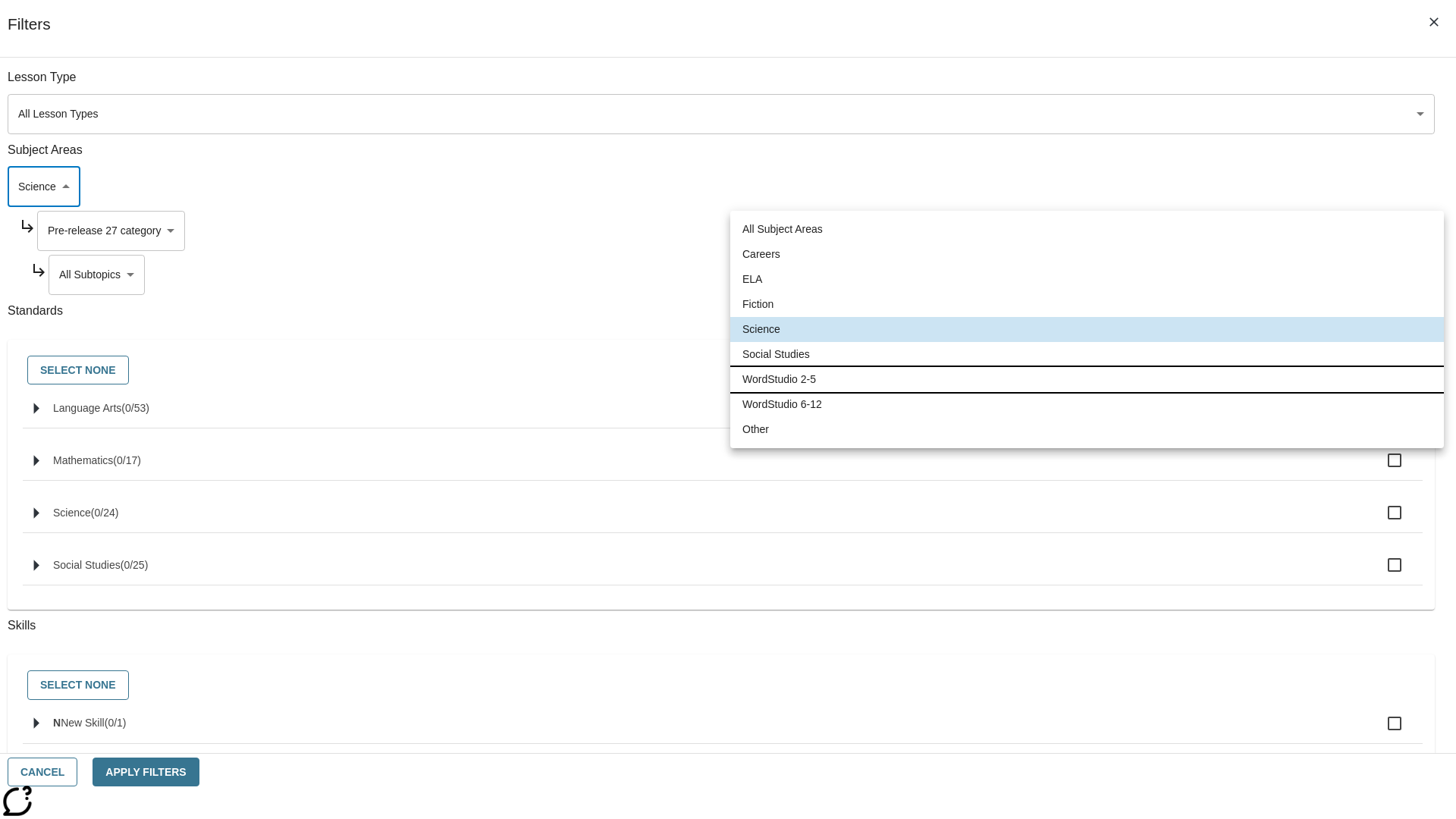
click at [1087, 379] on li "WordStudio 2-5" at bounding box center [1087, 379] width 714 height 25
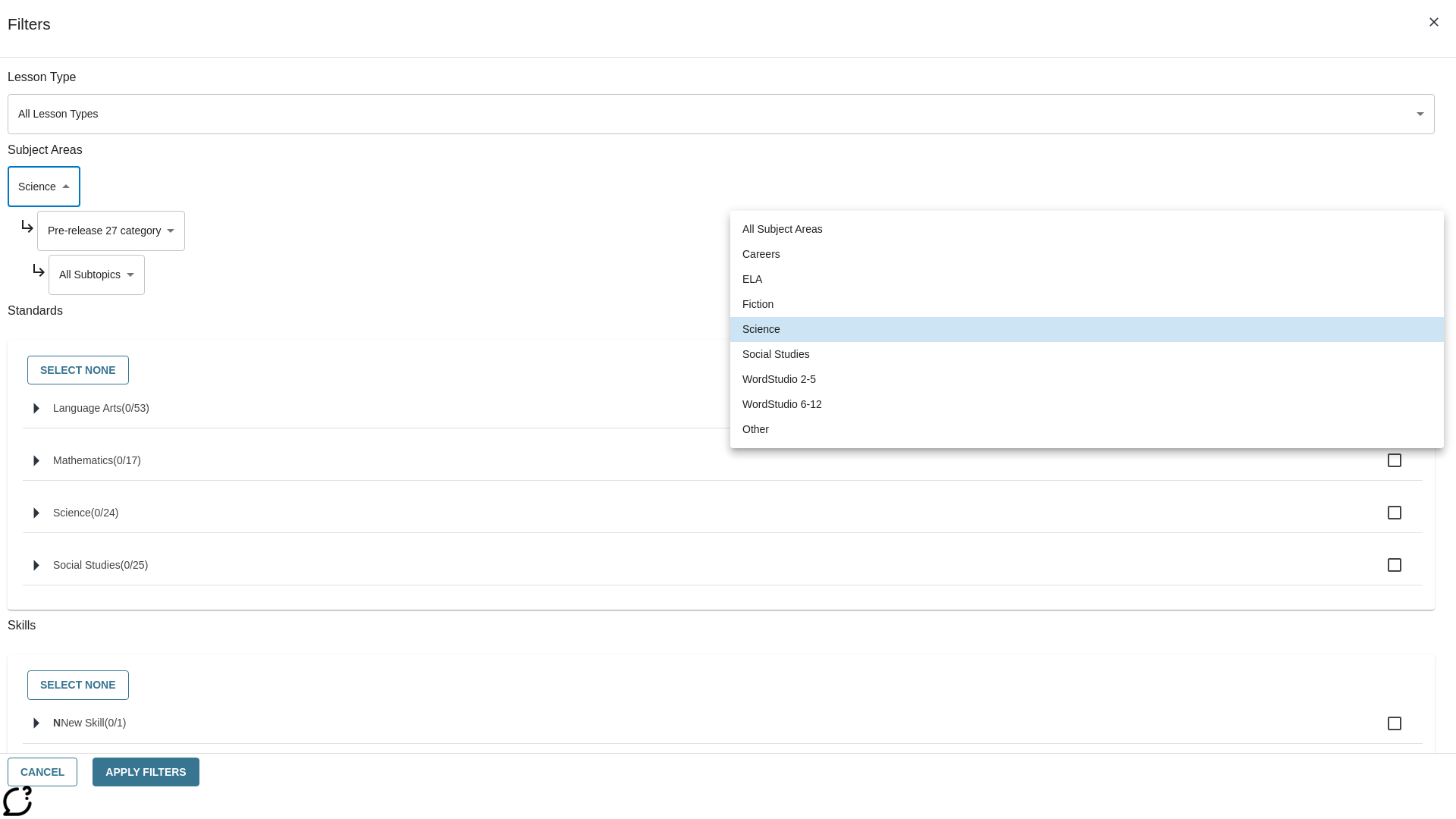
type input "6"
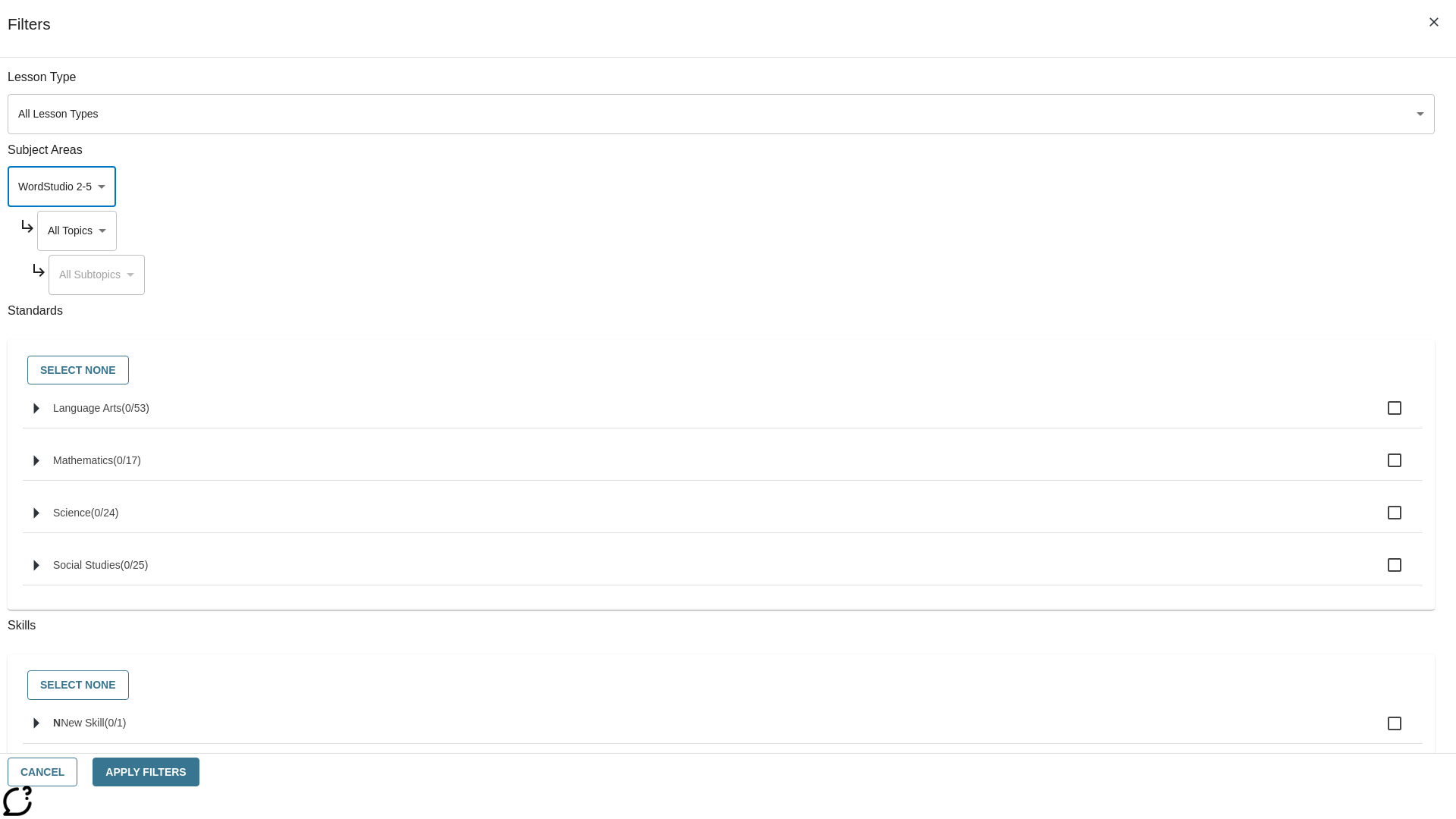
click at [1105, 230] on body "Skip to main content [GEOGRAPHIC_DATA] Edition EN Grade 3 2025 Auto Grade 3 Sea…" at bounding box center [728, 469] width 1444 height 836
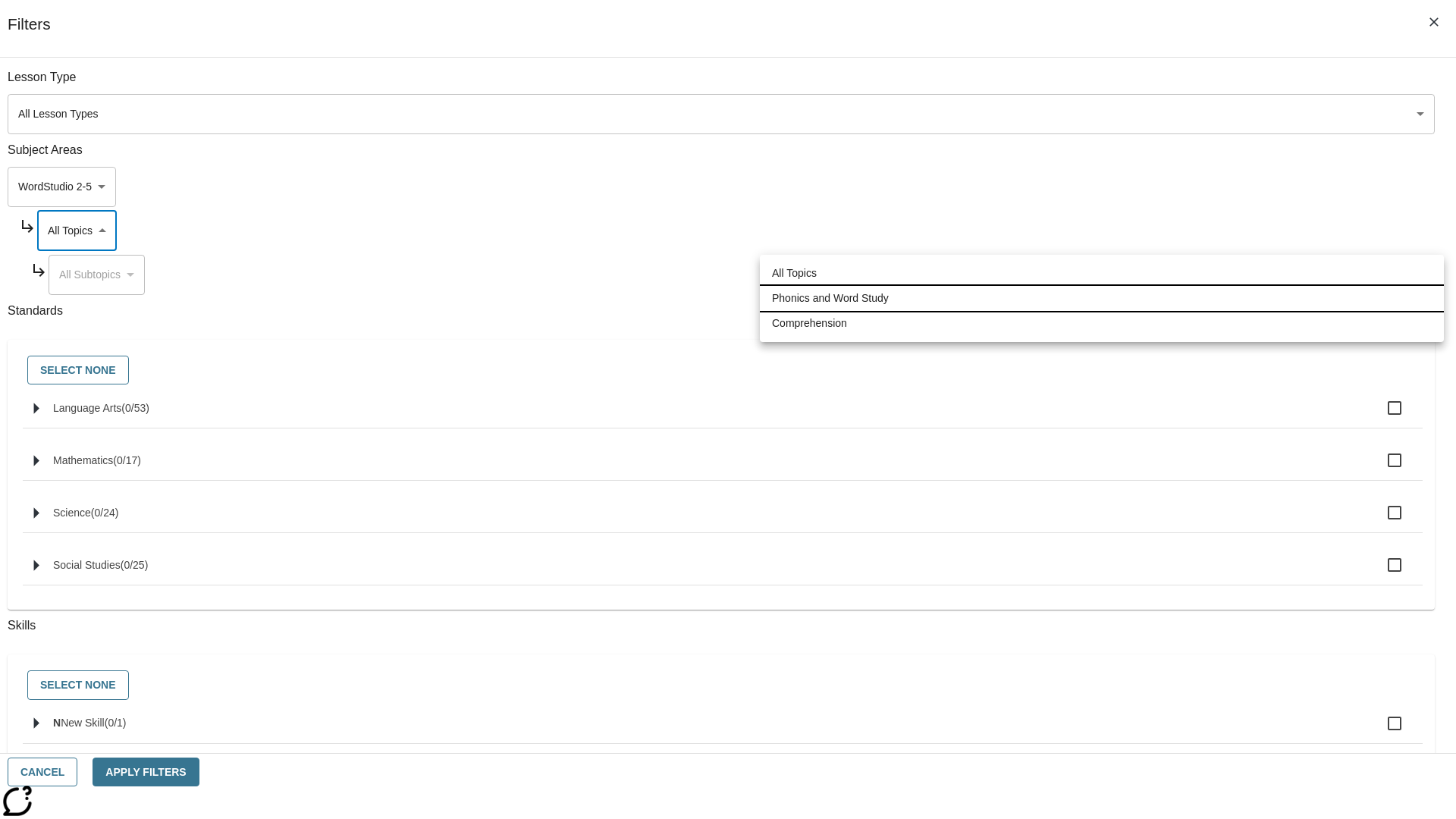
click at [1102, 298] on li "Phonics and Word Study" at bounding box center [1102, 298] width 684 height 25
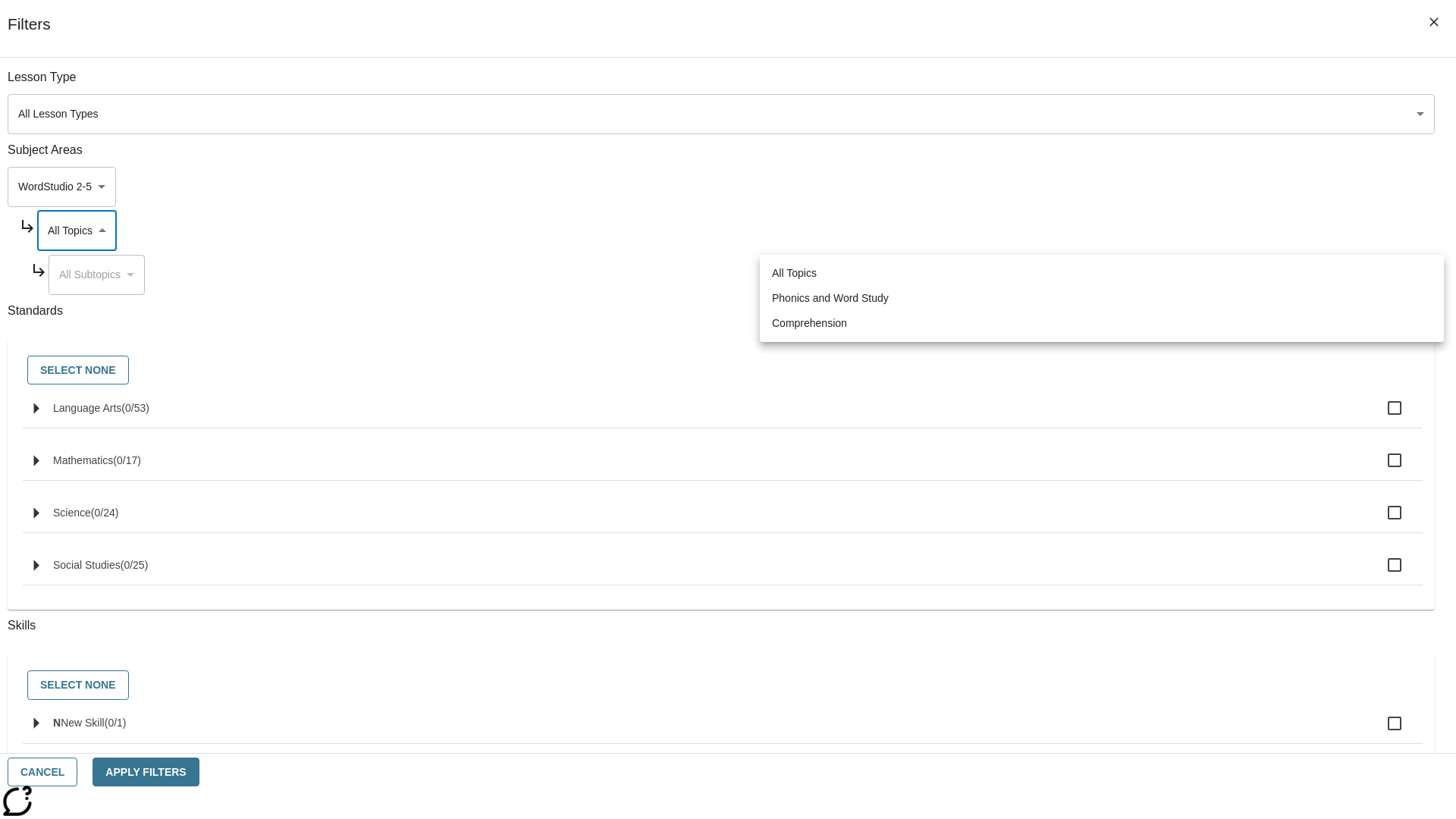
type input "249"
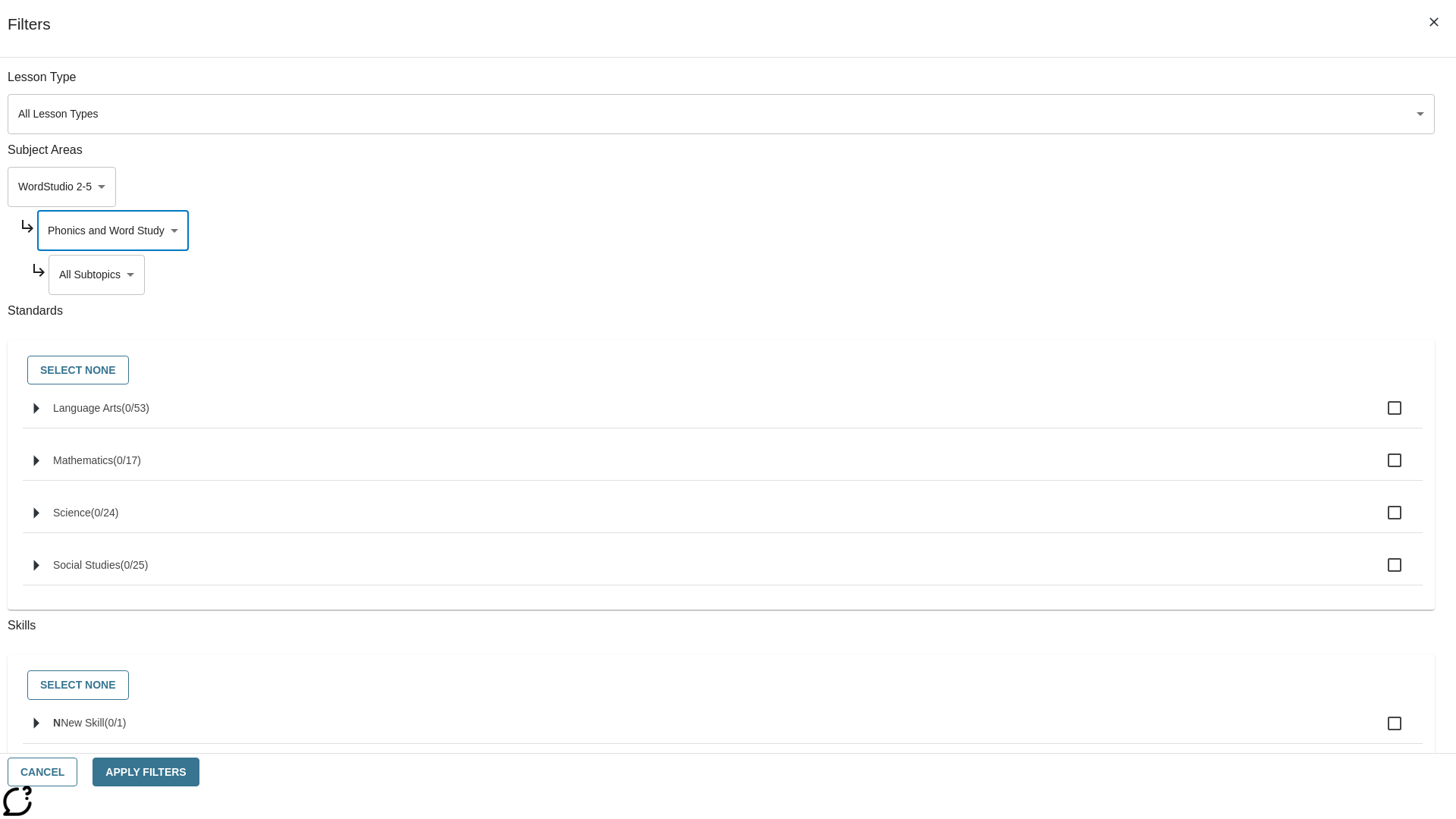
click at [1112, 275] on body "Skip to main content [GEOGRAPHIC_DATA] Edition EN Grade 3 2025 Auto Grade 3 Sea…" at bounding box center [728, 469] width 1444 height 836
click at [1105, 230] on body "Skip to main content [GEOGRAPHIC_DATA] Edition EN Grade 3 2025 Auto Grade 3 Sea…" at bounding box center [728, 469] width 1444 height 836
